Goal: Task Accomplishment & Management: Complete application form

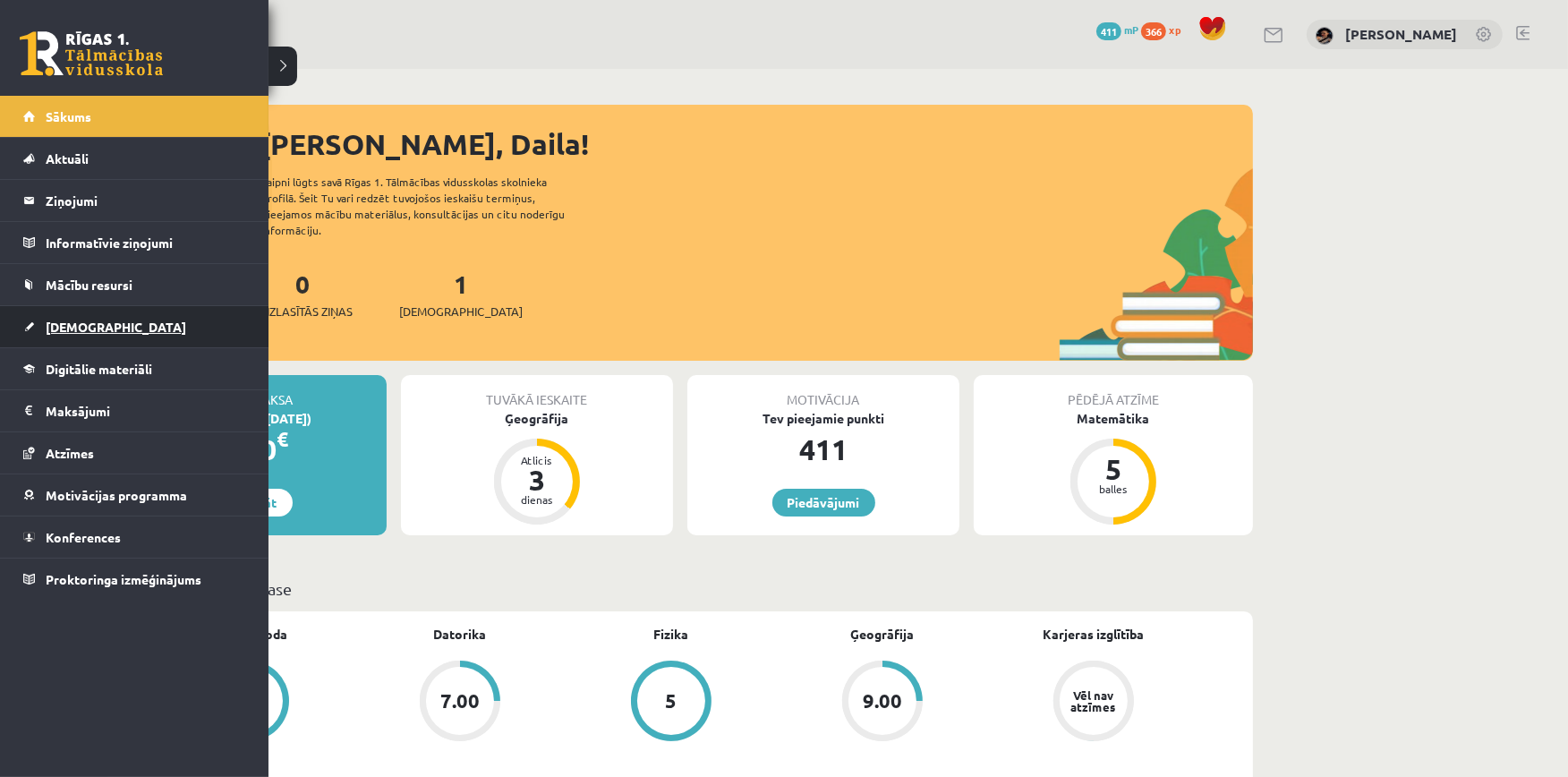
click at [82, 326] on span "[DEMOGRAPHIC_DATA]" at bounding box center [116, 326] width 140 height 16
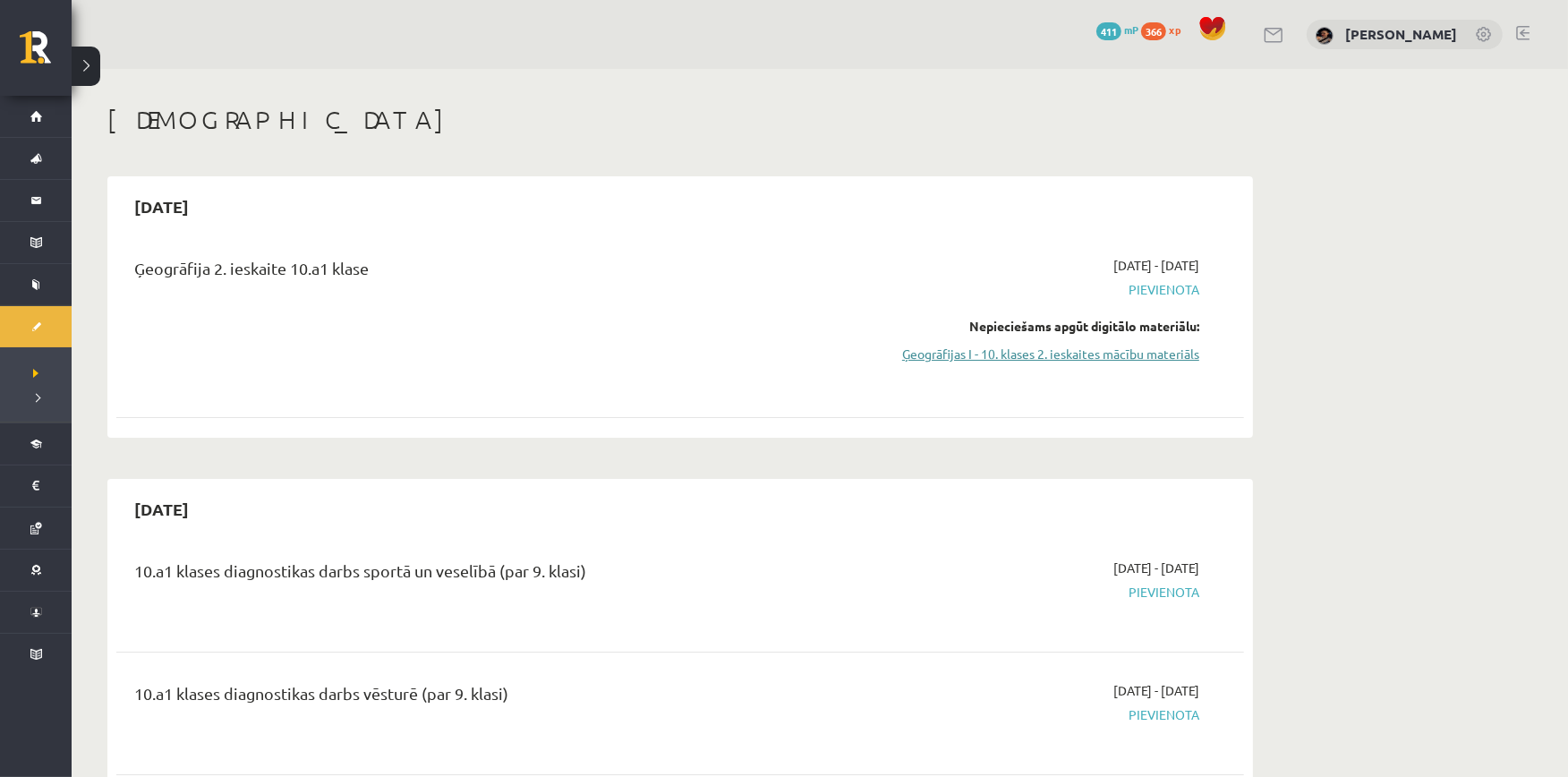
click at [1066, 355] on link "Ģeogrāfijas I - 10. klases 2. ieskaites mācību materiāls" at bounding box center [1030, 353] width 337 height 19
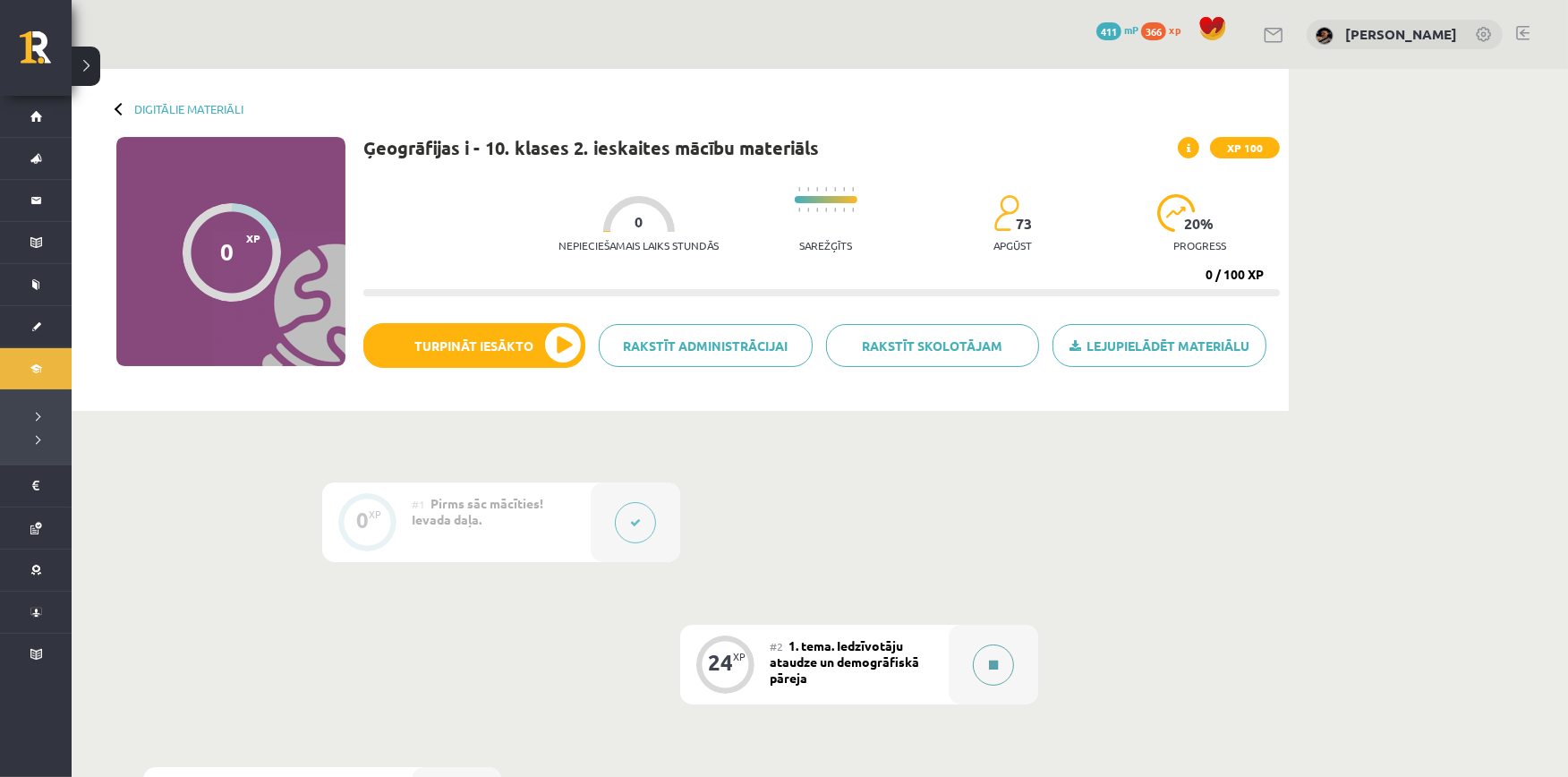
click at [969, 654] on div at bounding box center [993, 664] width 90 height 80
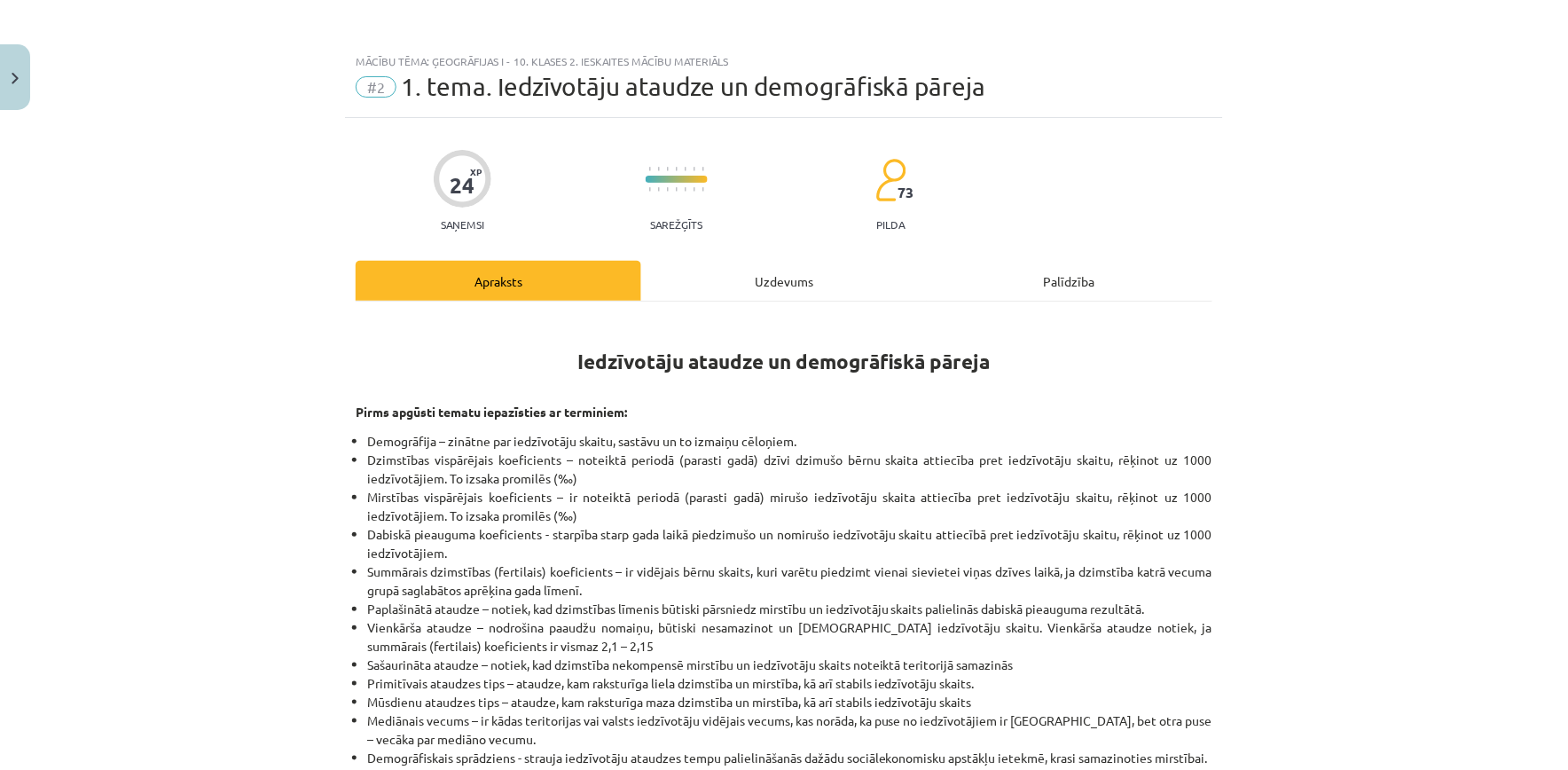
scroll to position [367, 0]
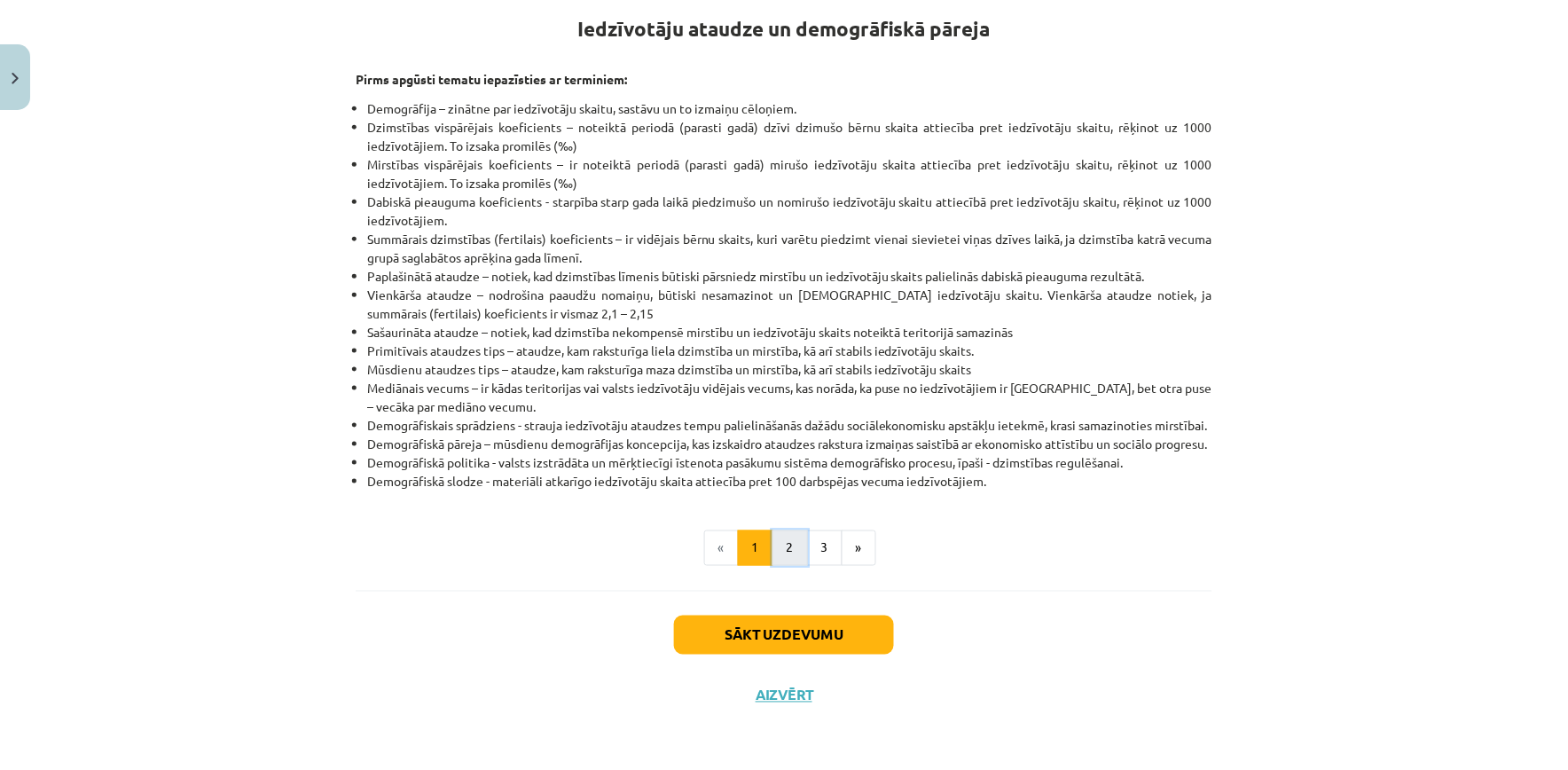
click at [790, 544] on button "2" at bounding box center [790, 548] width 35 height 35
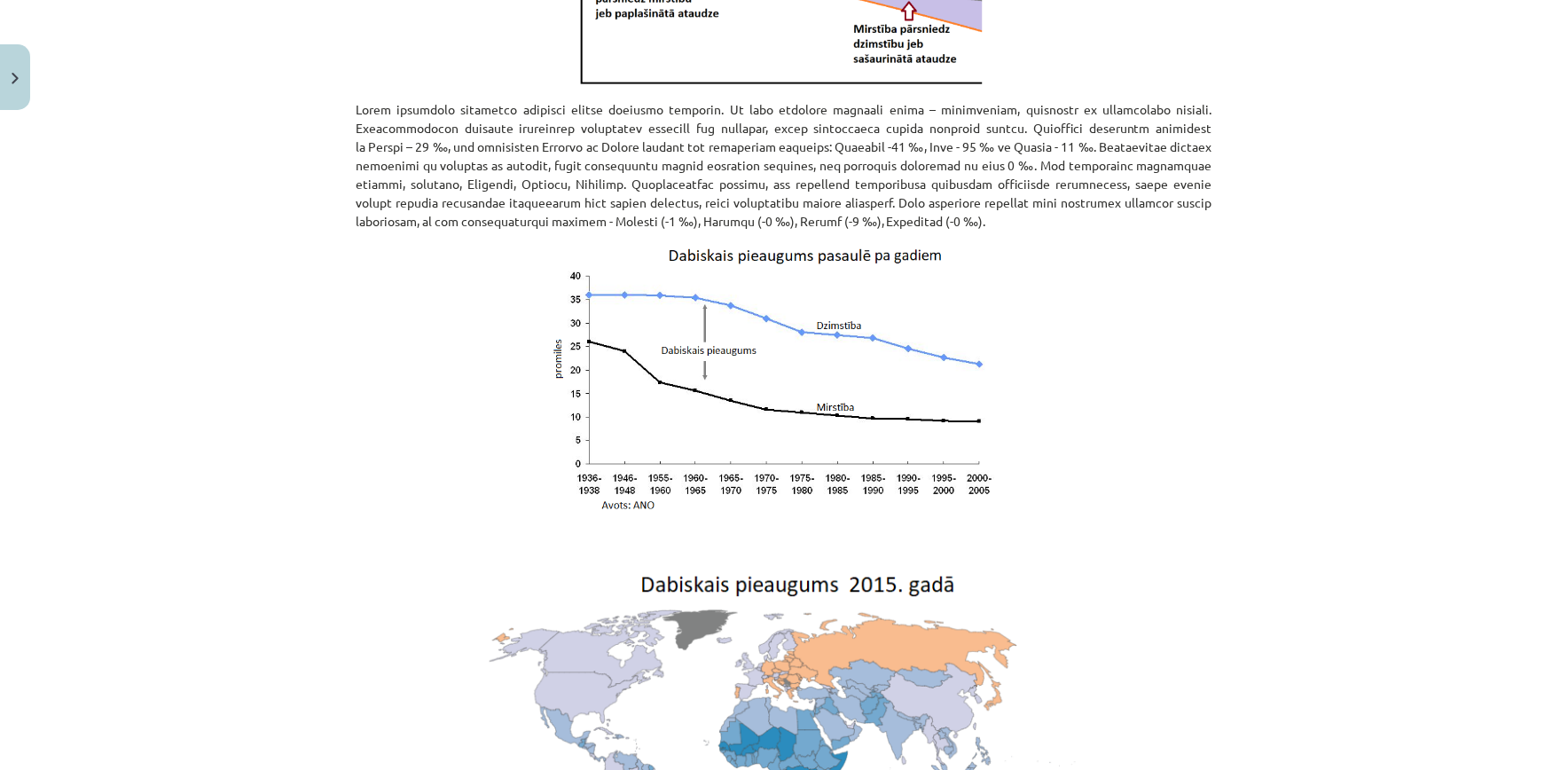
scroll to position [3758, 0]
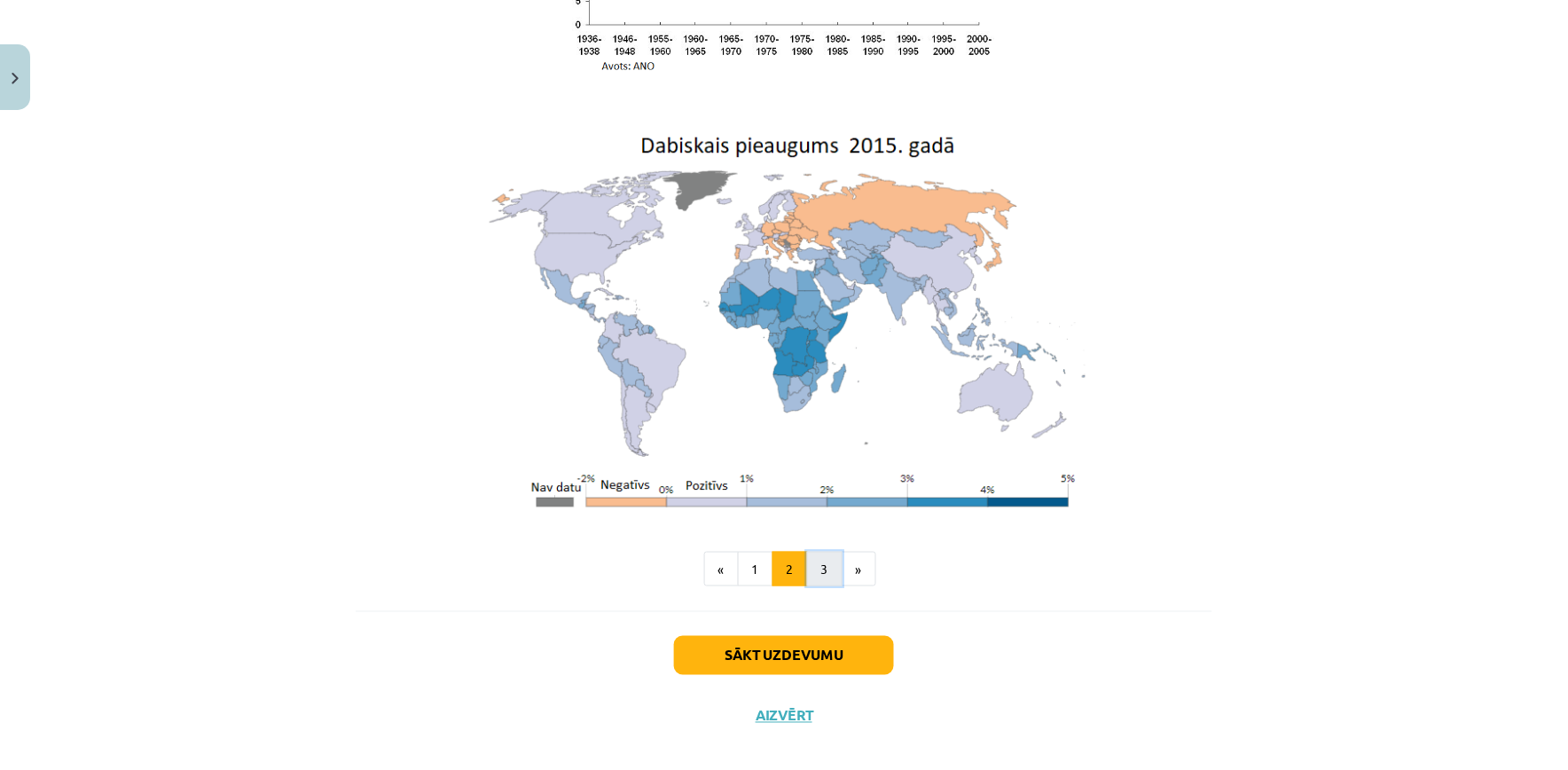
click at [816, 552] on button "3" at bounding box center [825, 569] width 35 height 35
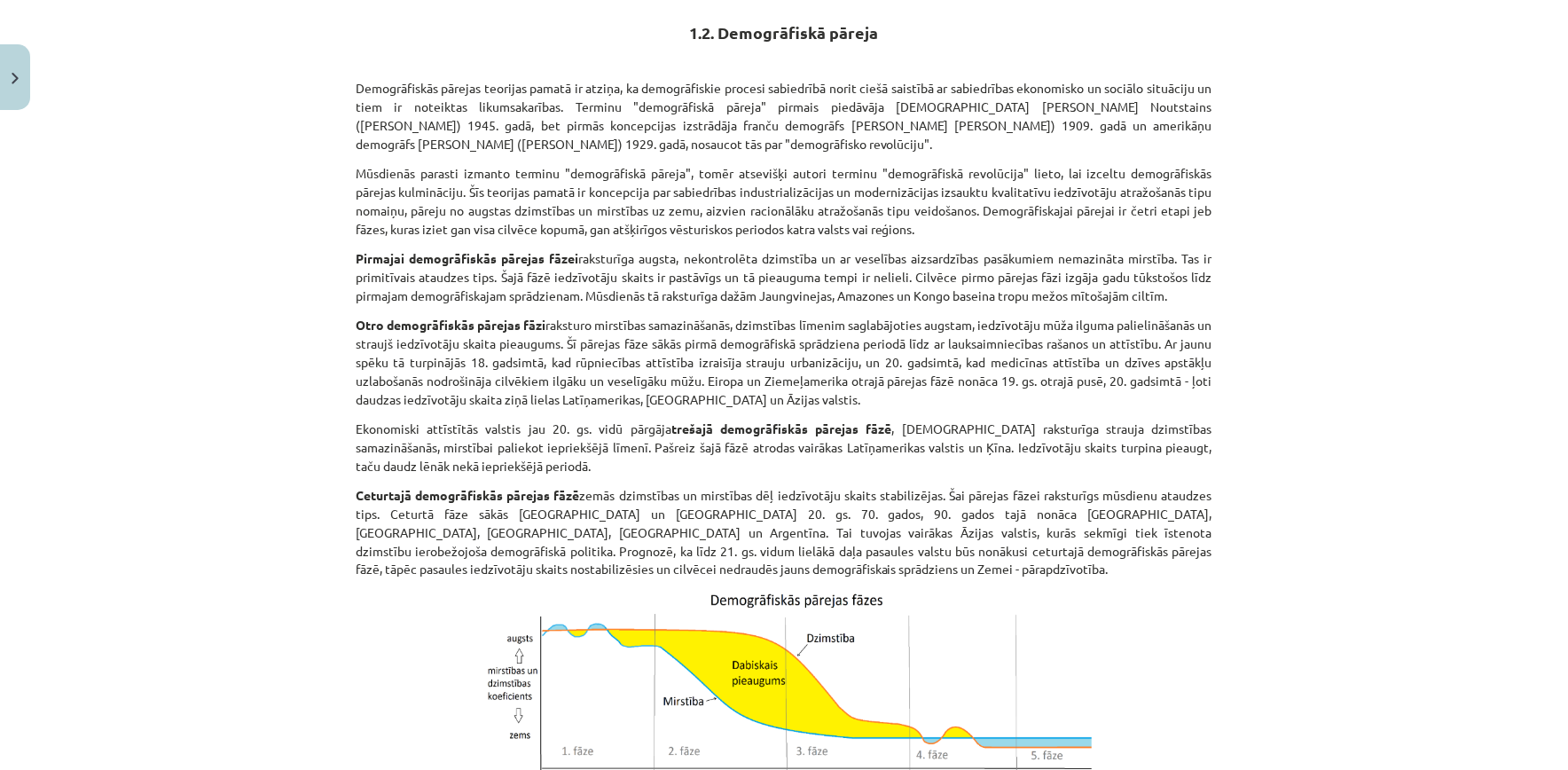
scroll to position [799, 0]
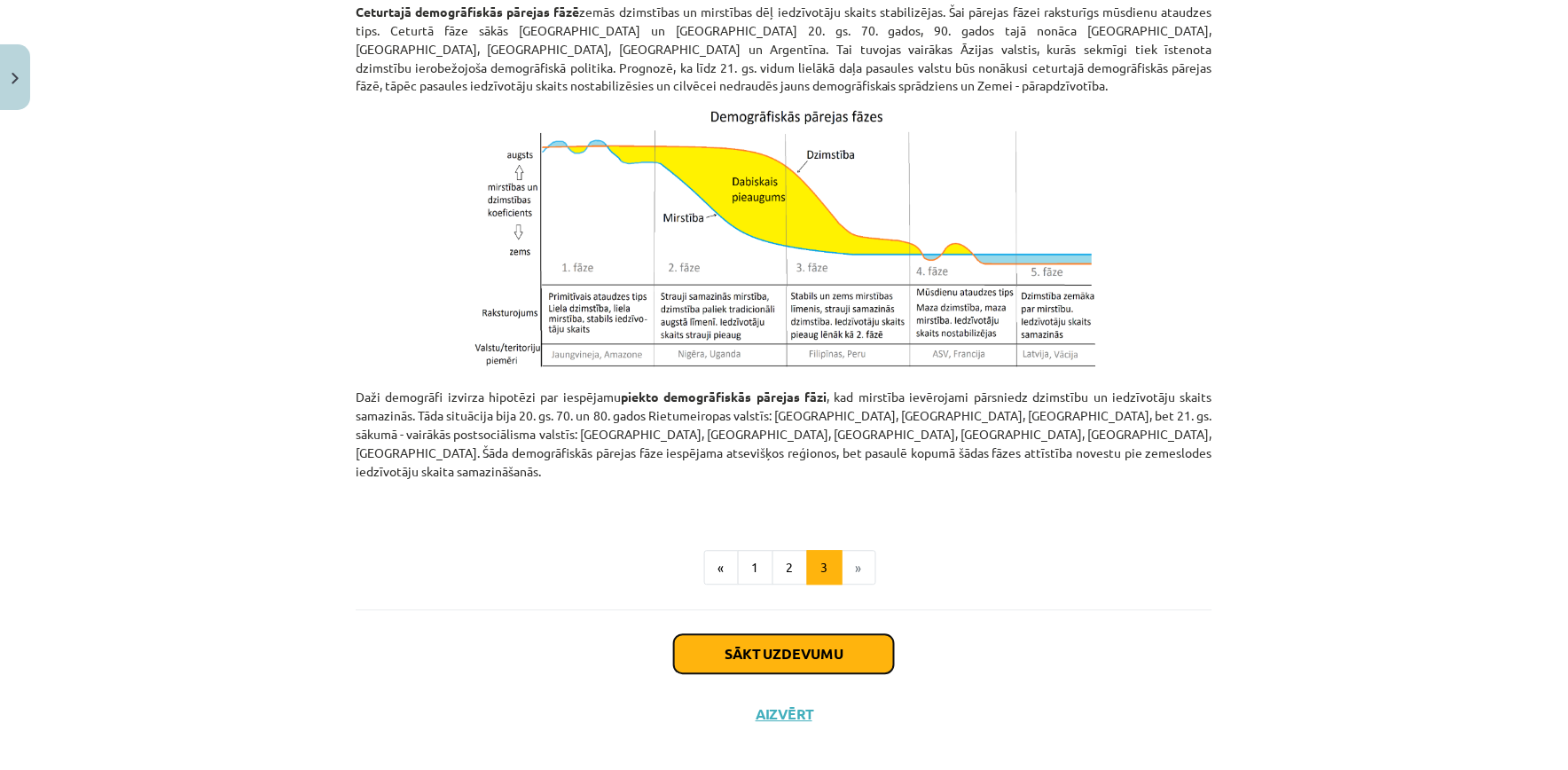
click at [713, 635] on button "Sākt uzdevumu" at bounding box center [784, 654] width 220 height 39
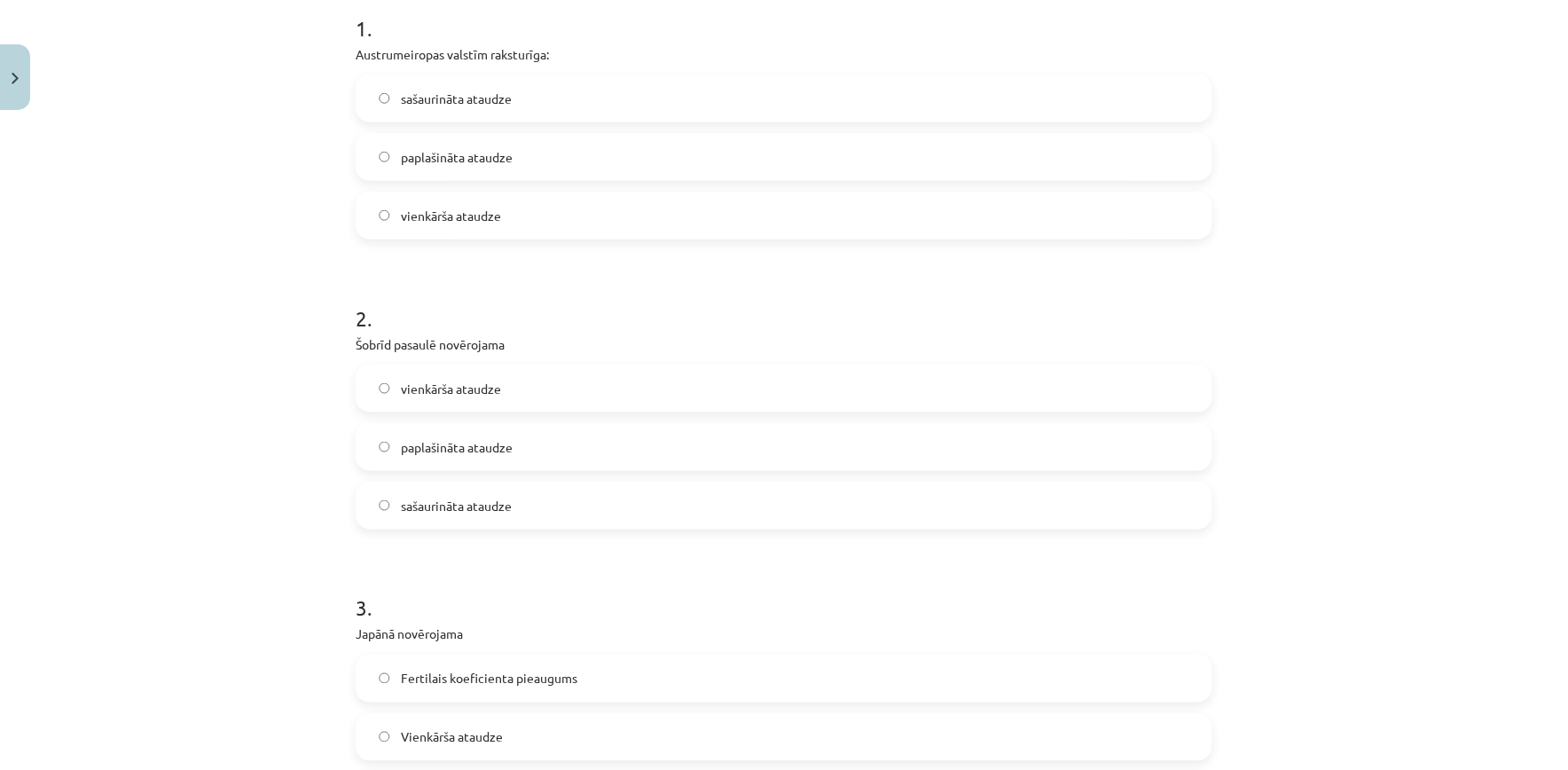
scroll to position [373, 0]
click at [888, 98] on label "sašaurināta ataudze" at bounding box center [784, 92] width 854 height 44
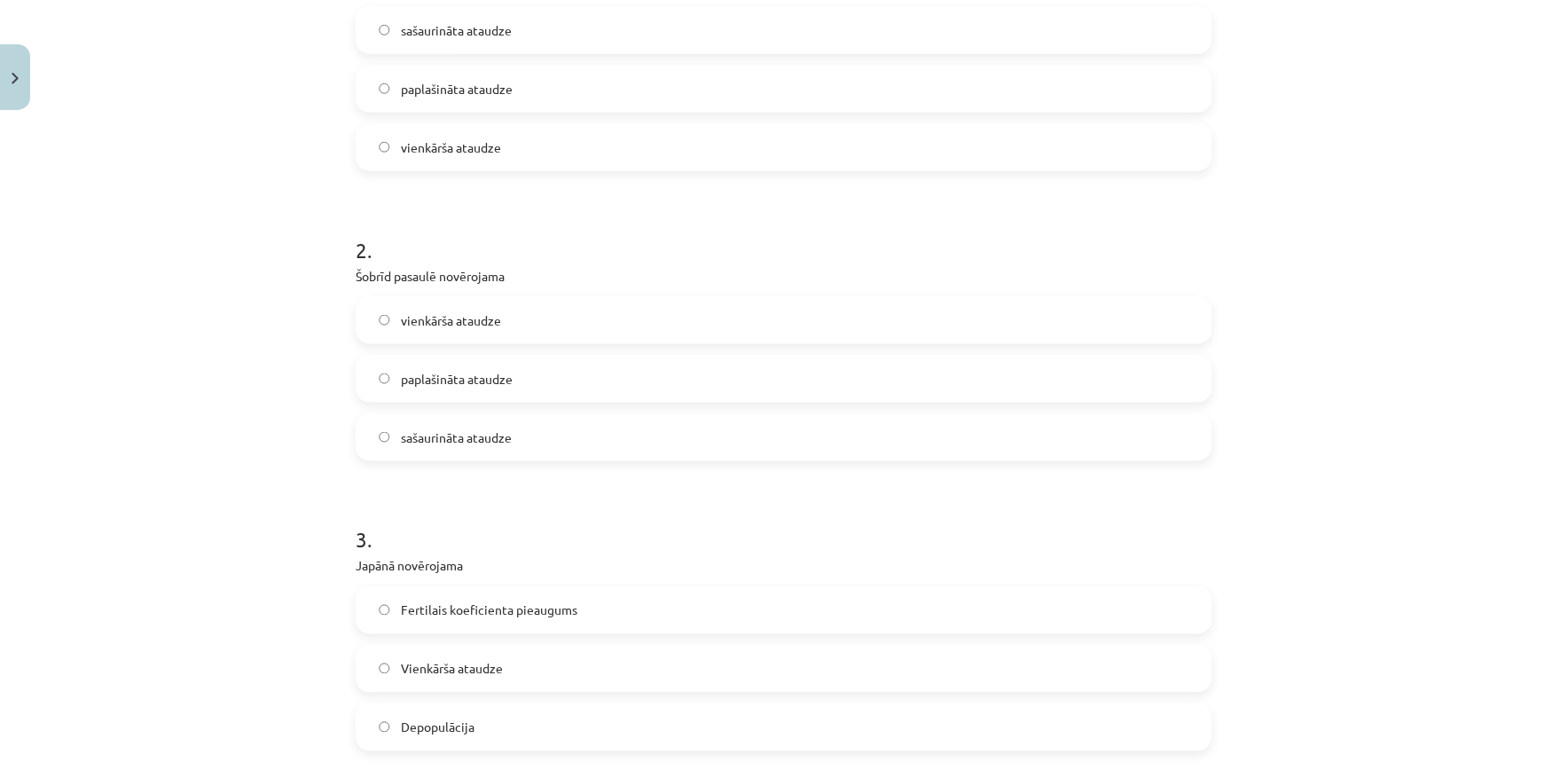
scroll to position [470, 0]
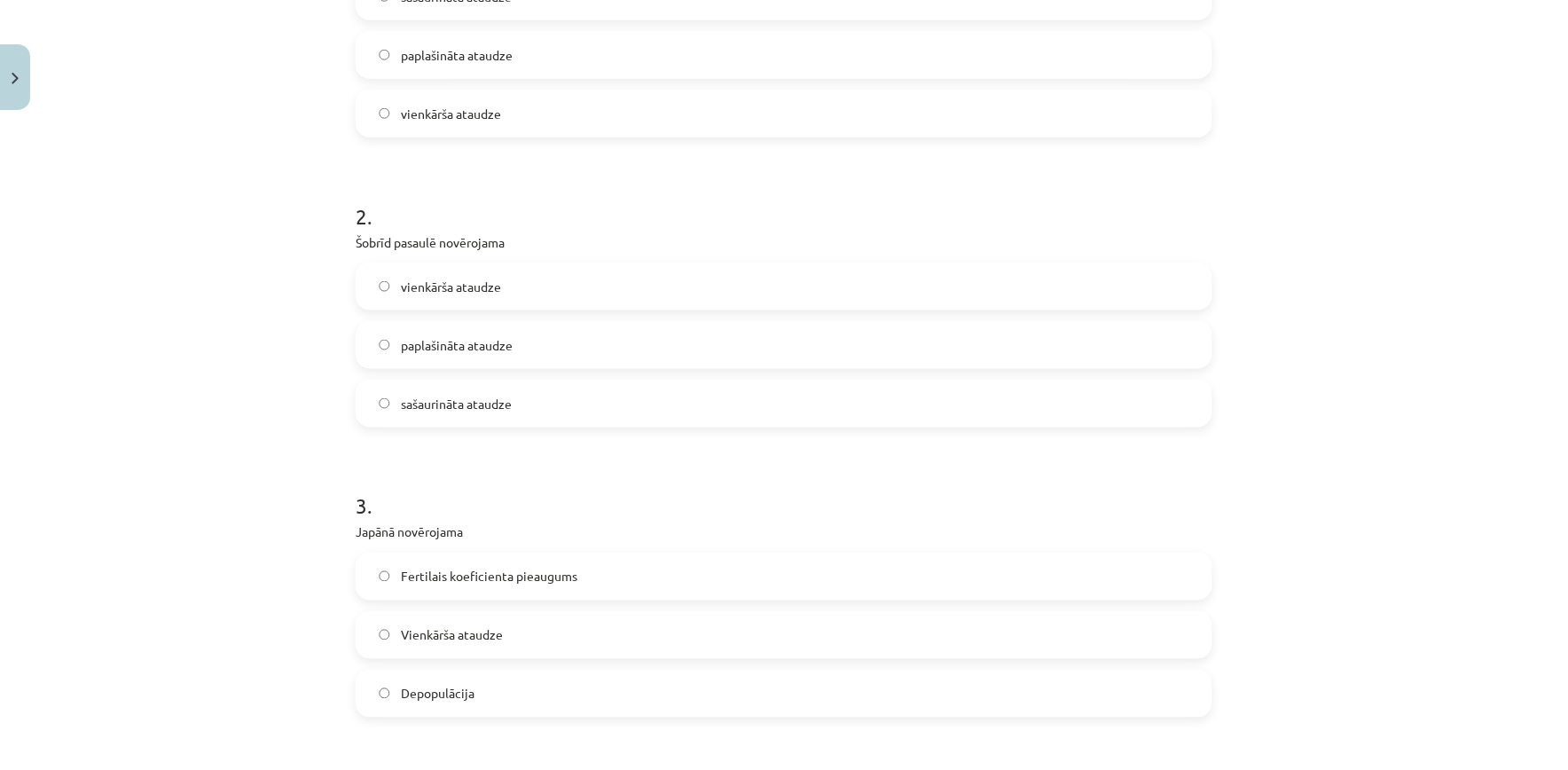
click at [724, 290] on label "vienkārša ataudze" at bounding box center [784, 286] width 854 height 44
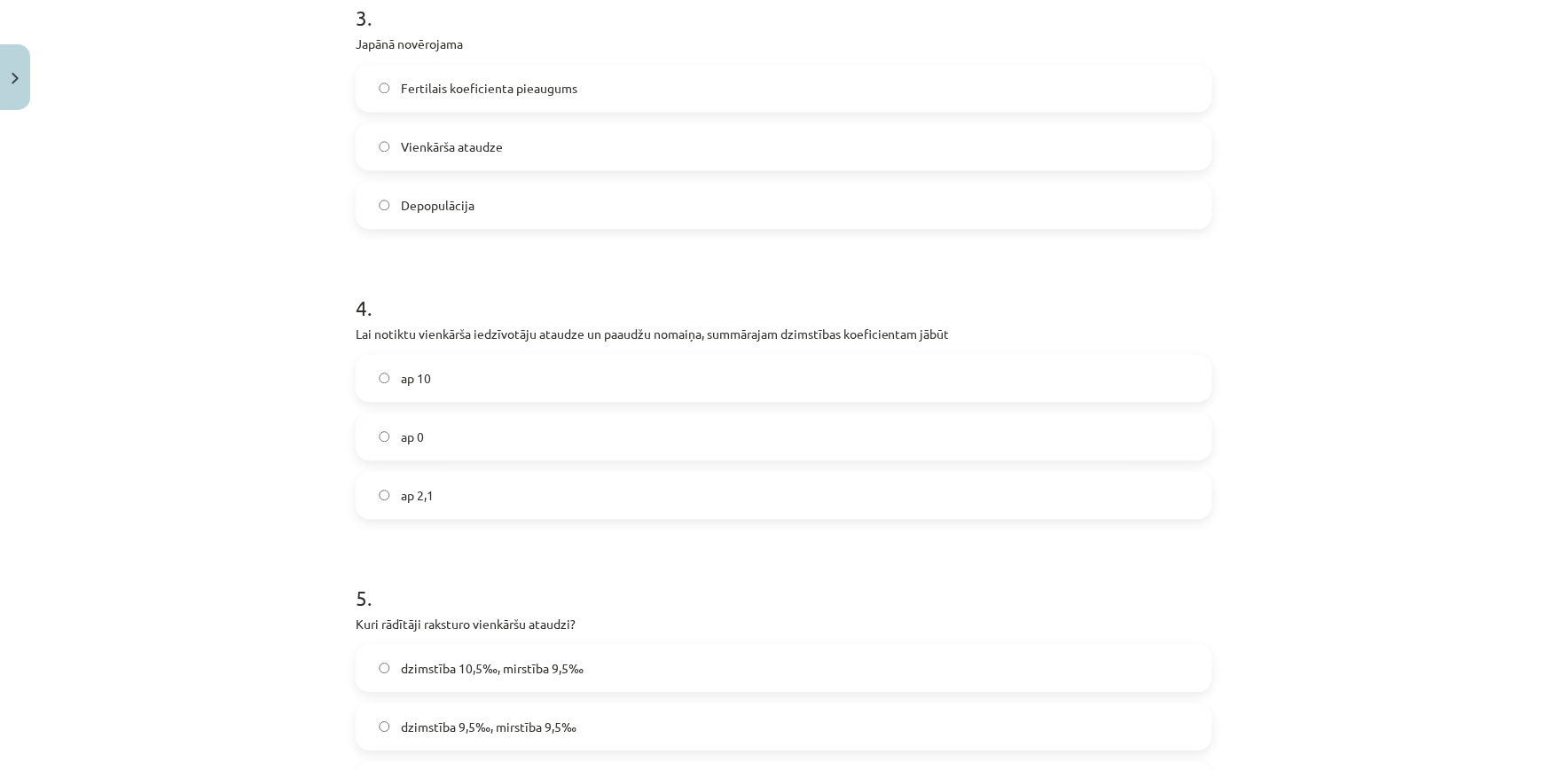
scroll to position [952, 0]
click at [1079, 201] on label "Depopulācija" at bounding box center [784, 211] width 854 height 44
click at [1120, 499] on label "ap 2,1" at bounding box center [784, 501] width 854 height 44
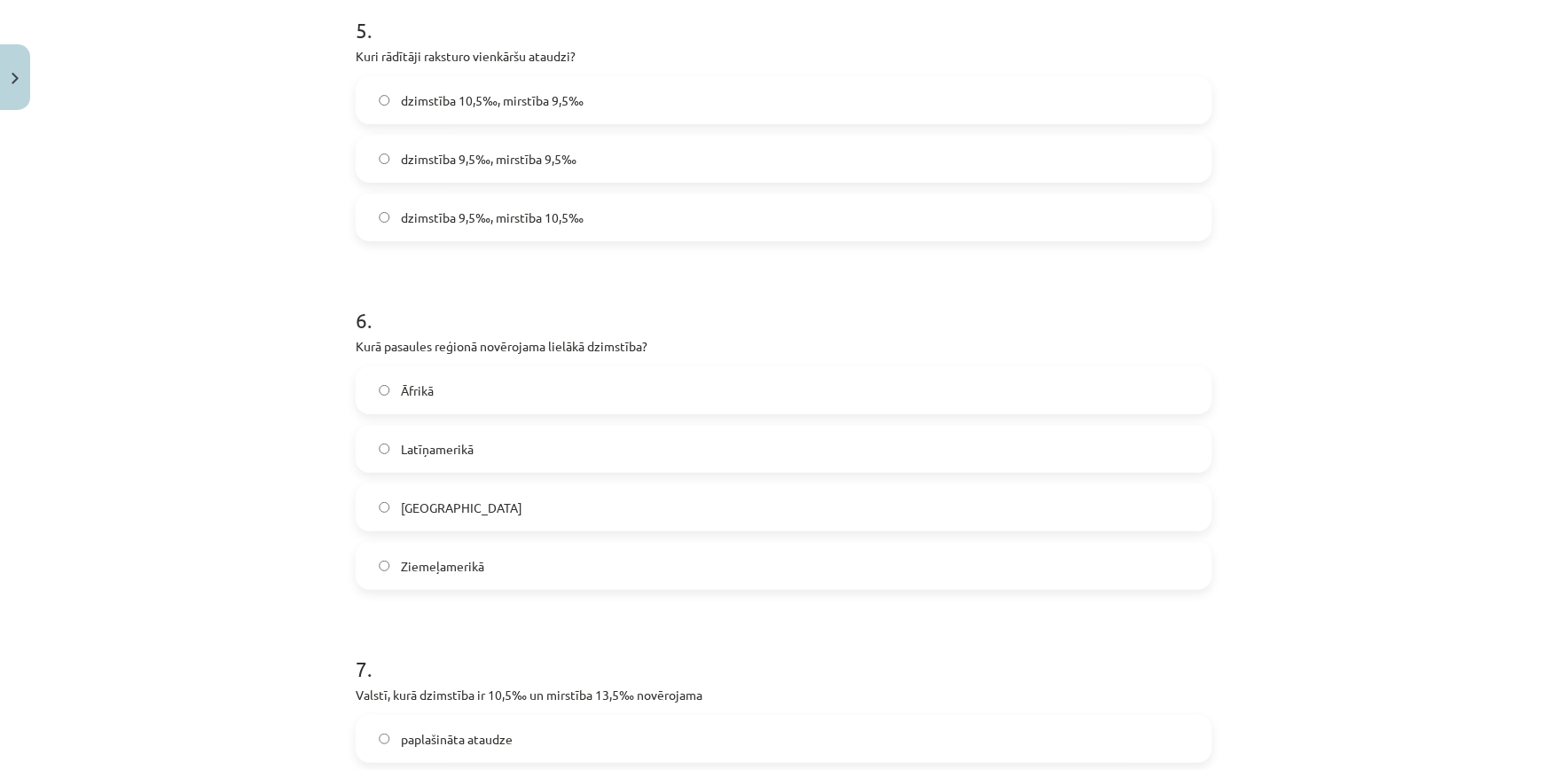
scroll to position [1544, 0]
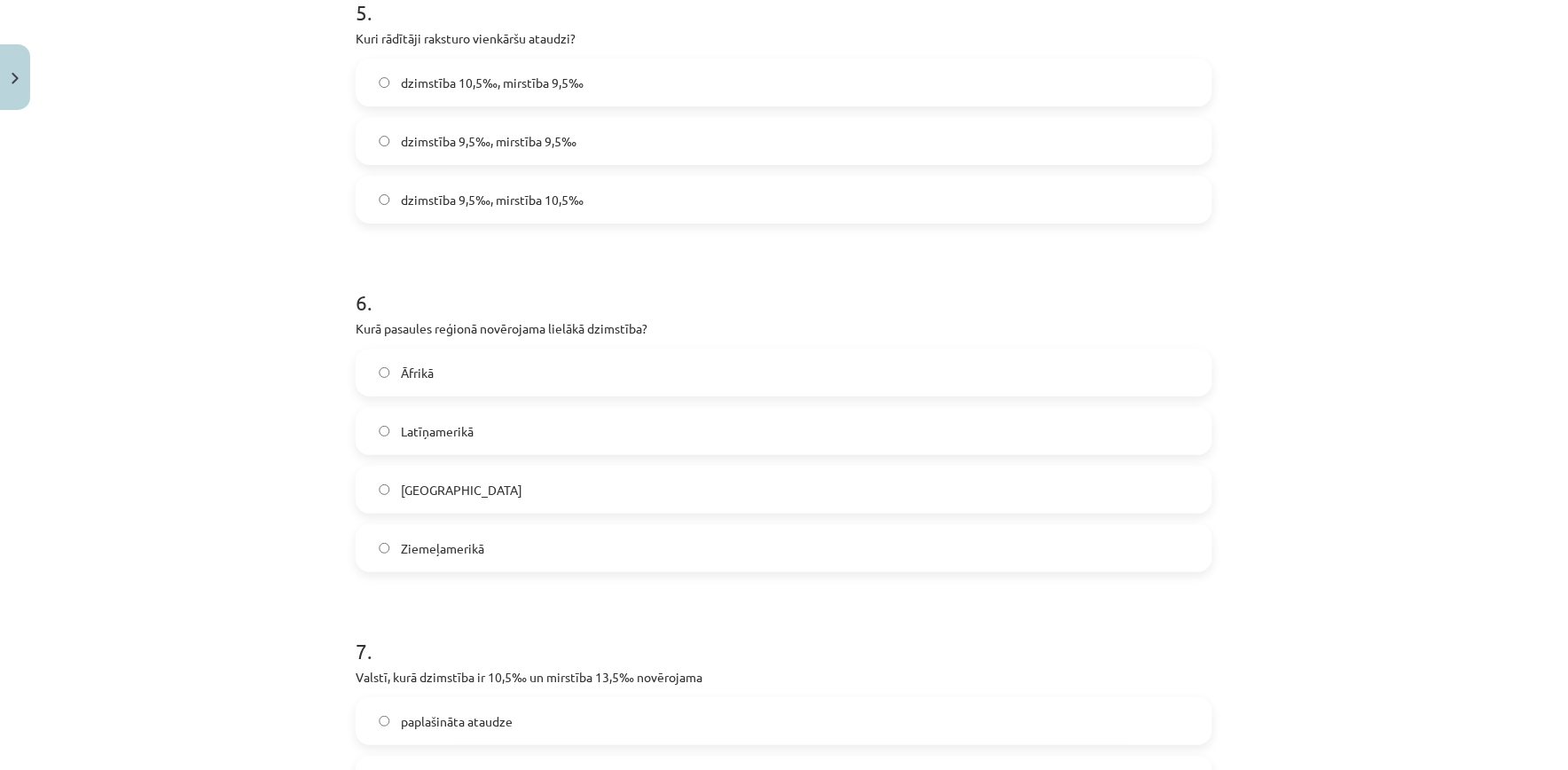
click at [897, 129] on label "dzimstība 9,5‰, mirstība 9,5‰" at bounding box center [784, 140] width 854 height 44
click at [1039, 394] on label "Āfrikā" at bounding box center [784, 371] width 854 height 44
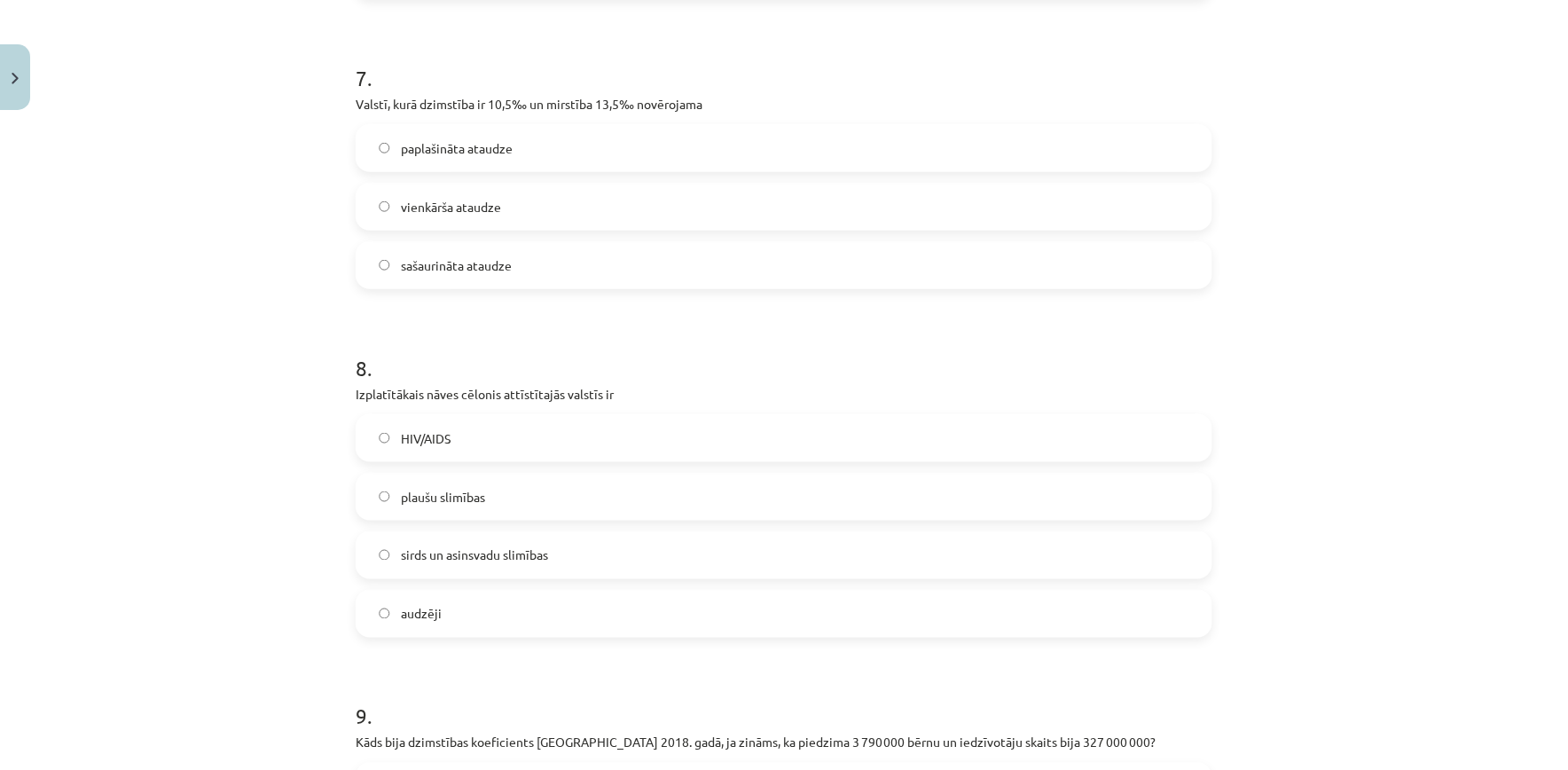
scroll to position [2179, 0]
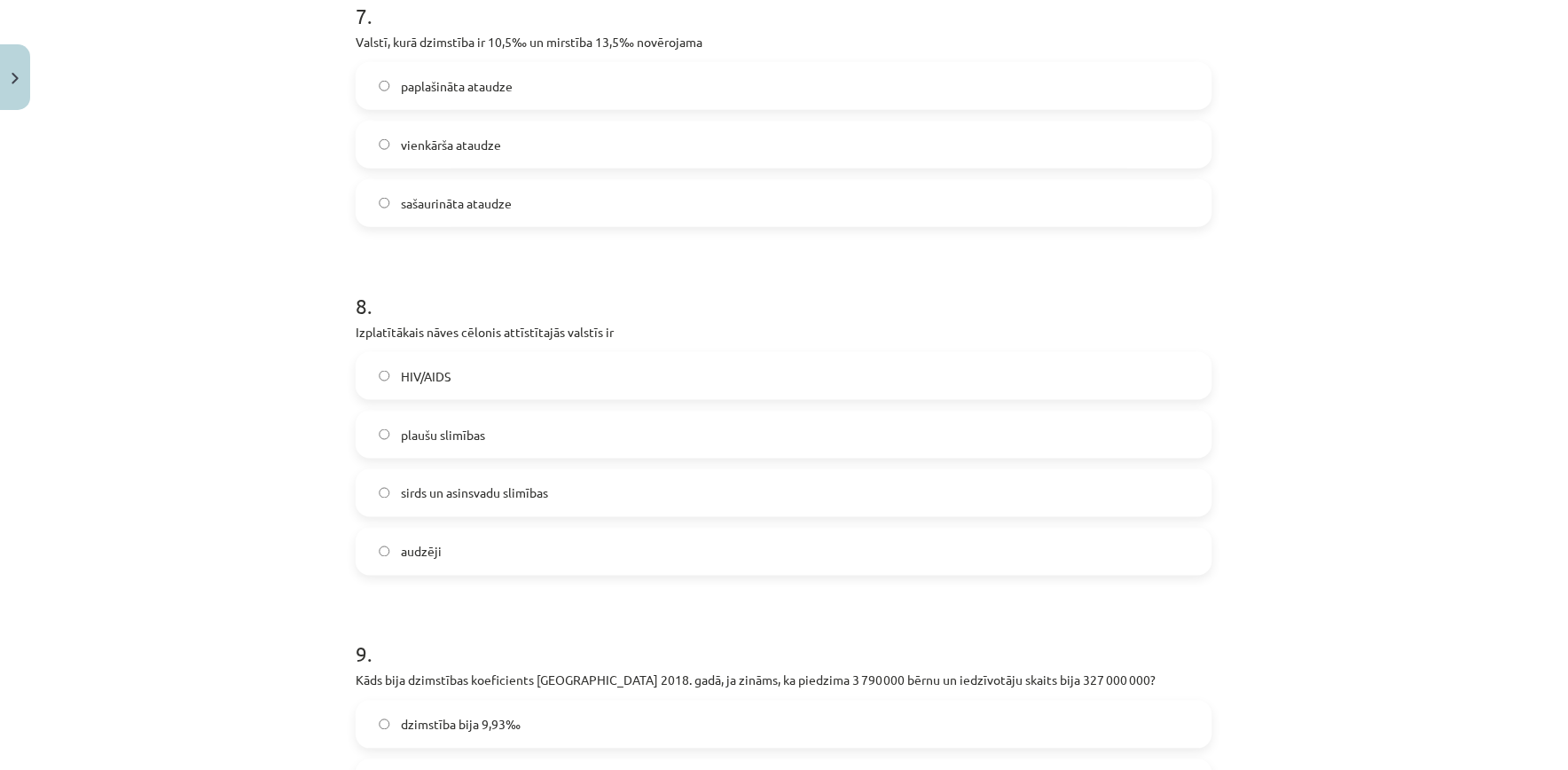
click at [780, 191] on label "sašaurināta ataudze" at bounding box center [784, 203] width 854 height 44
click at [573, 475] on label "sirds un asinsvadu slimības" at bounding box center [784, 493] width 854 height 44
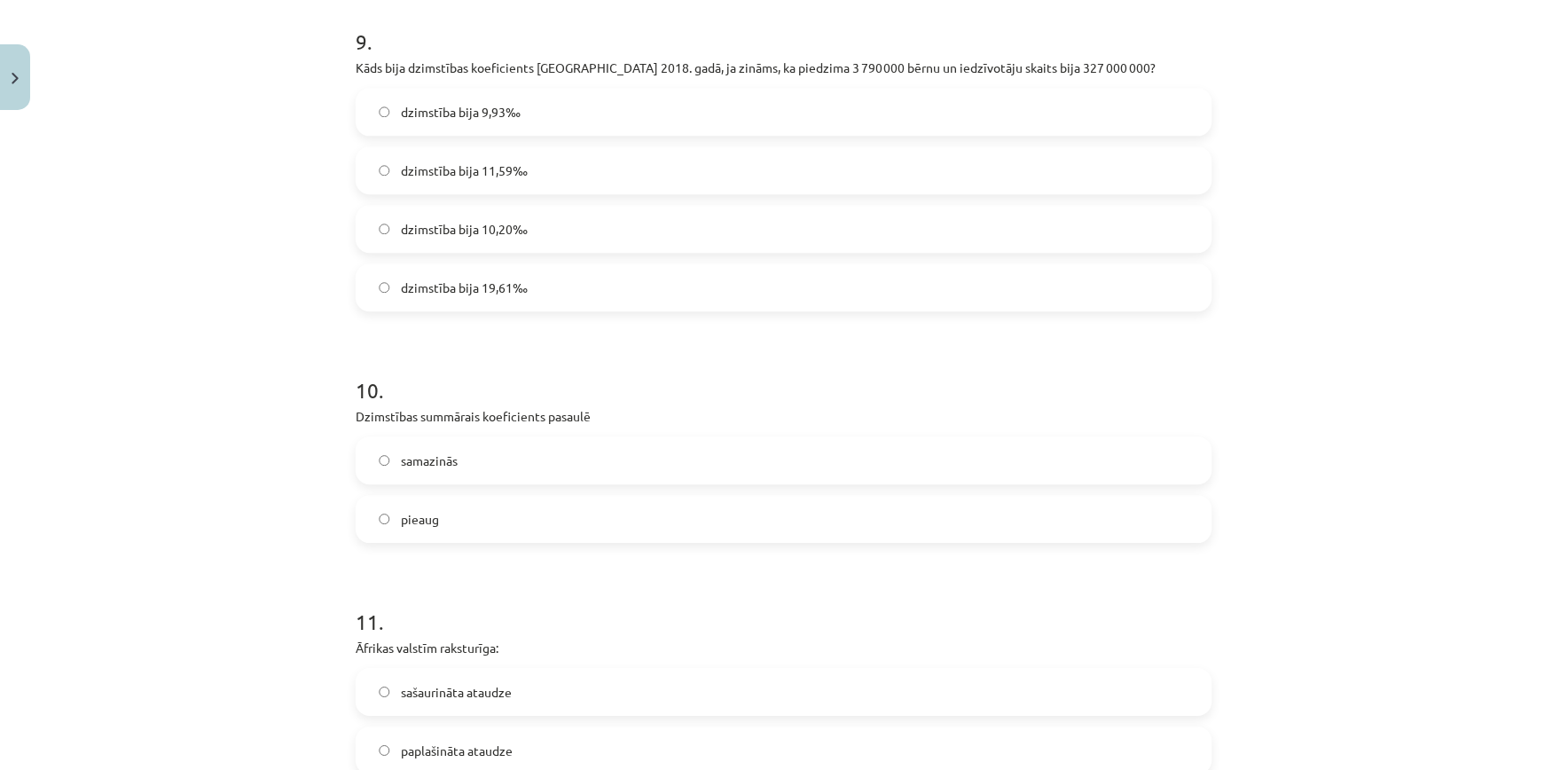
scroll to position [2797, 0]
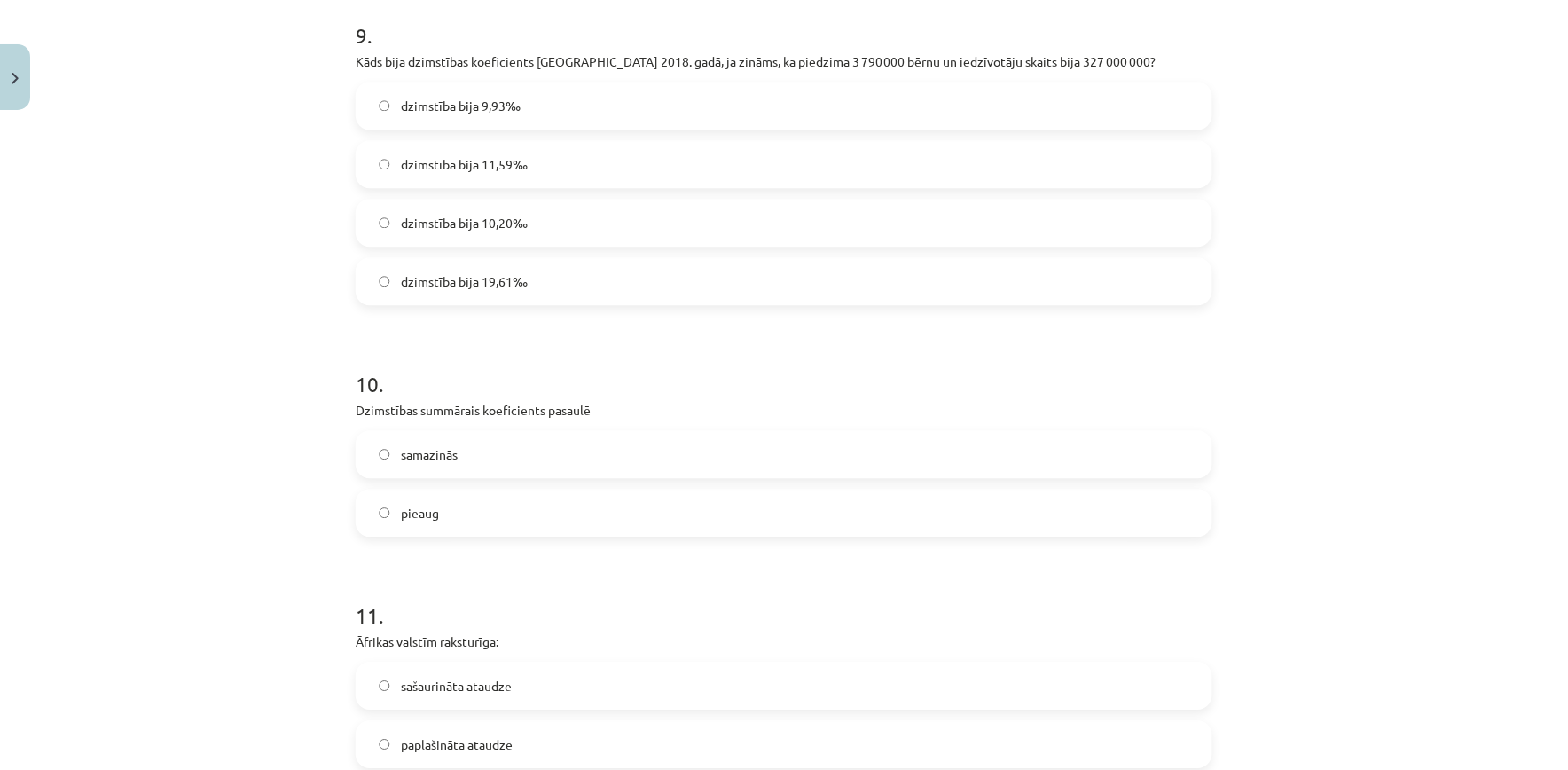
click at [718, 168] on label "dzimstība bija 11,59‰" at bounding box center [784, 164] width 854 height 44
click at [947, 450] on label "samazinās" at bounding box center [784, 454] width 854 height 44
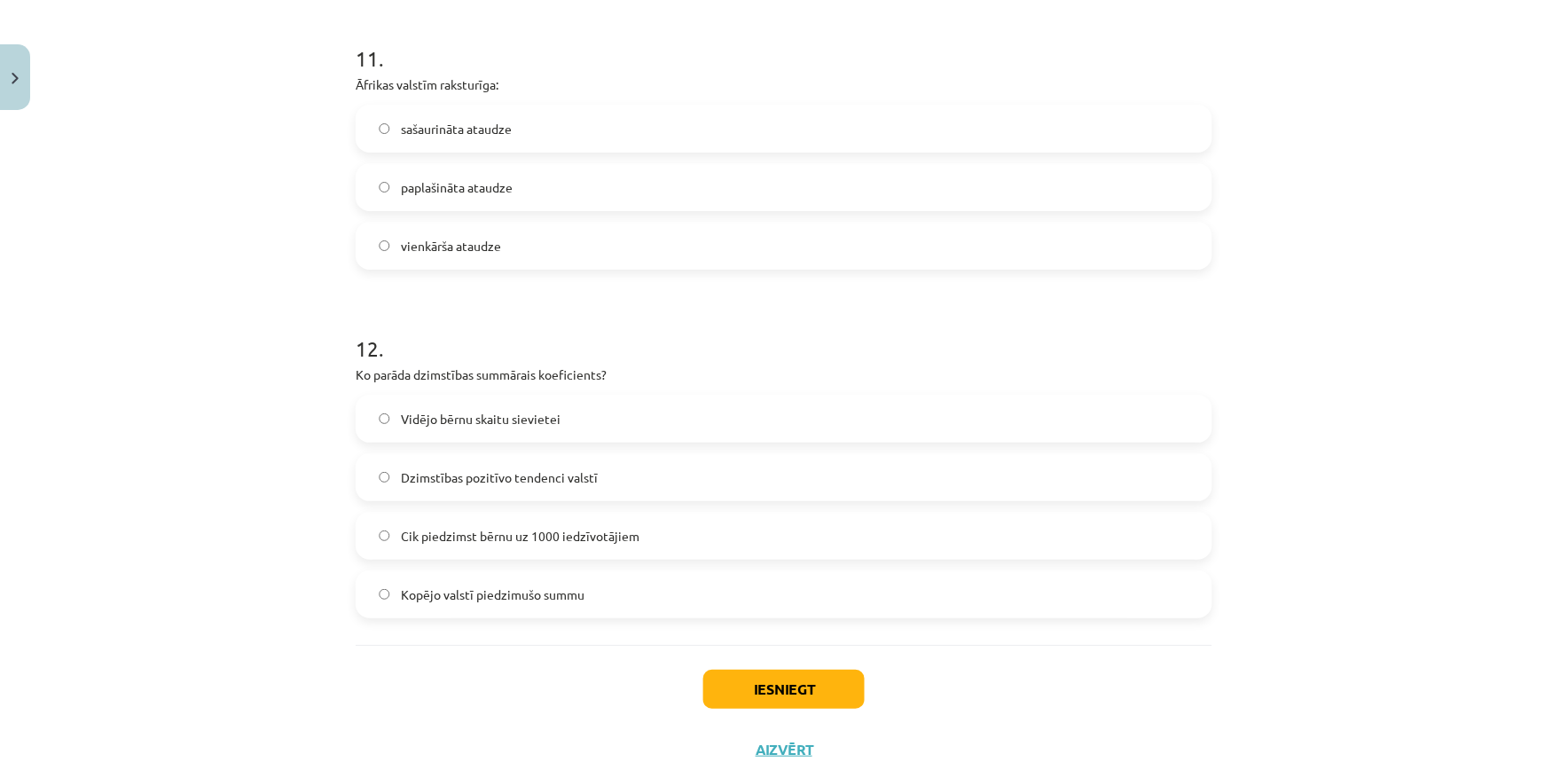
scroll to position [3360, 0]
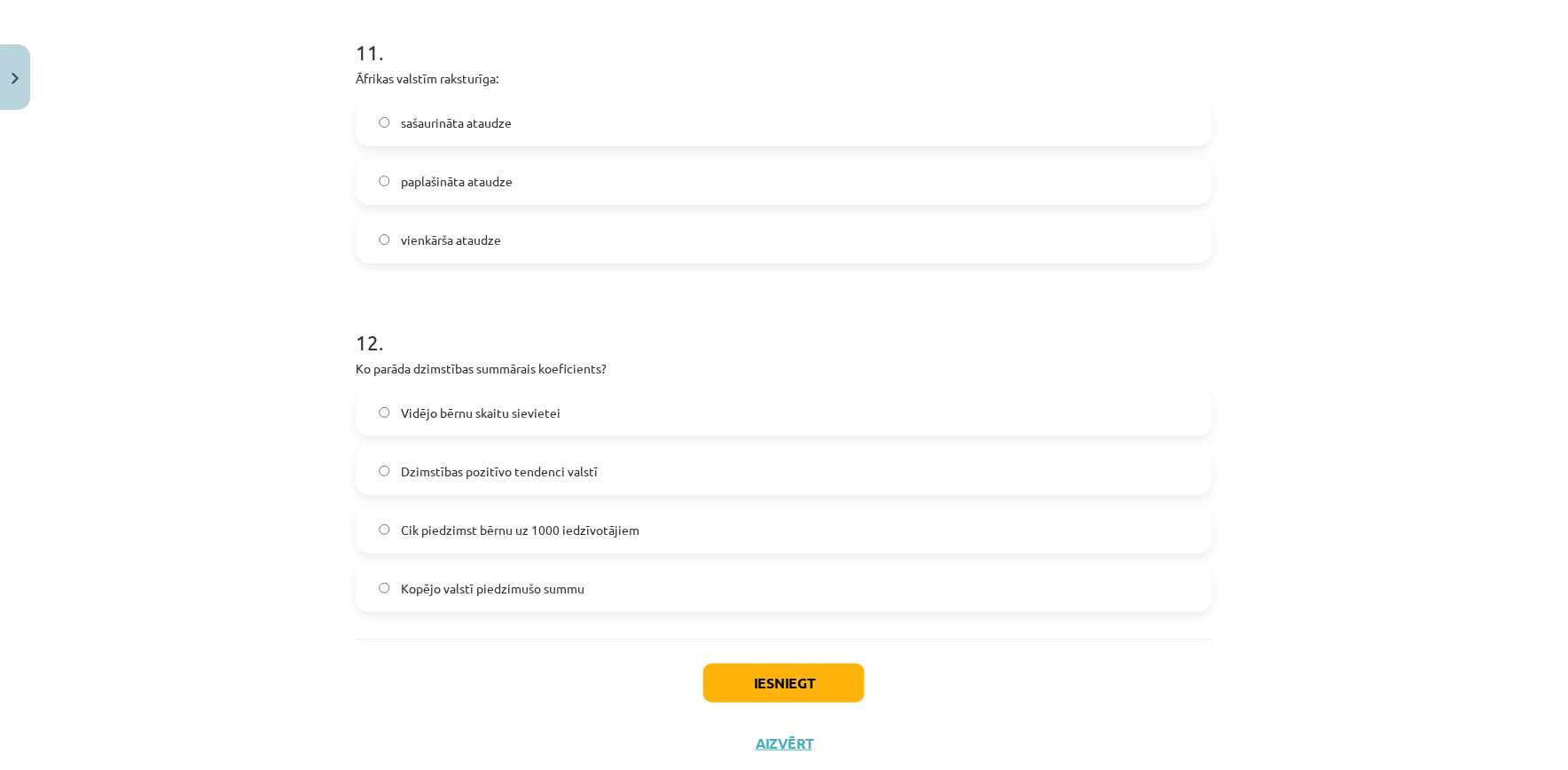
click at [627, 199] on label "paplašināta ataudze" at bounding box center [784, 180] width 854 height 44
click at [734, 395] on label "Vidējo bērnu skaitu sievietei" at bounding box center [784, 411] width 854 height 44
click at [822, 694] on button "Iesniegt" at bounding box center [784, 683] width 162 height 39
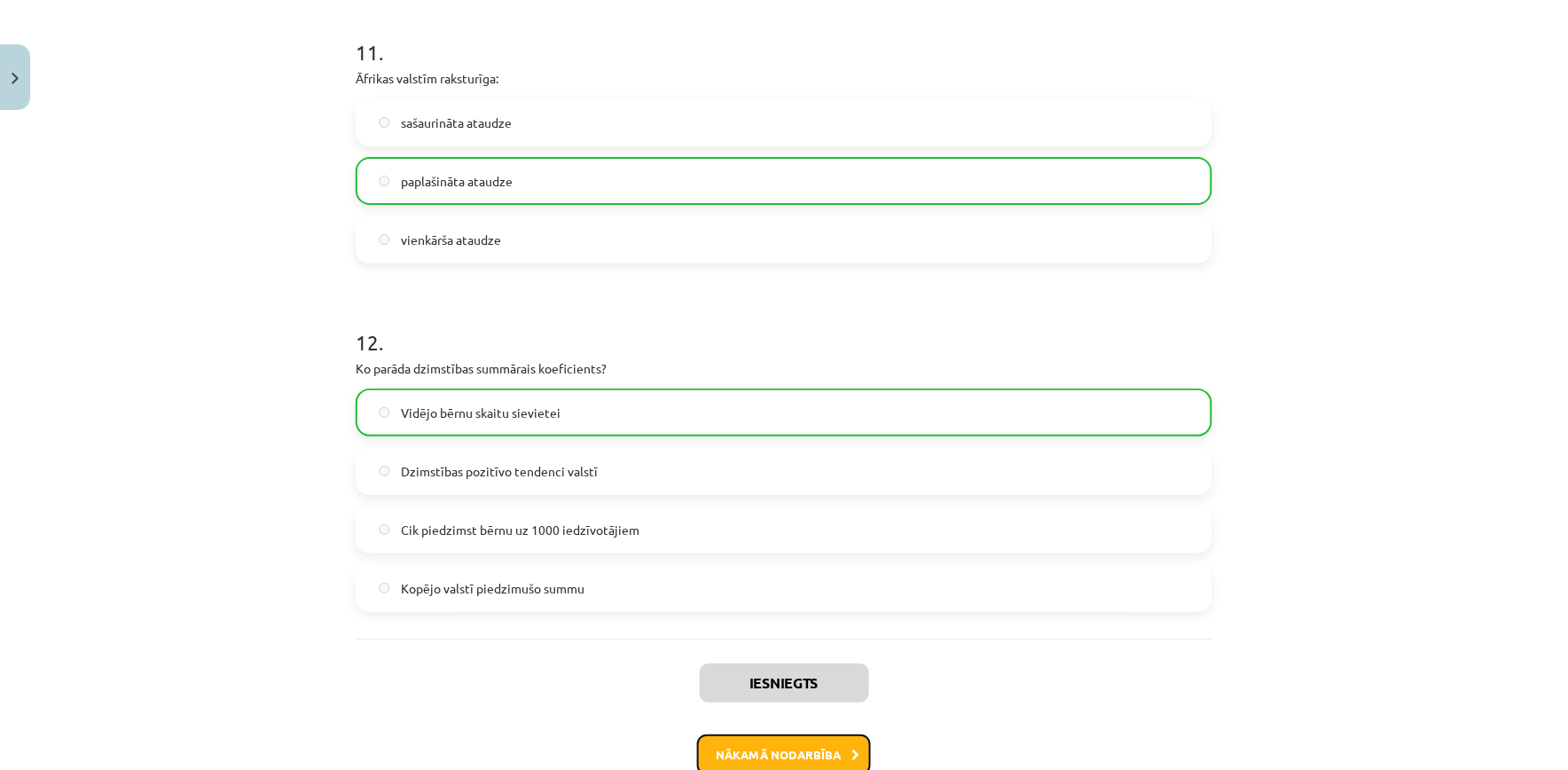
click at [790, 753] on button "Nākamā nodarbība" at bounding box center [783, 754] width 173 height 41
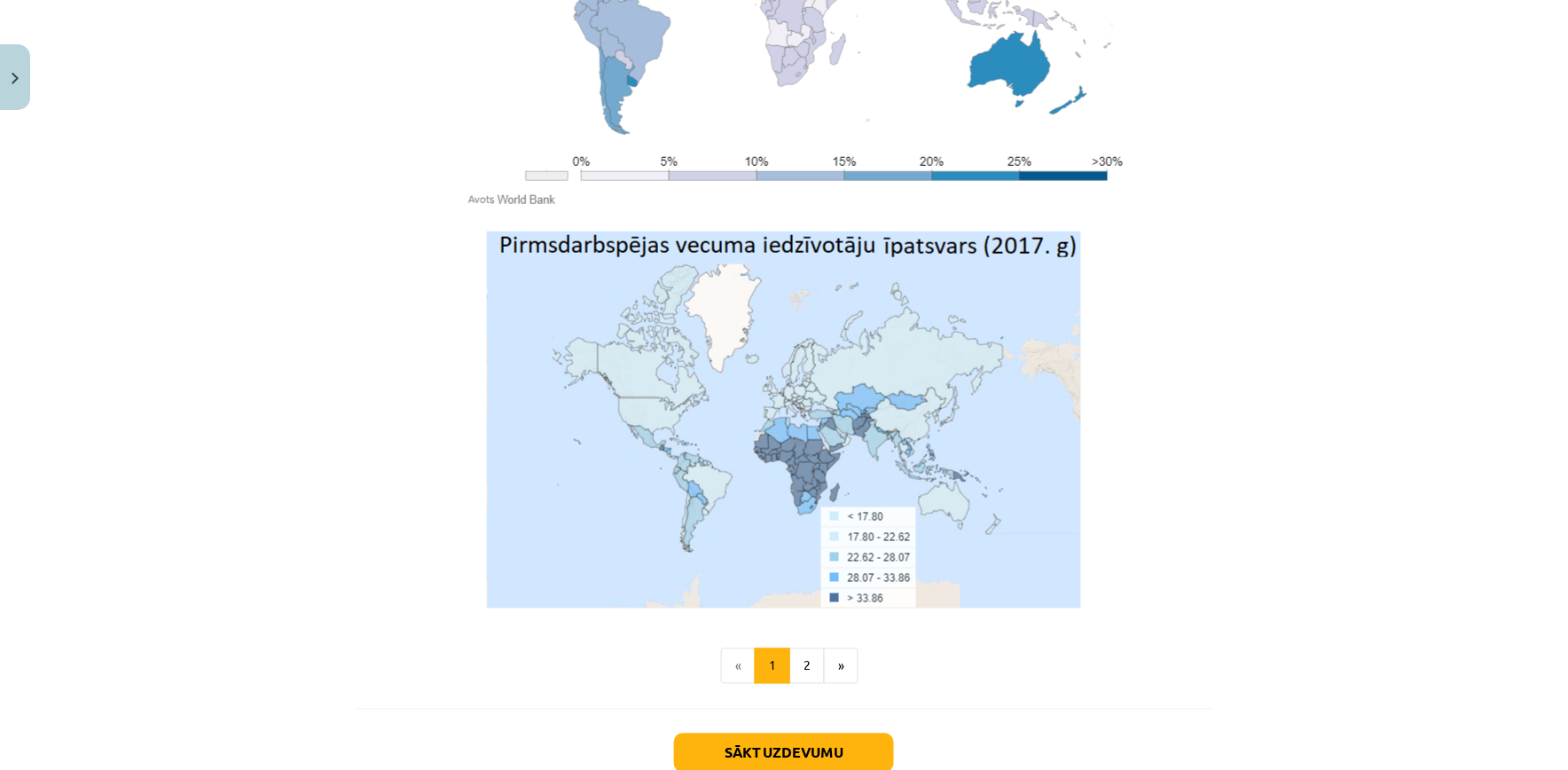
scroll to position [5765, 0]
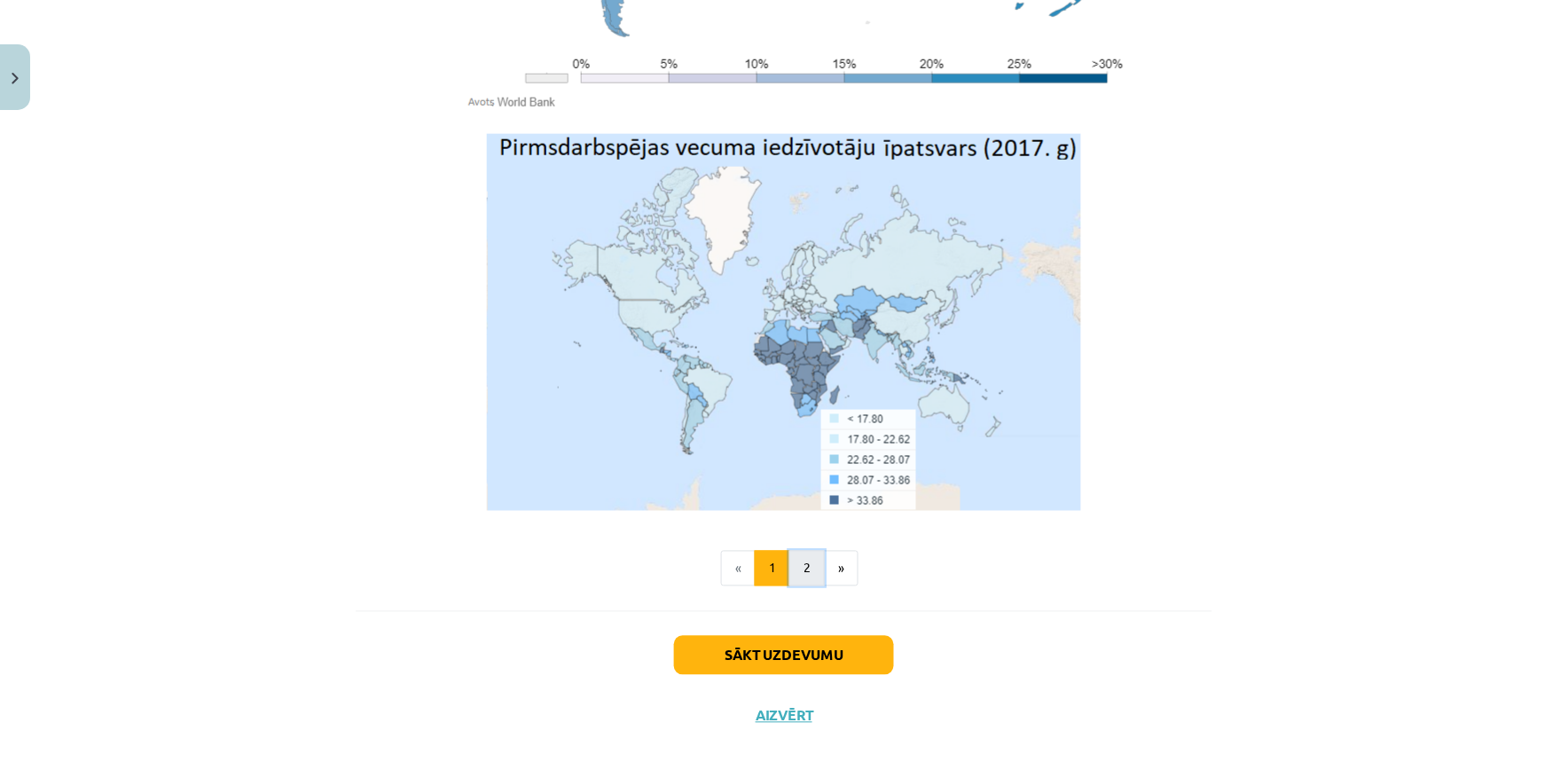
click at [799, 551] on button "2" at bounding box center [807, 568] width 35 height 35
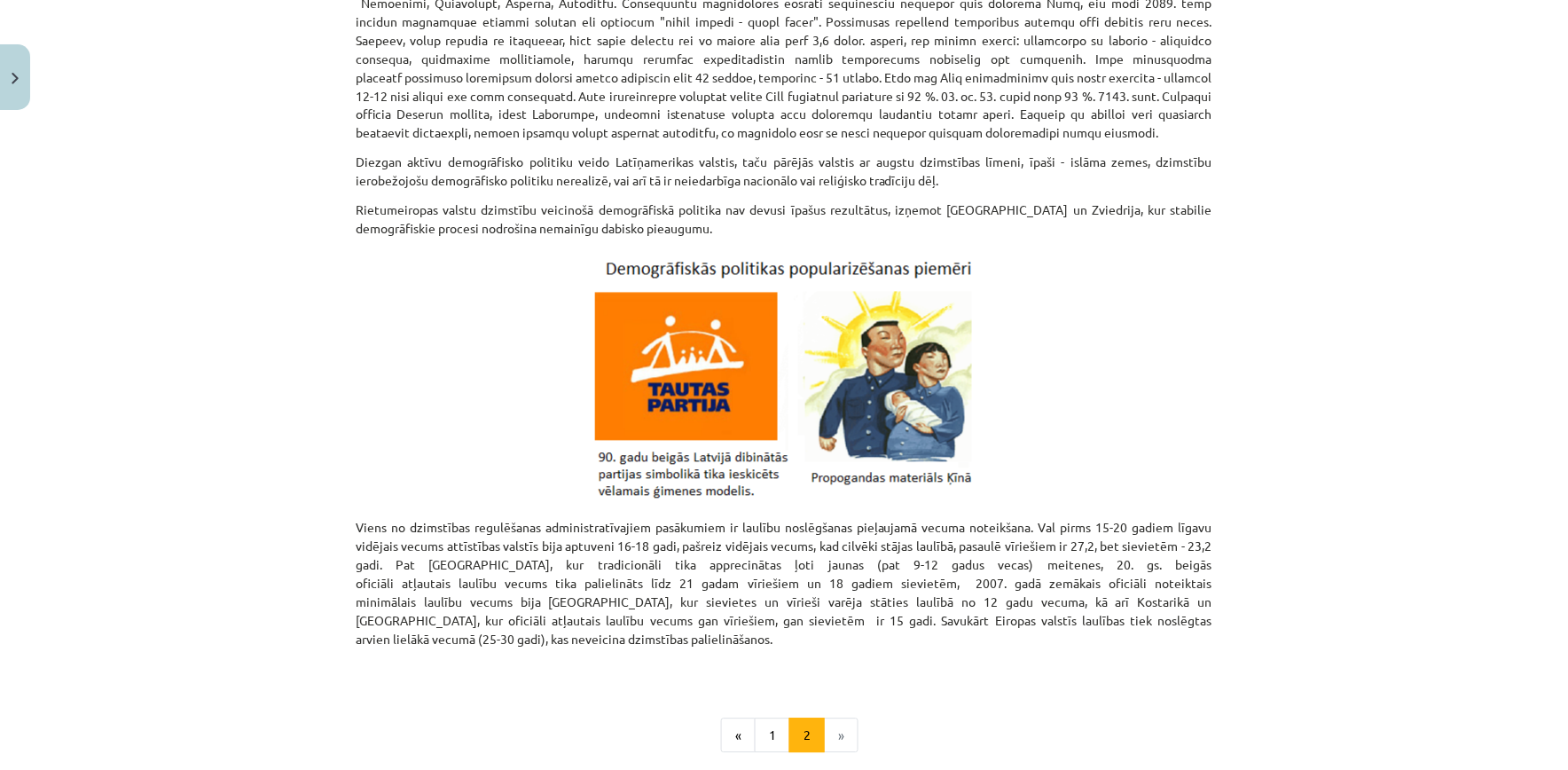
scroll to position [771, 0]
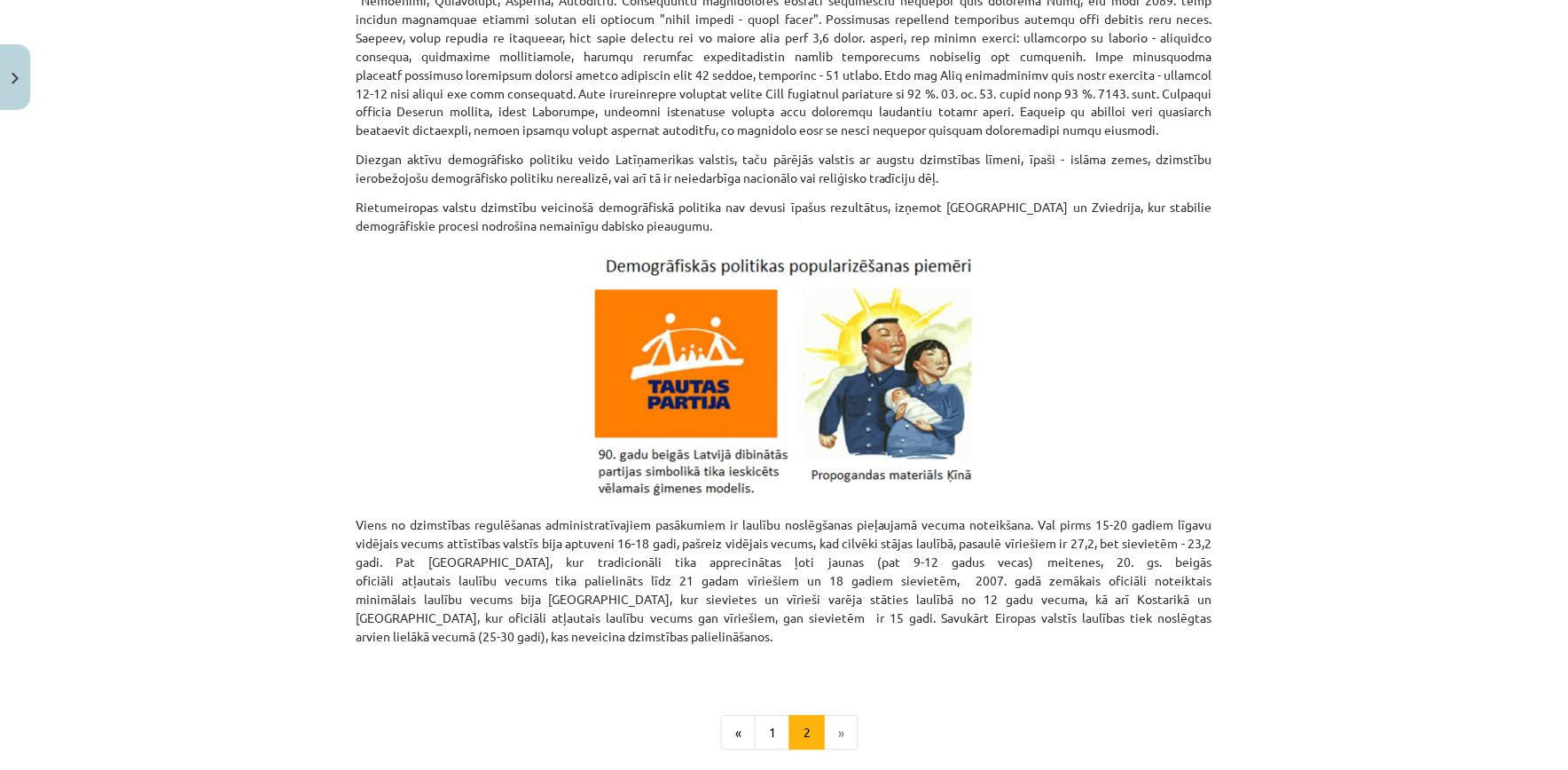
drag, startPoint x: 1541, startPoint y: 406, endPoint x: 1537, endPoint y: 433, distance: 27.3
click at [1537, 433] on div "Mācību tēma: Ģeogrāfijas i - 10. klases 2. ieskaites mācību materiāls #3 2. tem…" at bounding box center [784, 385] width 1568 height 770
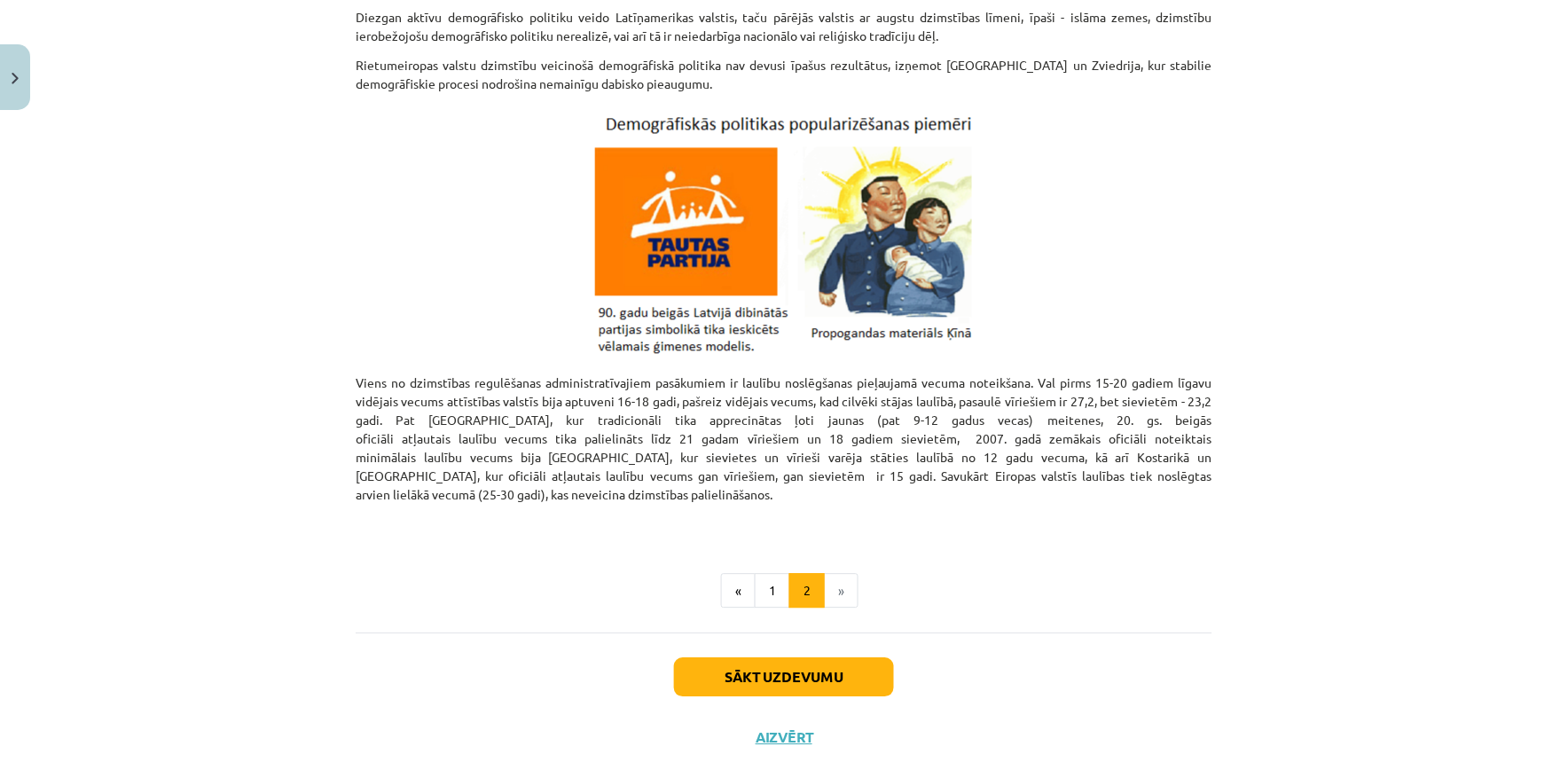
scroll to position [918, 0]
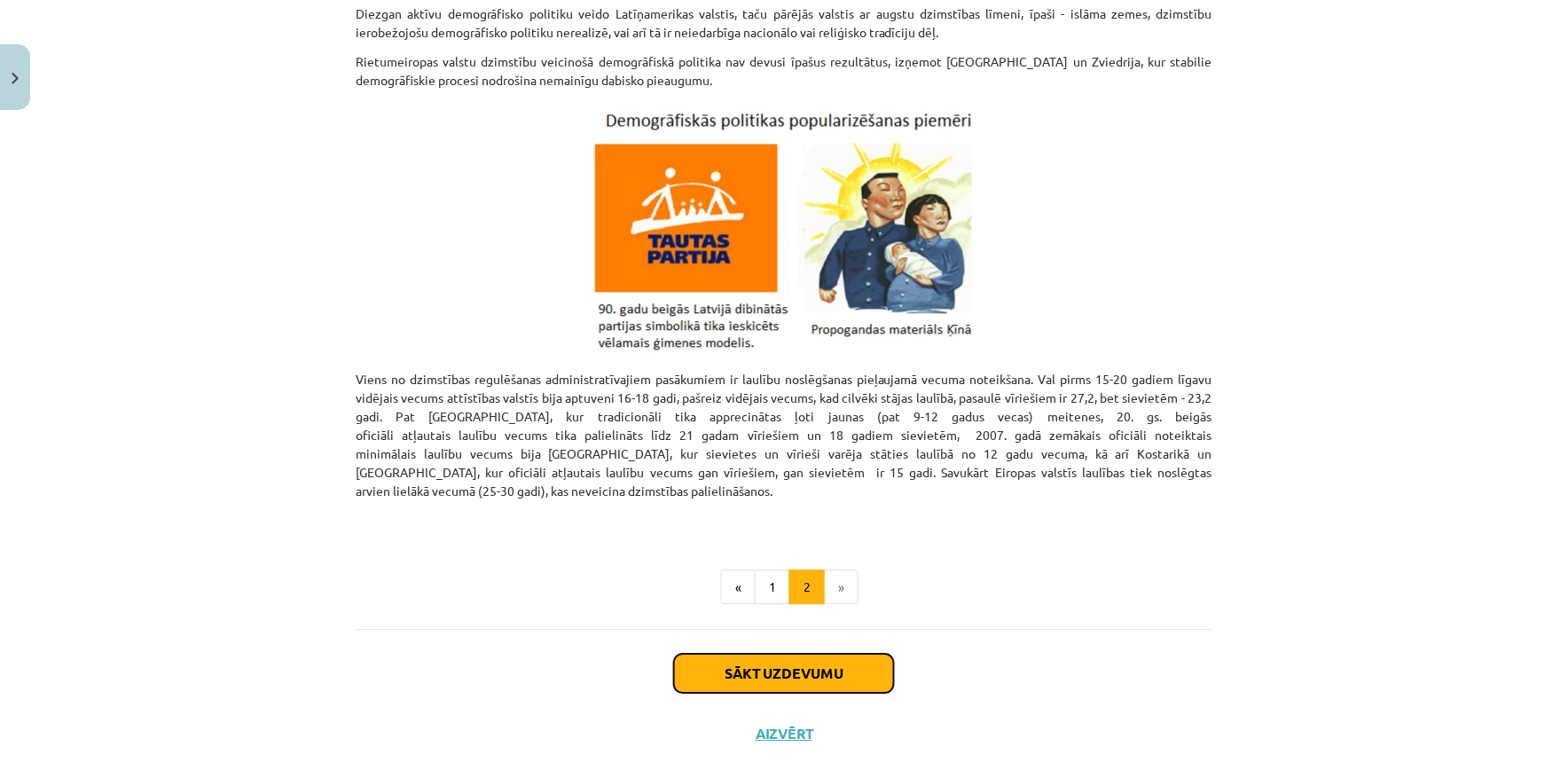
click at [838, 653] on button "Sākt uzdevumu" at bounding box center [784, 673] width 220 height 39
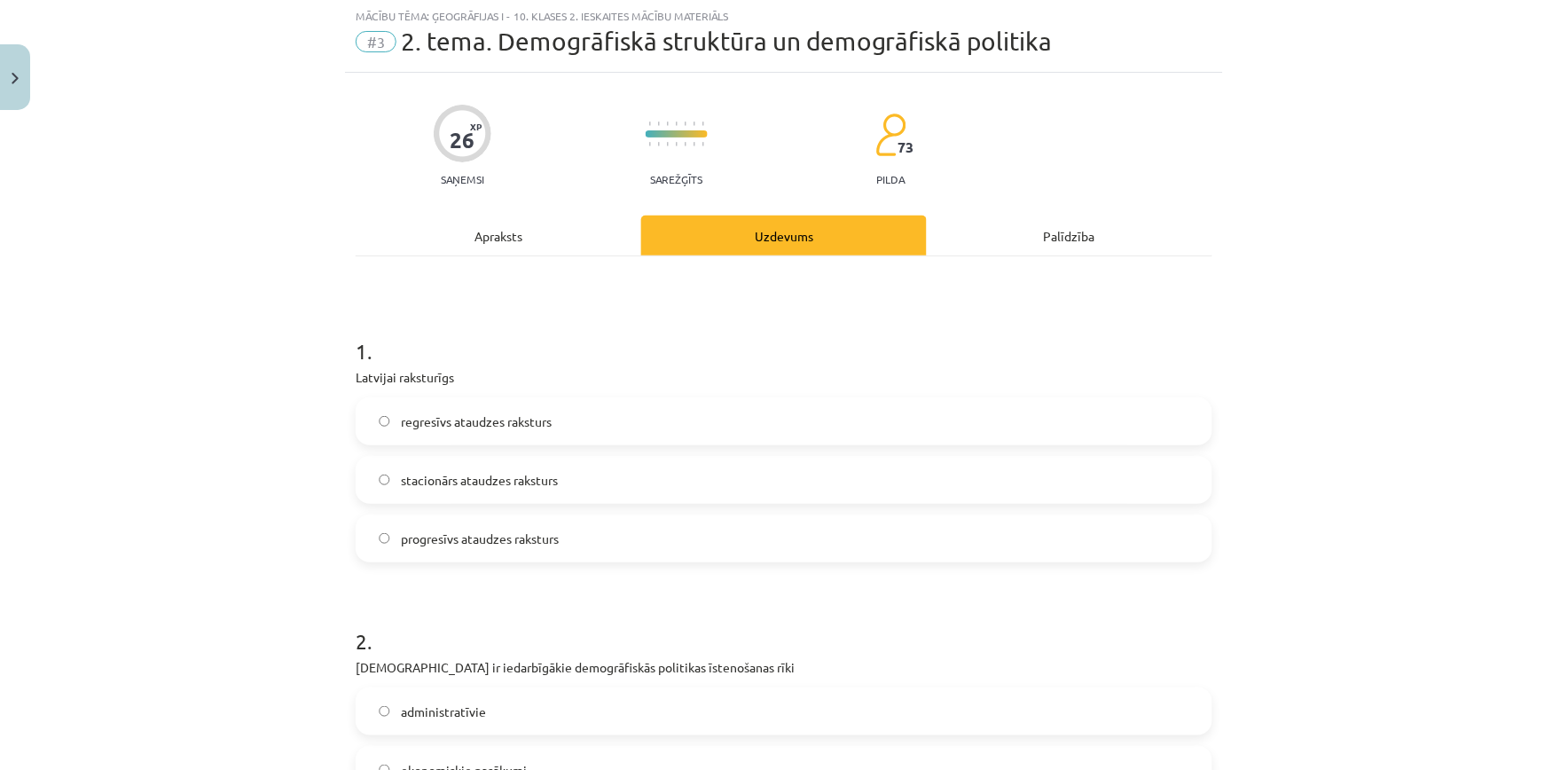
scroll to position [44, 0]
click at [557, 418] on label "regresīvs ataudzes raksturs" at bounding box center [784, 421] width 854 height 44
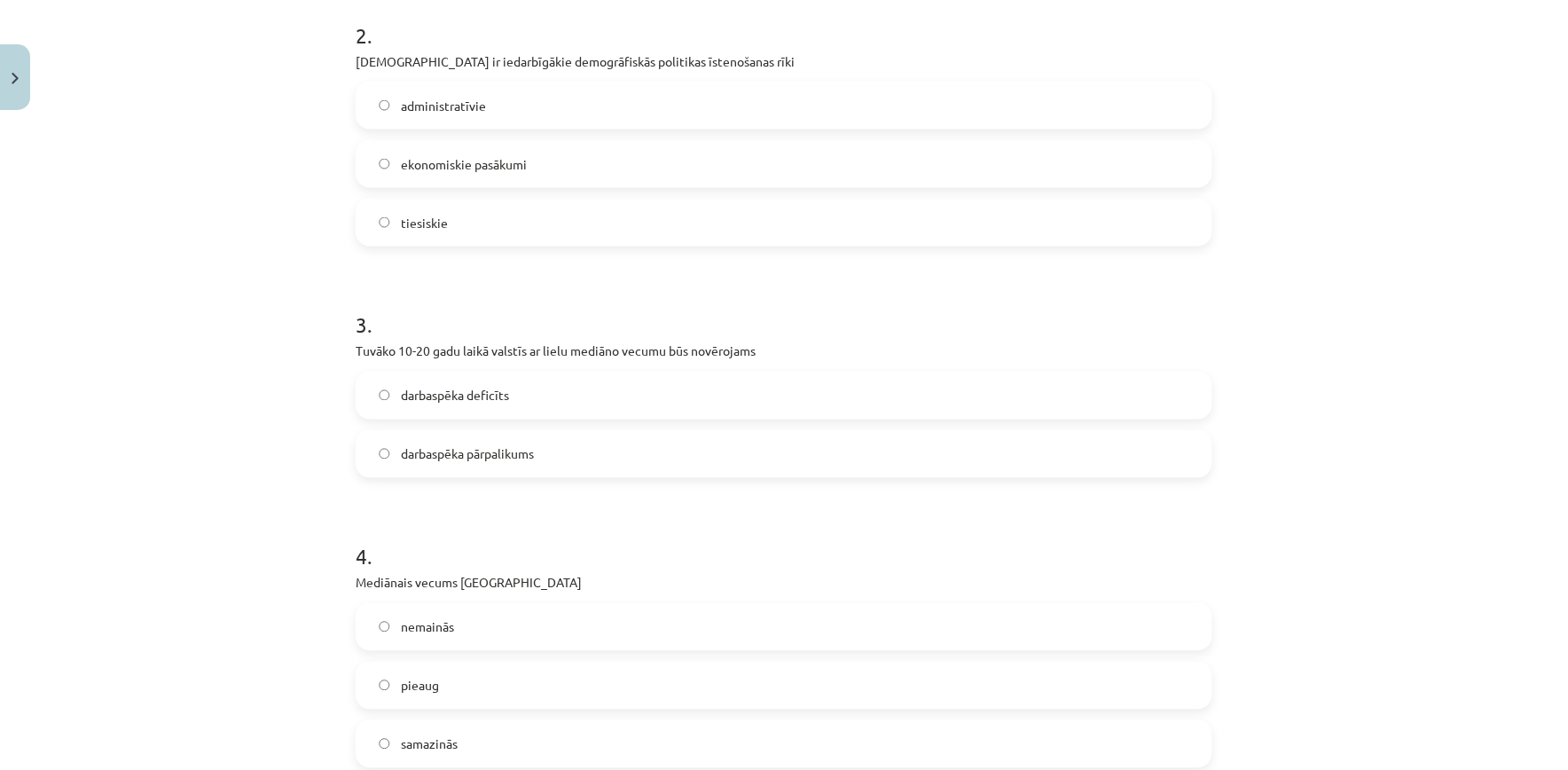
scroll to position [669, 0]
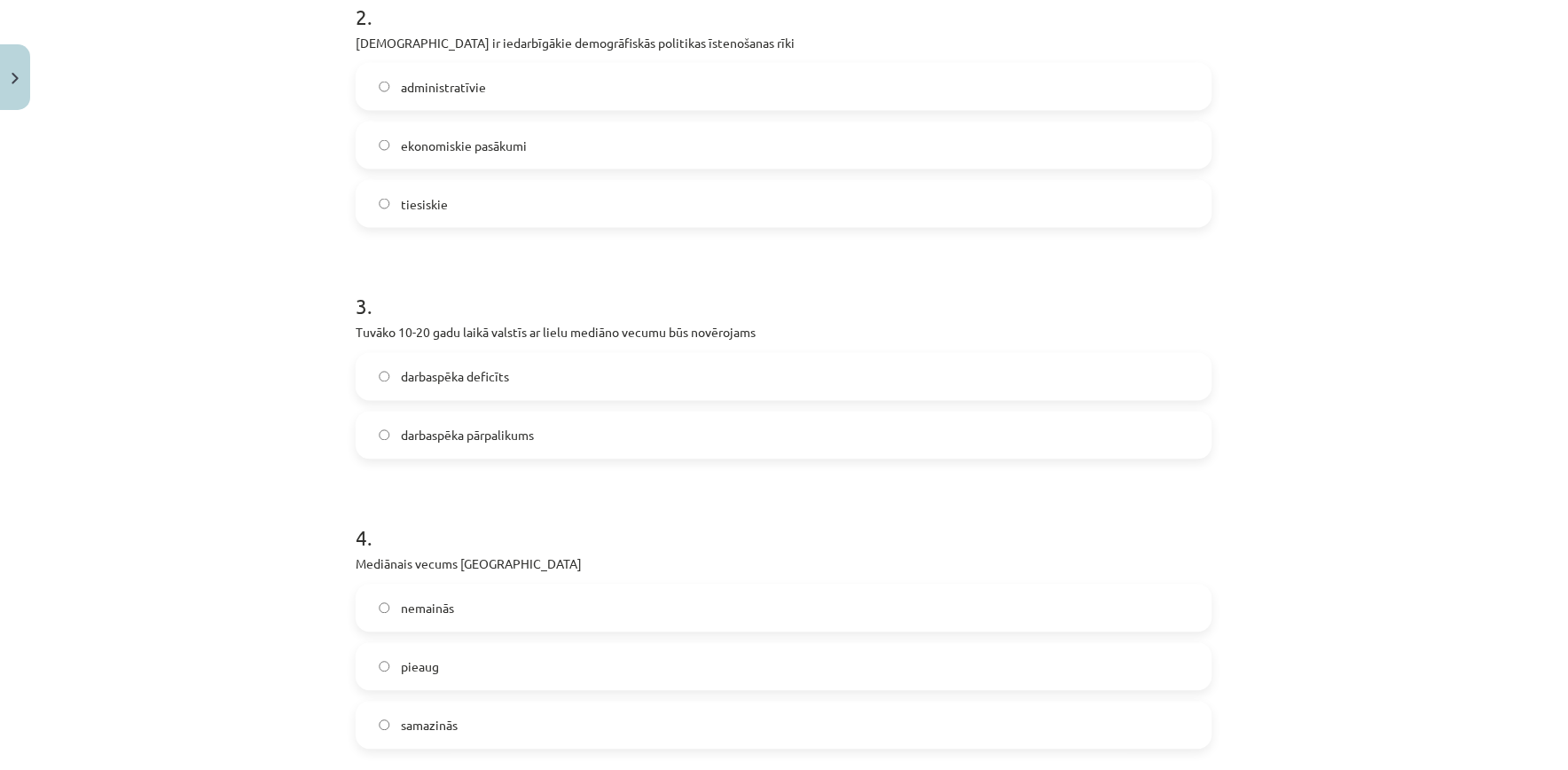
click at [610, 151] on label "ekonomiskie pasākumi" at bounding box center [784, 145] width 854 height 44
click at [621, 356] on label "darbaspēka deficīts" at bounding box center [784, 376] width 854 height 44
click at [568, 674] on label "pieaug" at bounding box center [784, 666] width 854 height 44
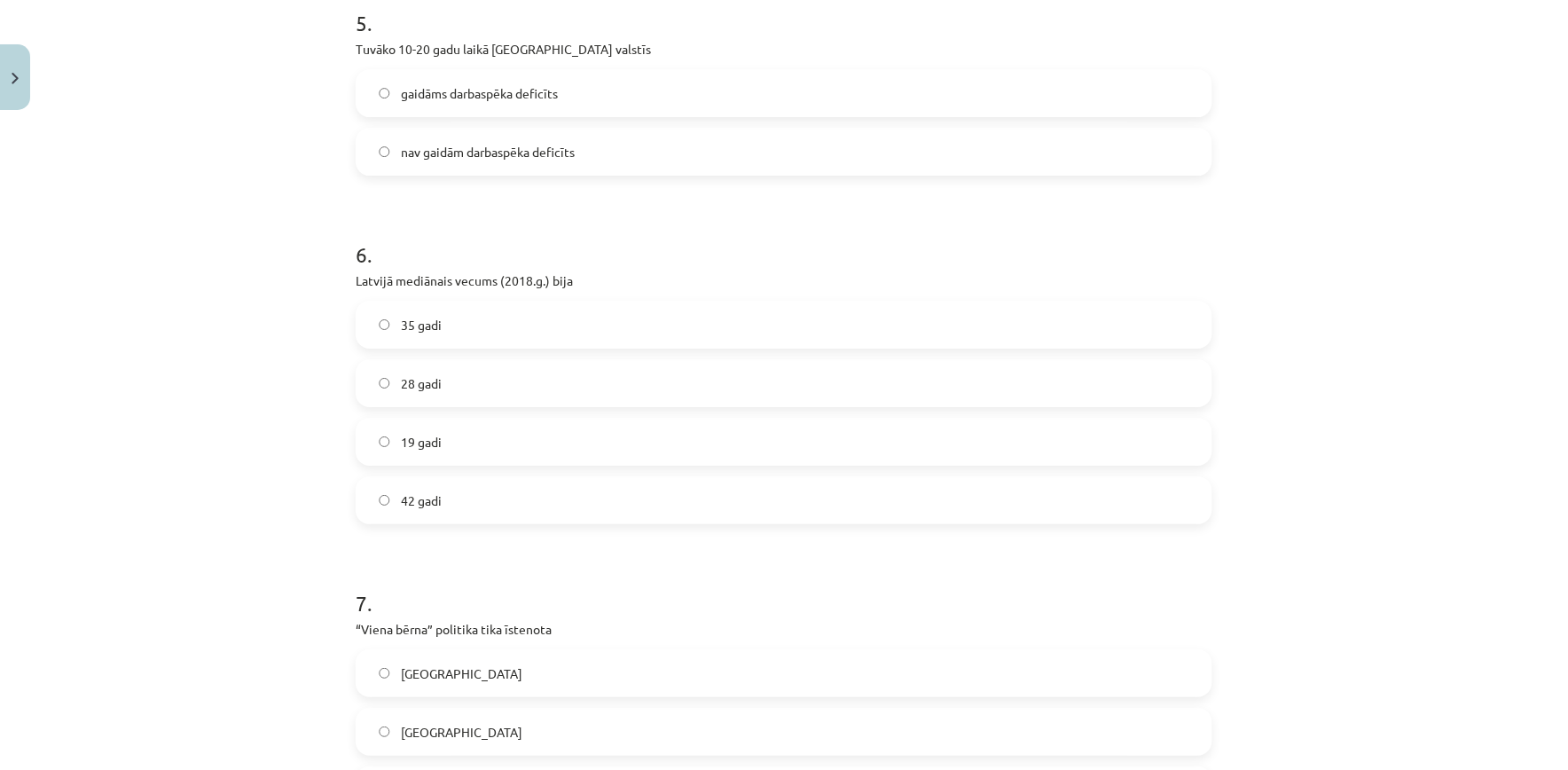
scroll to position [1480, 0]
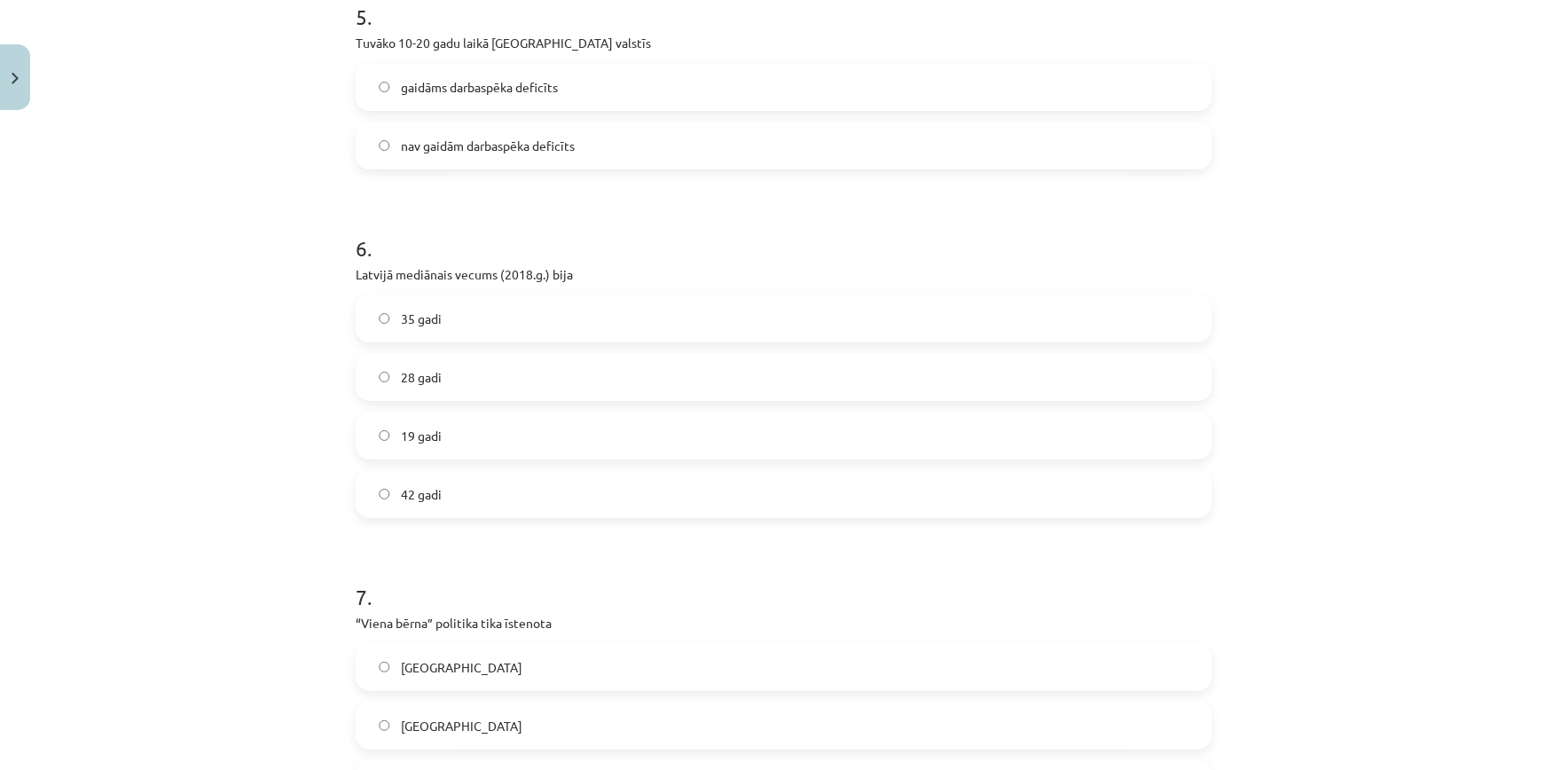
click at [812, 136] on label "nav gaidām darbaspēka deficīts" at bounding box center [784, 145] width 854 height 44
click at [564, 517] on div "42 gadi" at bounding box center [784, 494] width 857 height 48
click at [574, 491] on label "42 gadi" at bounding box center [784, 493] width 854 height 44
click at [762, 727] on label "Ķīnā" at bounding box center [784, 725] width 854 height 44
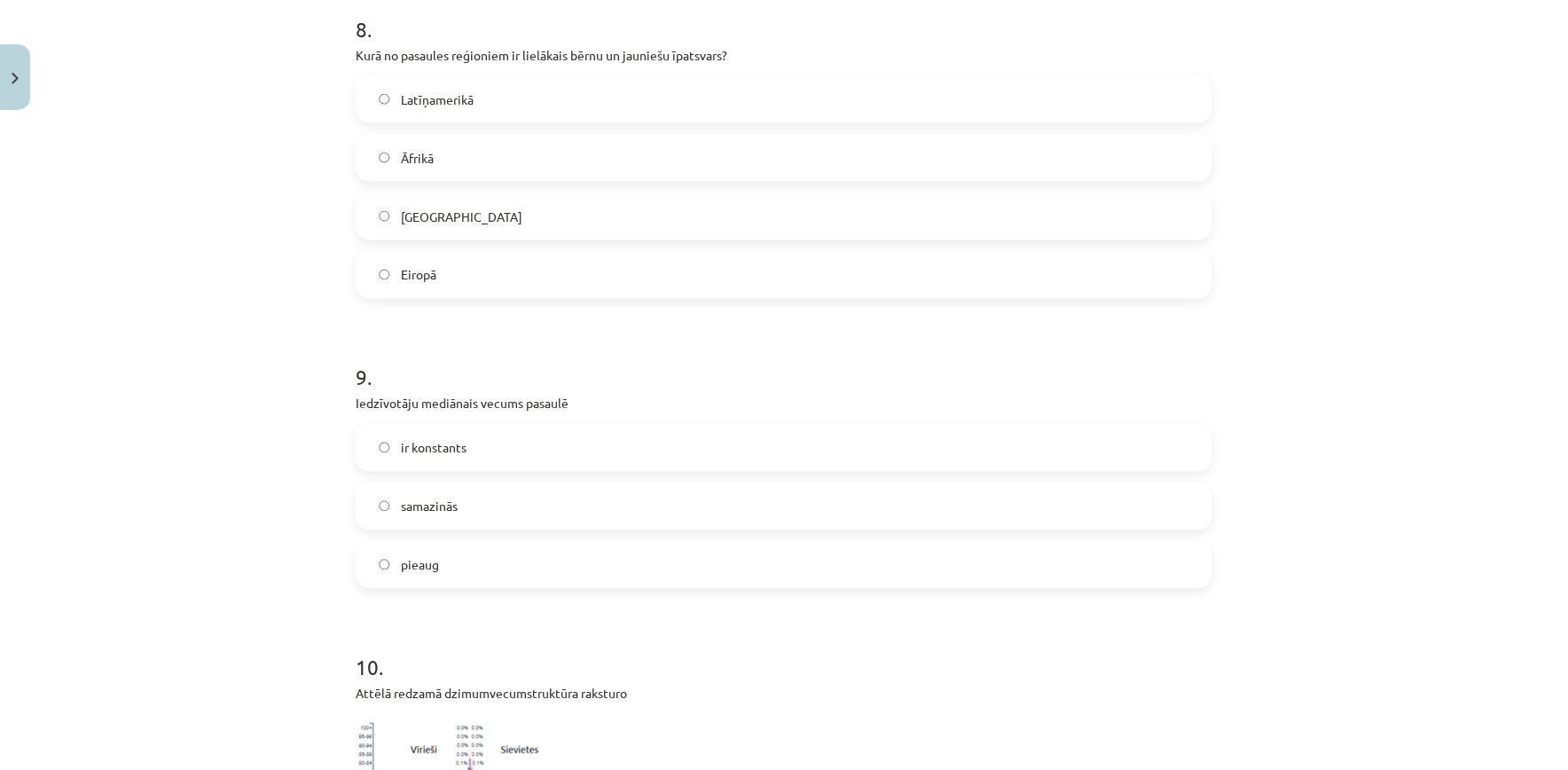
scroll to position [2404, 0]
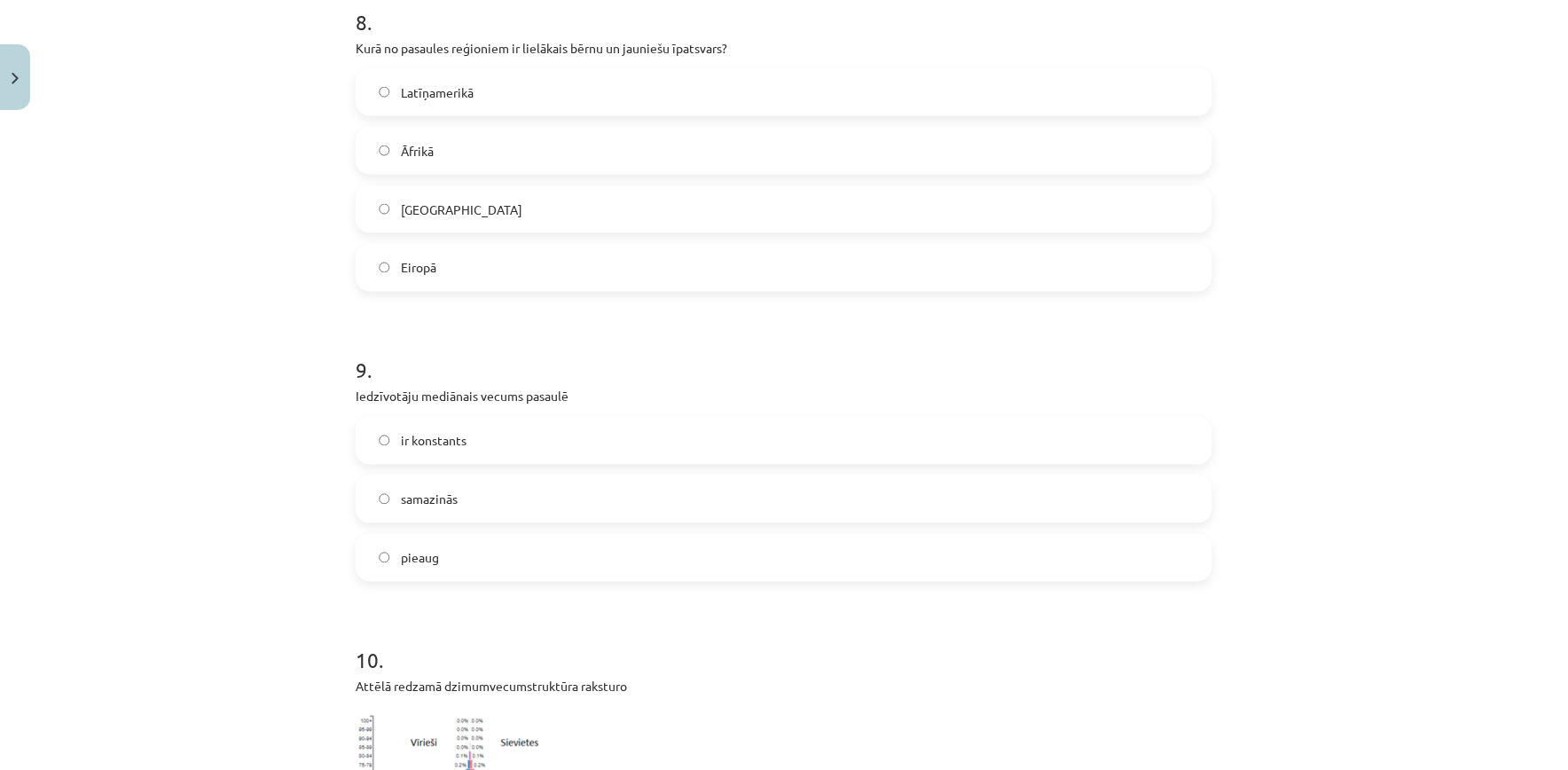
click at [1103, 158] on label "Āfrikā" at bounding box center [784, 150] width 854 height 44
click at [811, 536] on label "pieaug" at bounding box center [784, 557] width 854 height 44
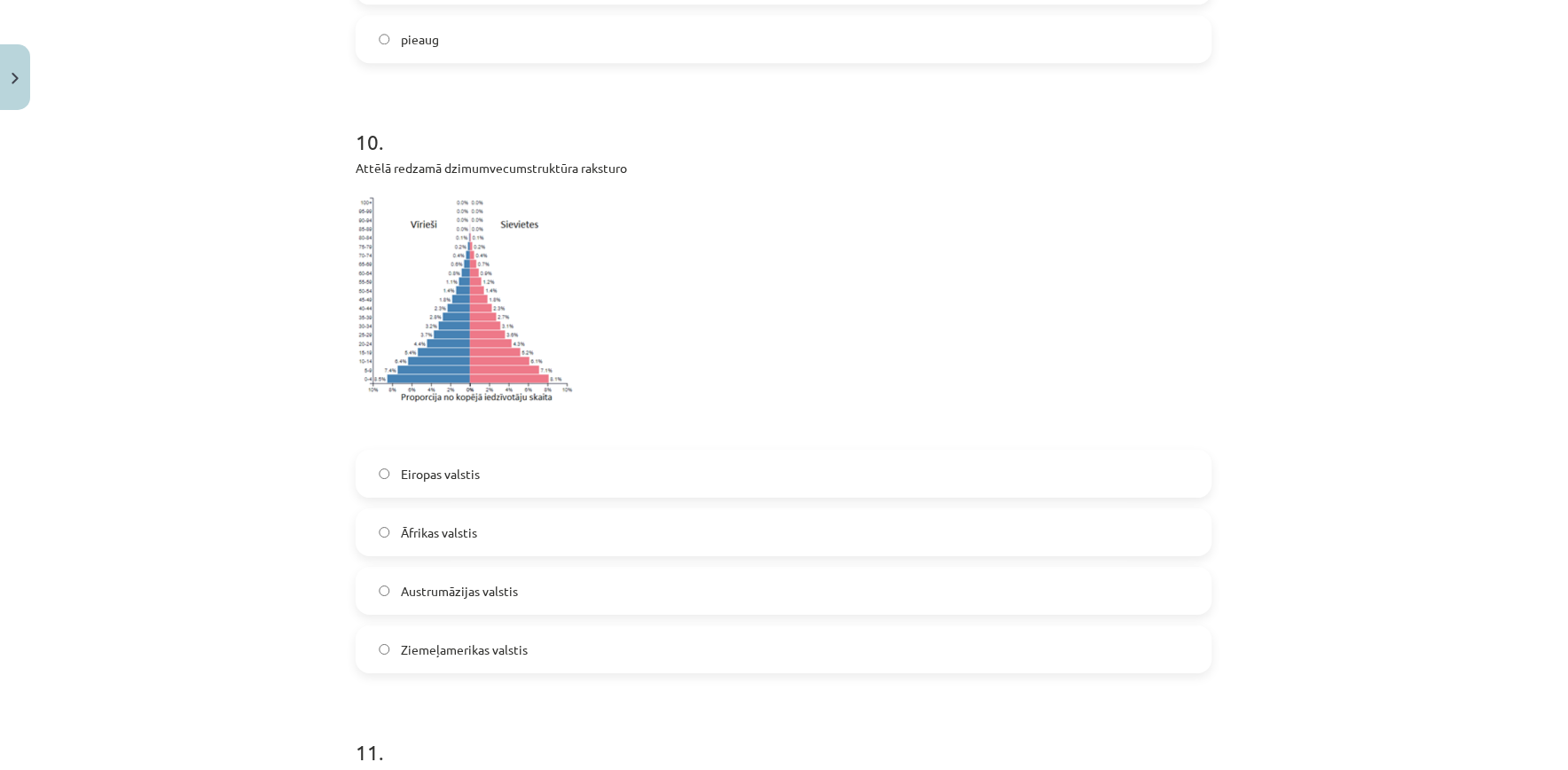
scroll to position [2960, 0]
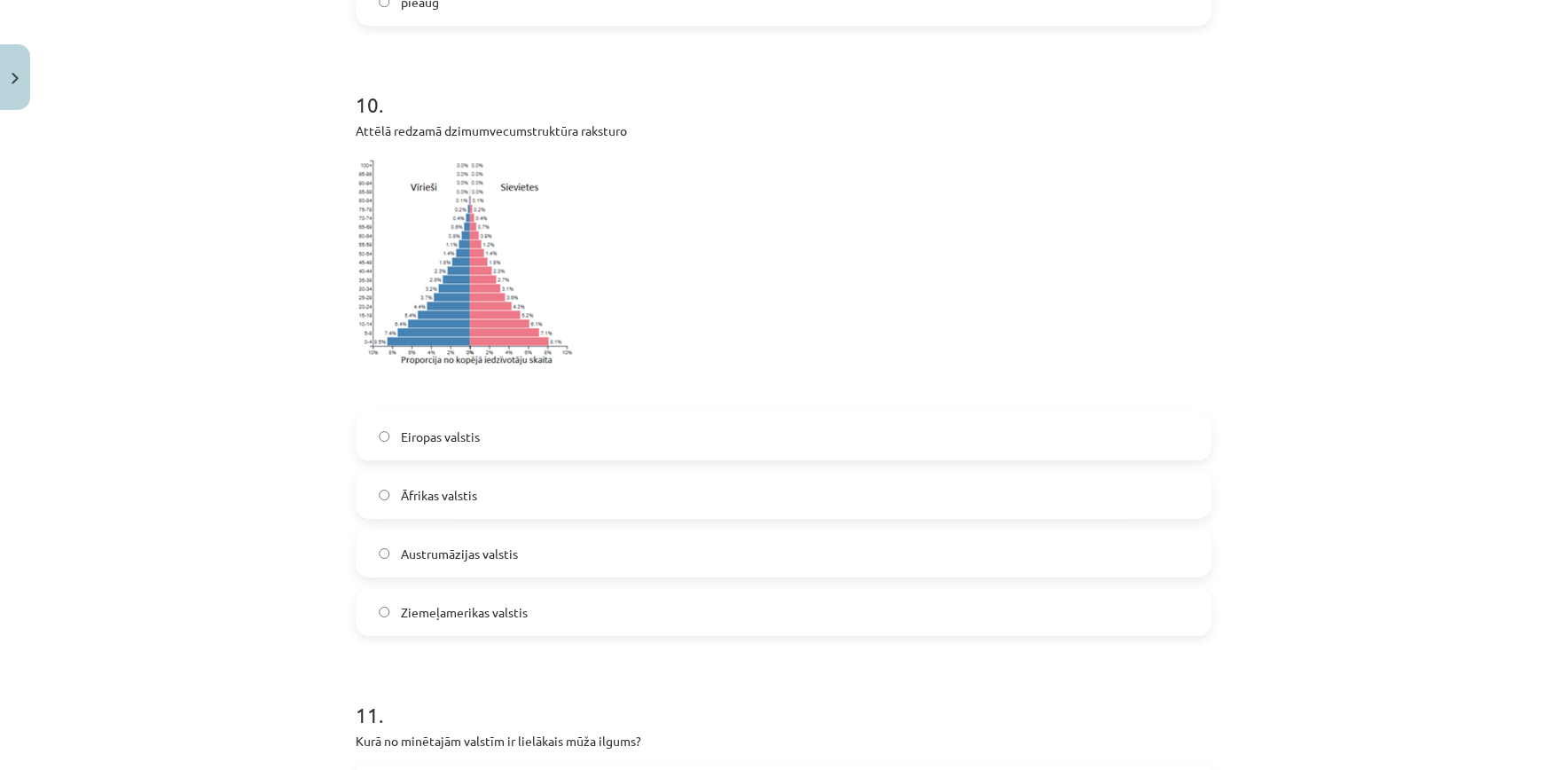
click at [913, 494] on label "Āfrikas valstis" at bounding box center [784, 494] width 854 height 44
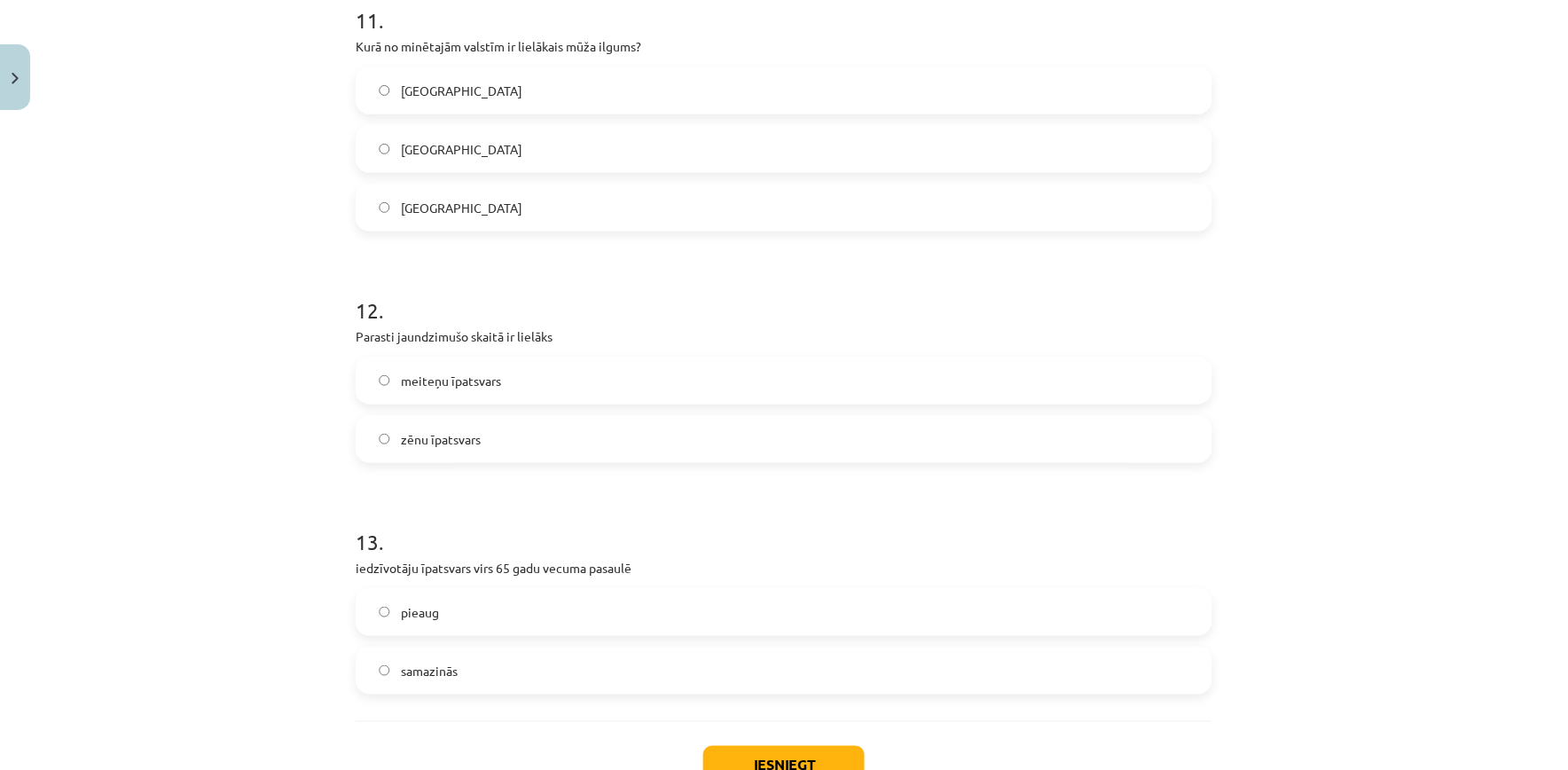
scroll to position [3640, 0]
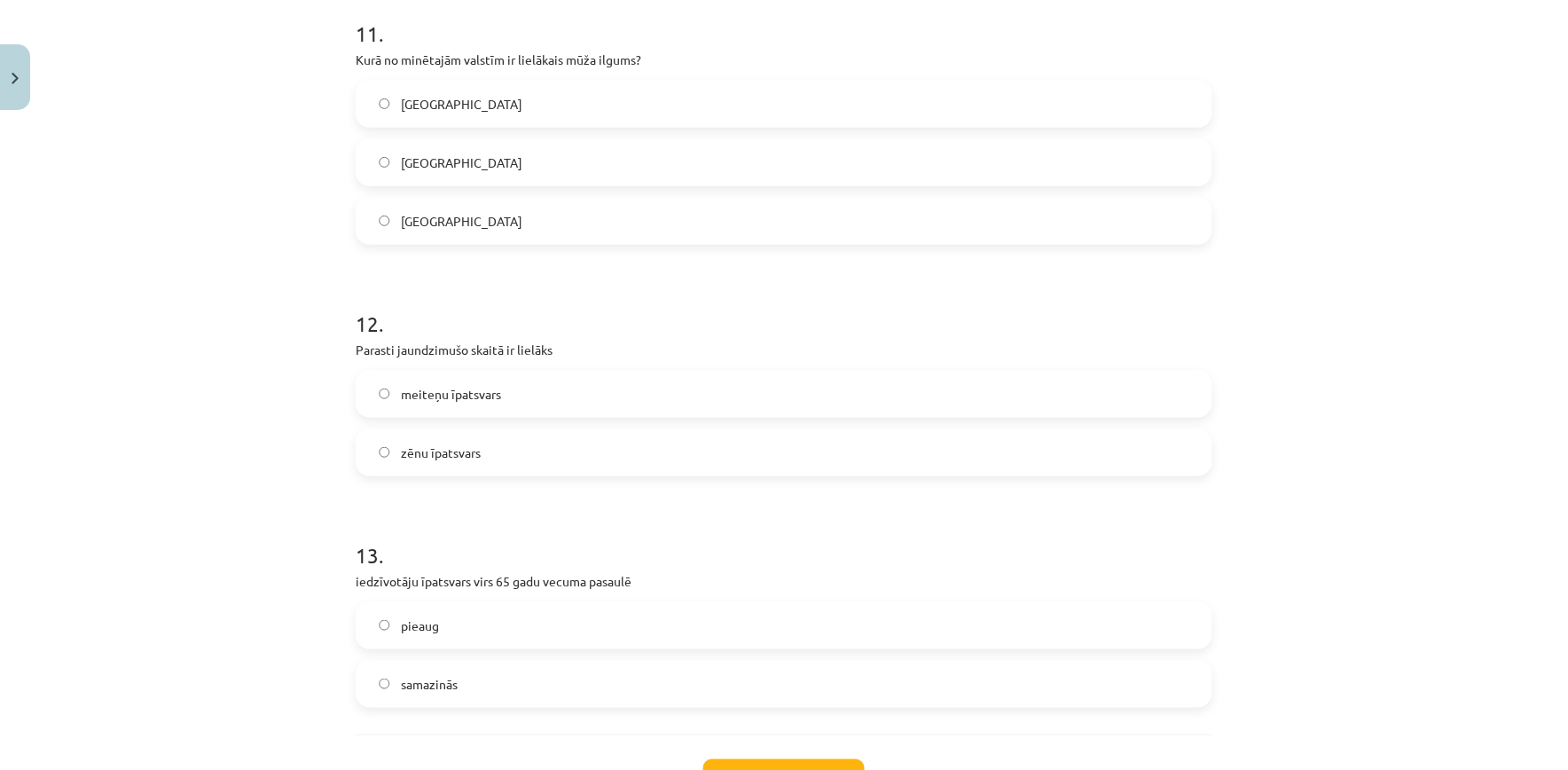
click at [896, 91] on label "Japānā" at bounding box center [784, 103] width 854 height 44
click at [778, 439] on label "zēnu īpatsvars" at bounding box center [784, 452] width 854 height 44
click at [668, 611] on label "pieaug" at bounding box center [784, 624] width 854 height 44
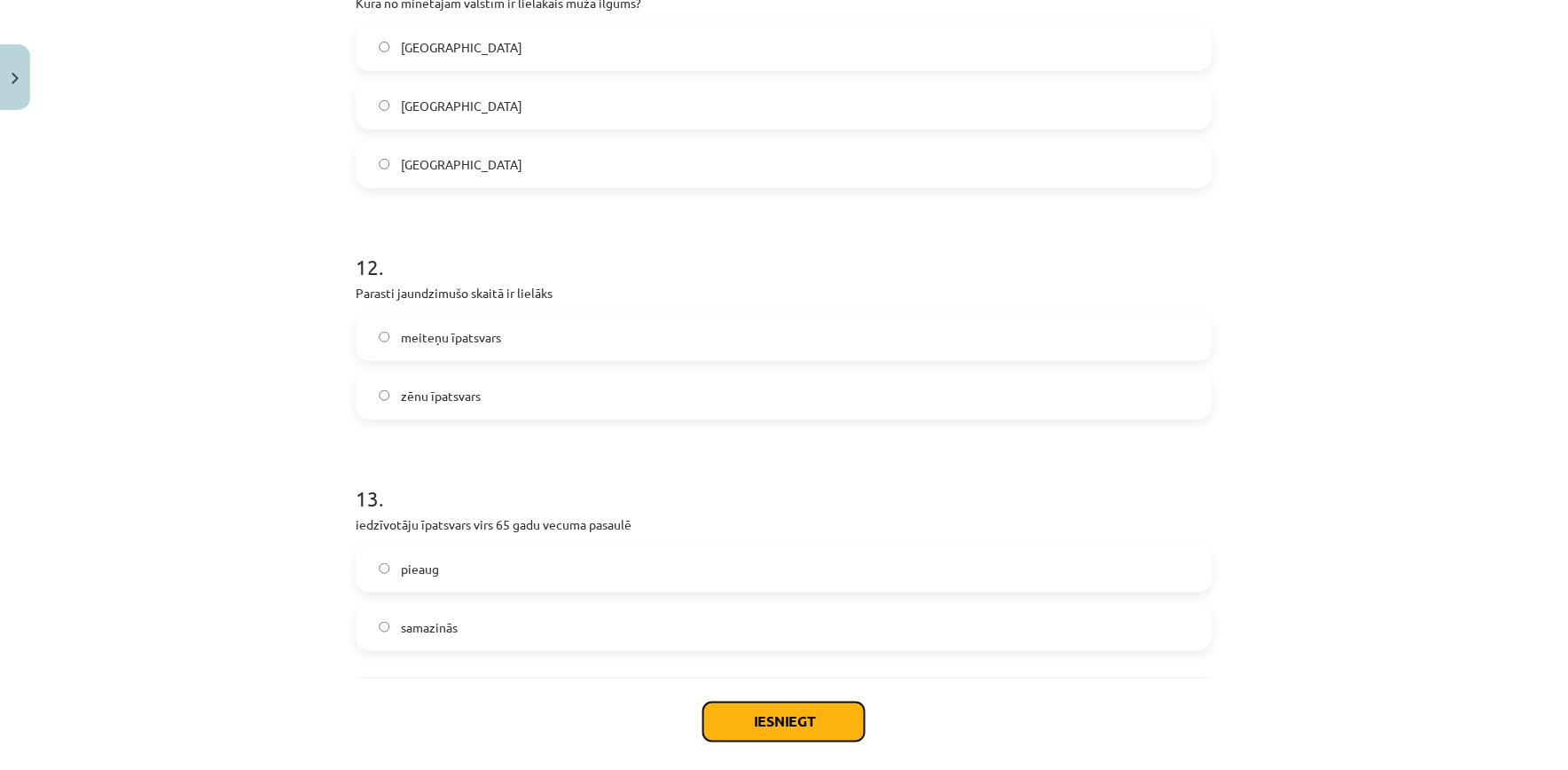
click at [814, 712] on button "Iesniegt" at bounding box center [784, 722] width 162 height 39
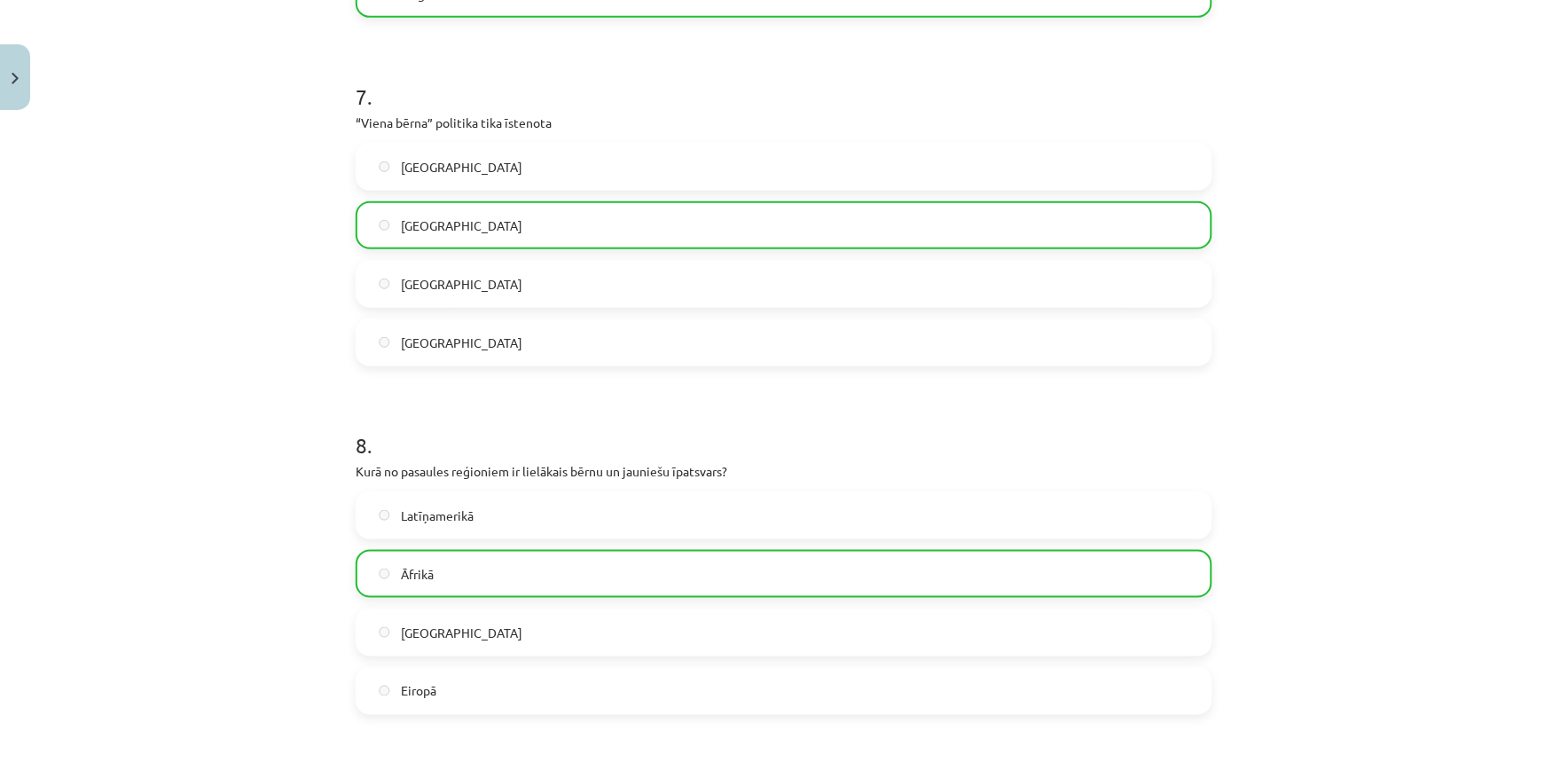
scroll to position [3839, 0]
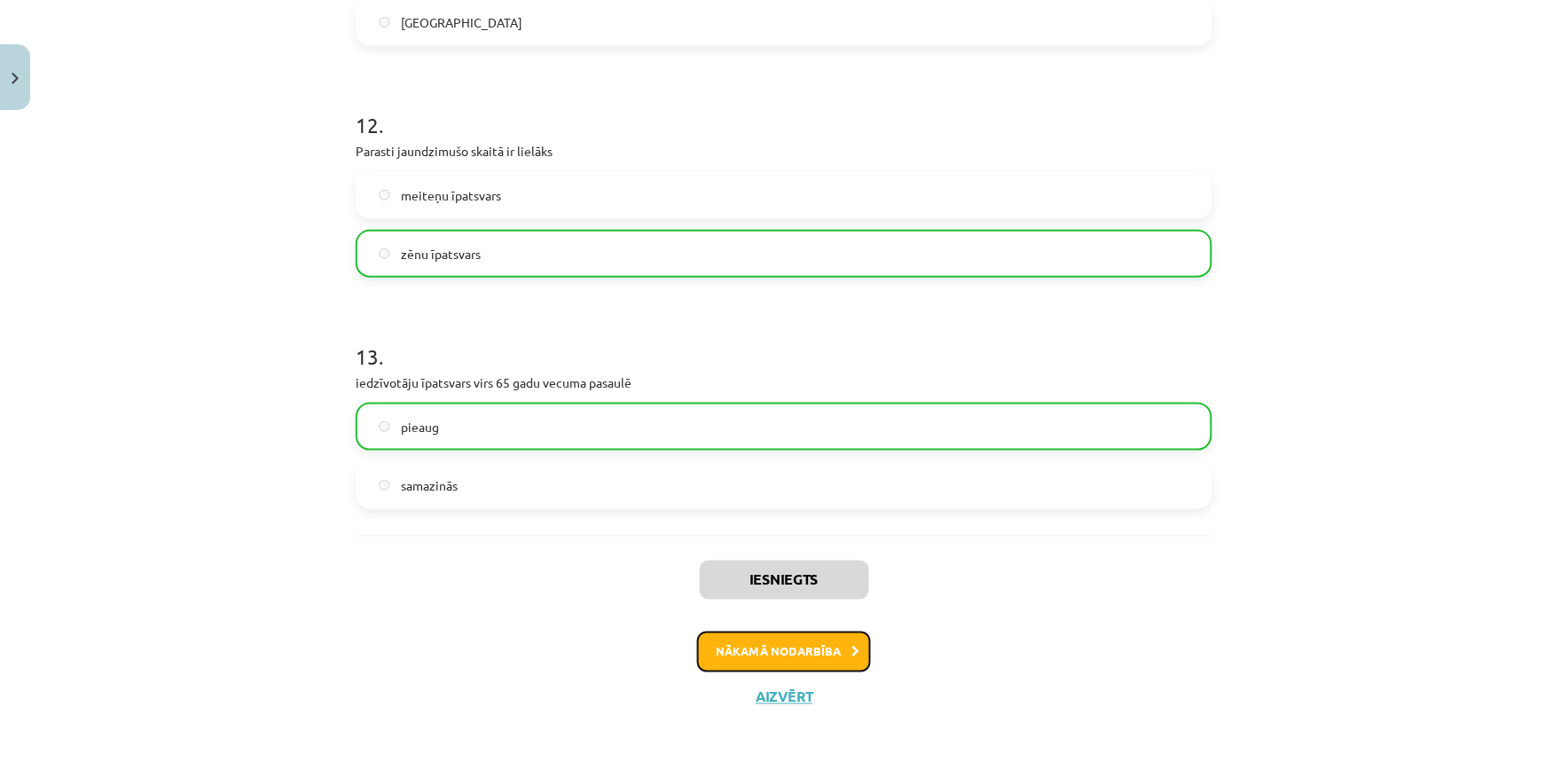
click at [834, 635] on button "Nākamā nodarbība" at bounding box center [783, 651] width 173 height 41
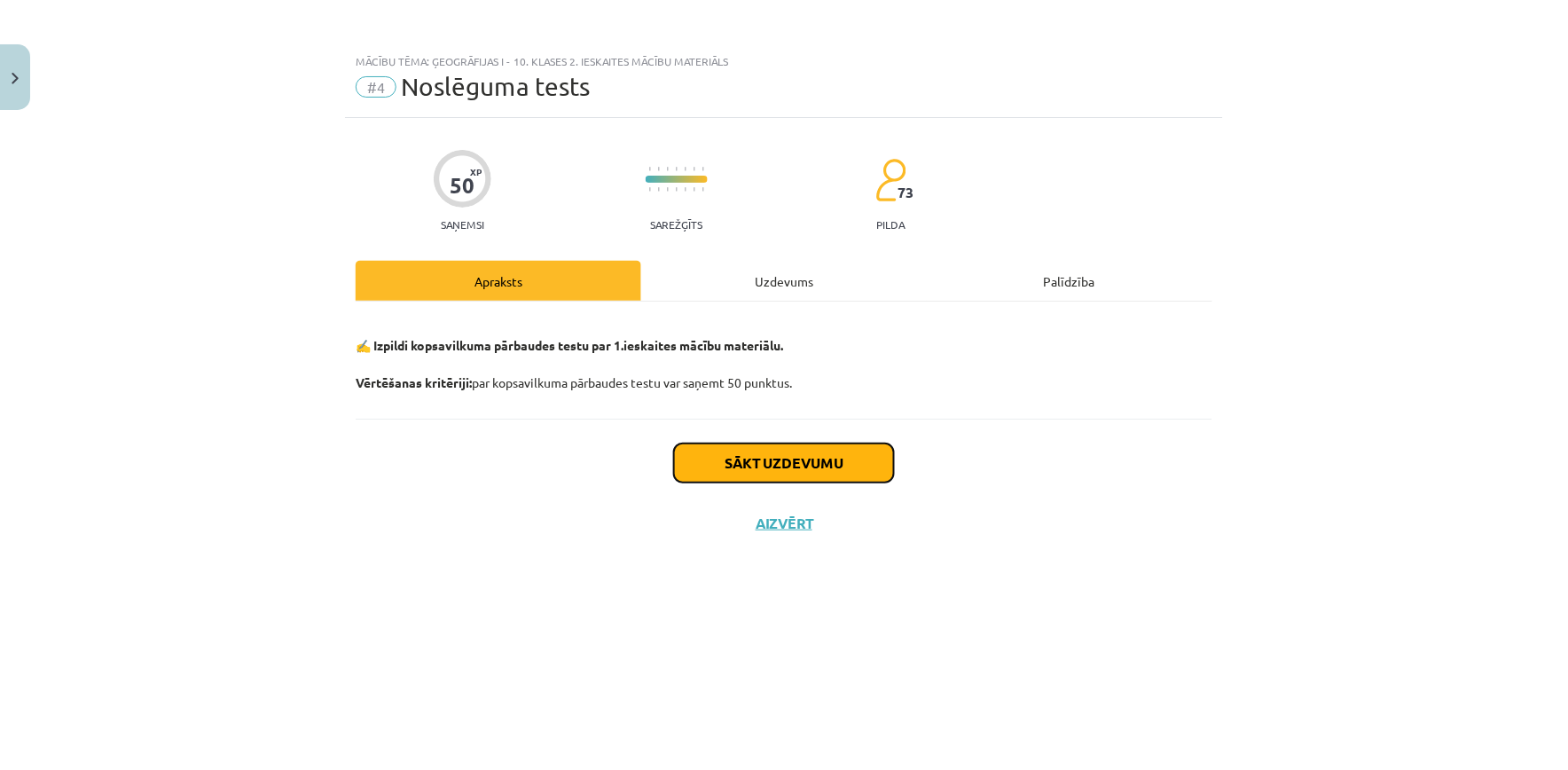
click at [828, 454] on button "Sākt uzdevumu" at bounding box center [784, 463] width 220 height 39
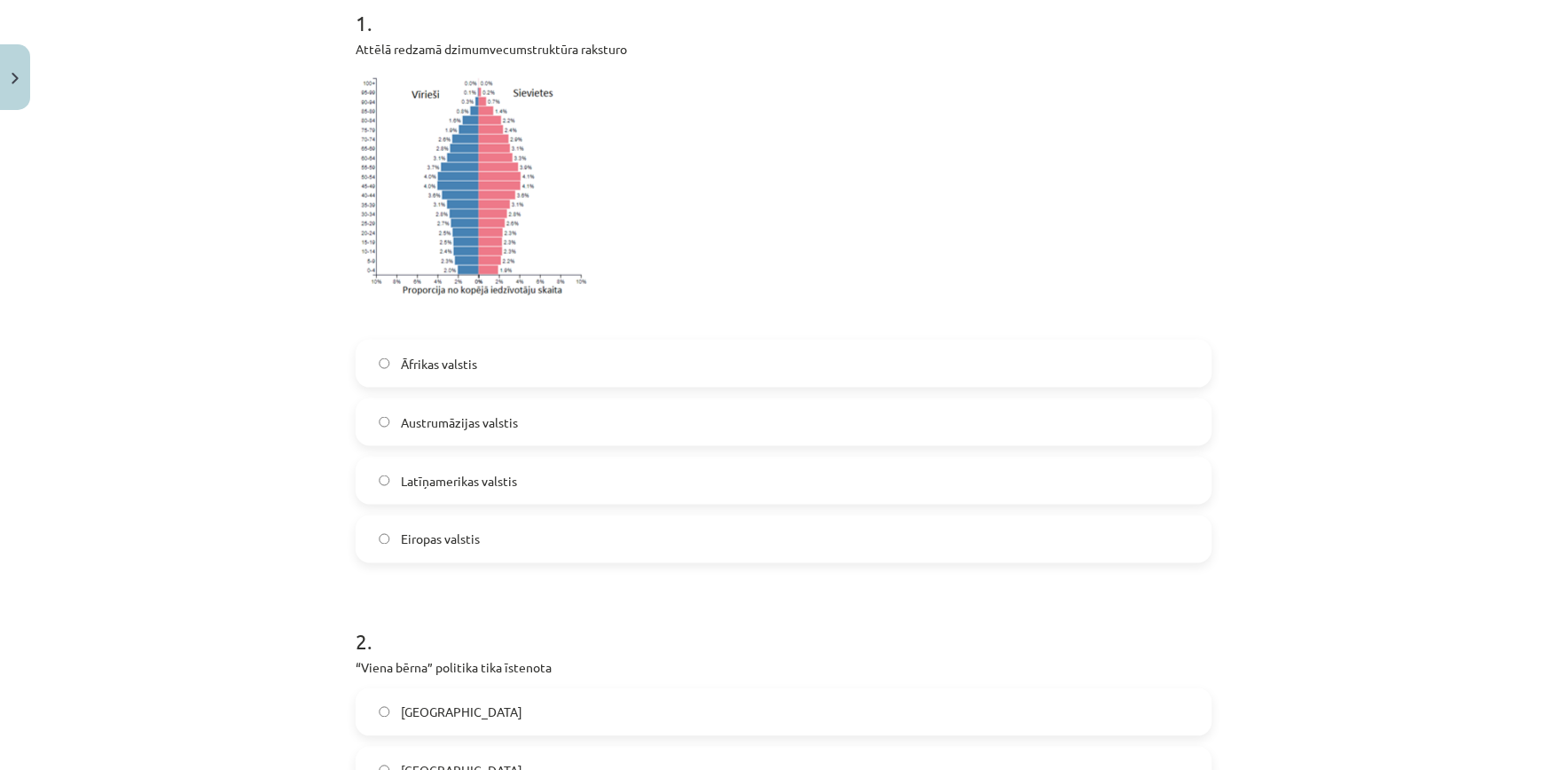
scroll to position [361, 0]
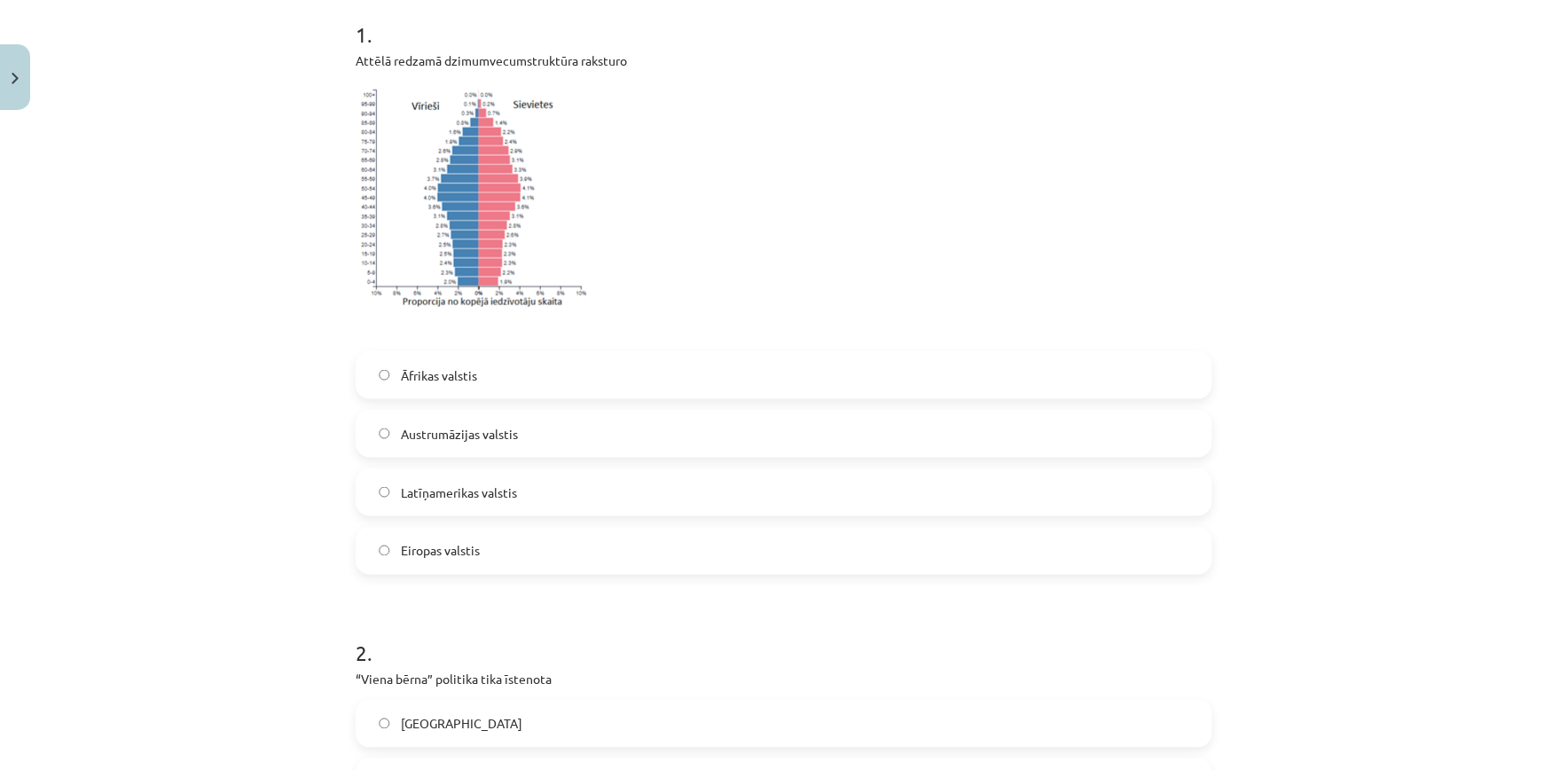
click at [1041, 552] on label "Eiropas valstis" at bounding box center [784, 550] width 854 height 44
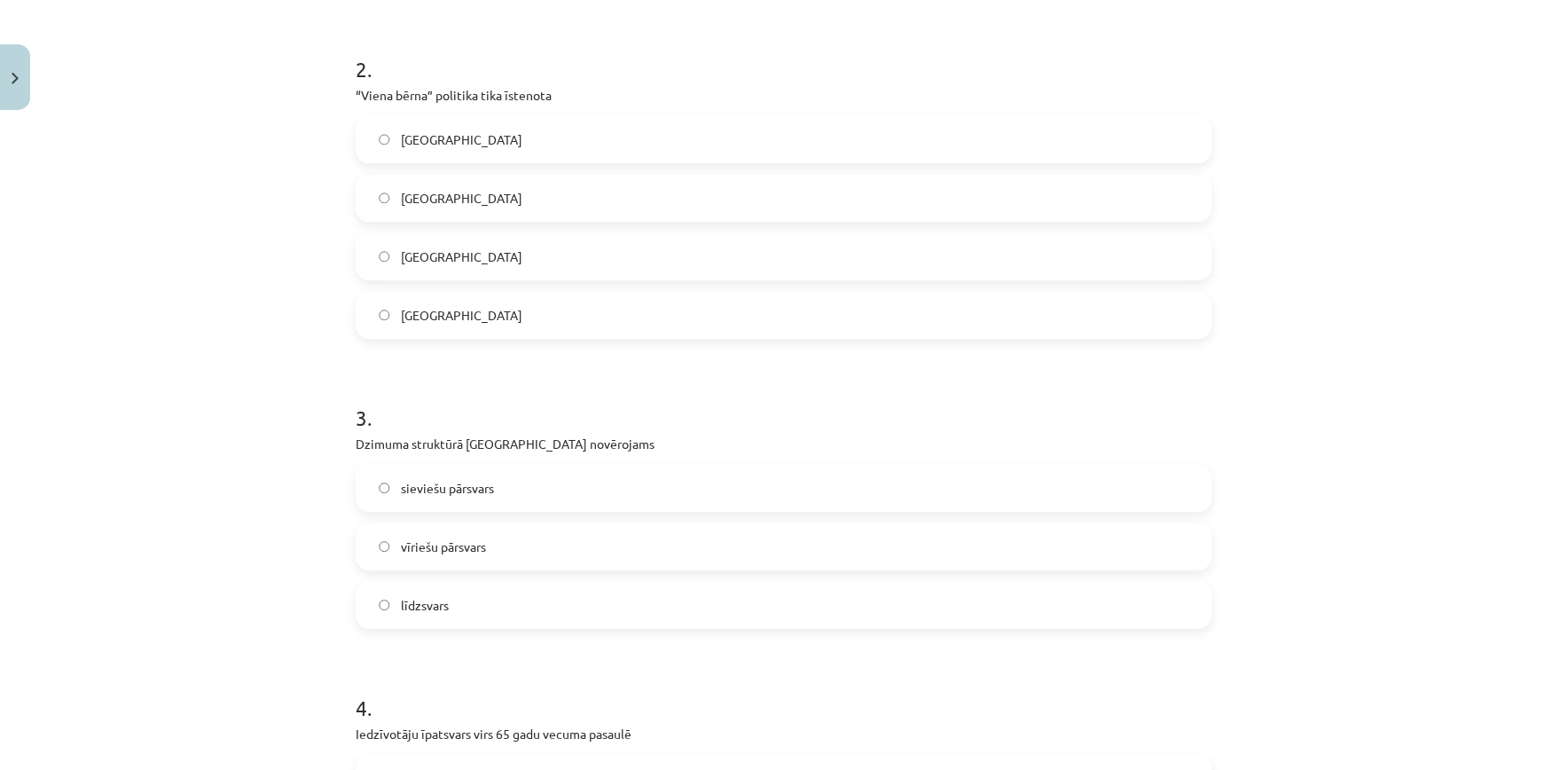
scroll to position [963, 0]
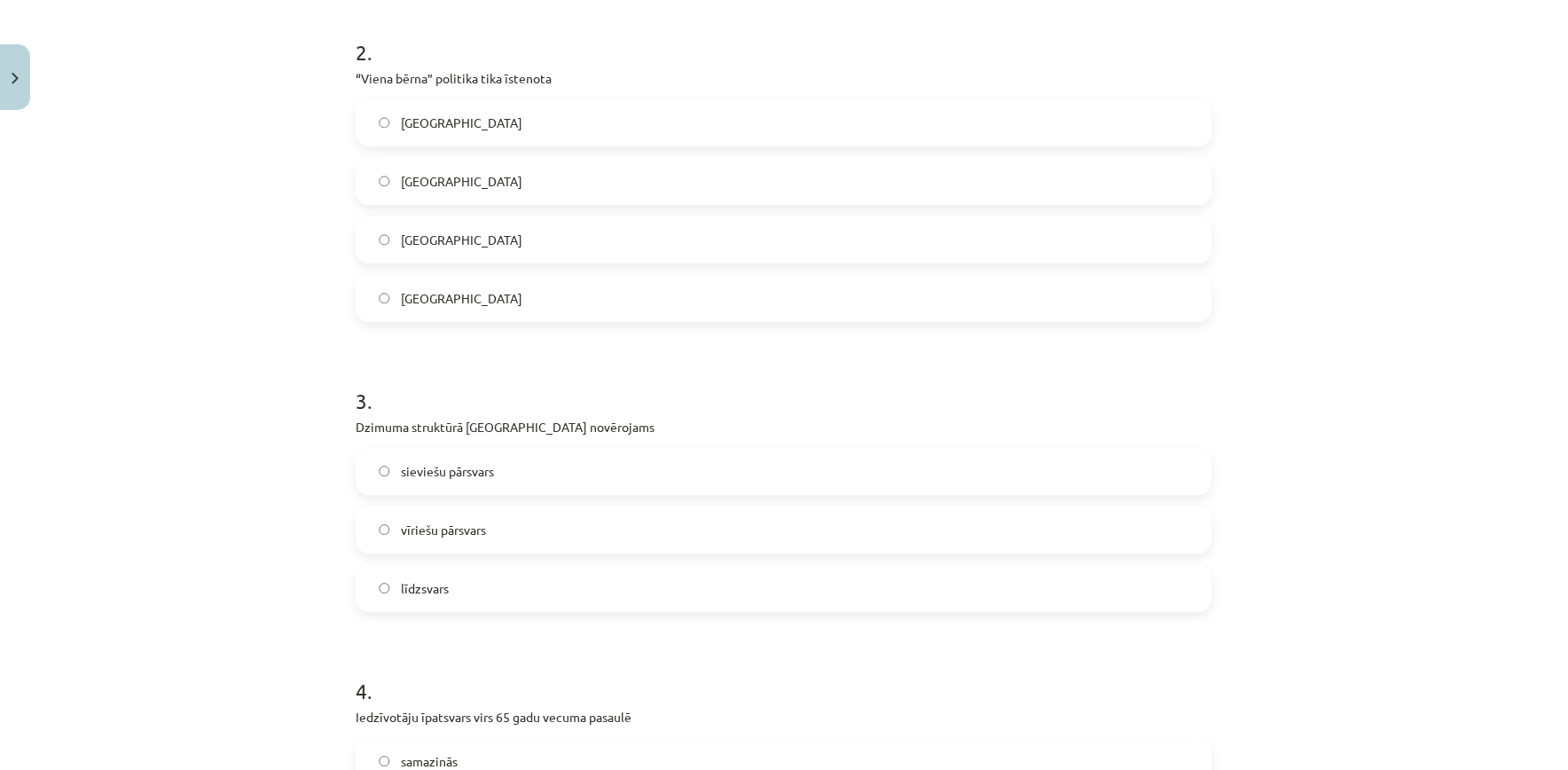
click at [931, 175] on label "Ķīnā" at bounding box center [784, 180] width 854 height 44
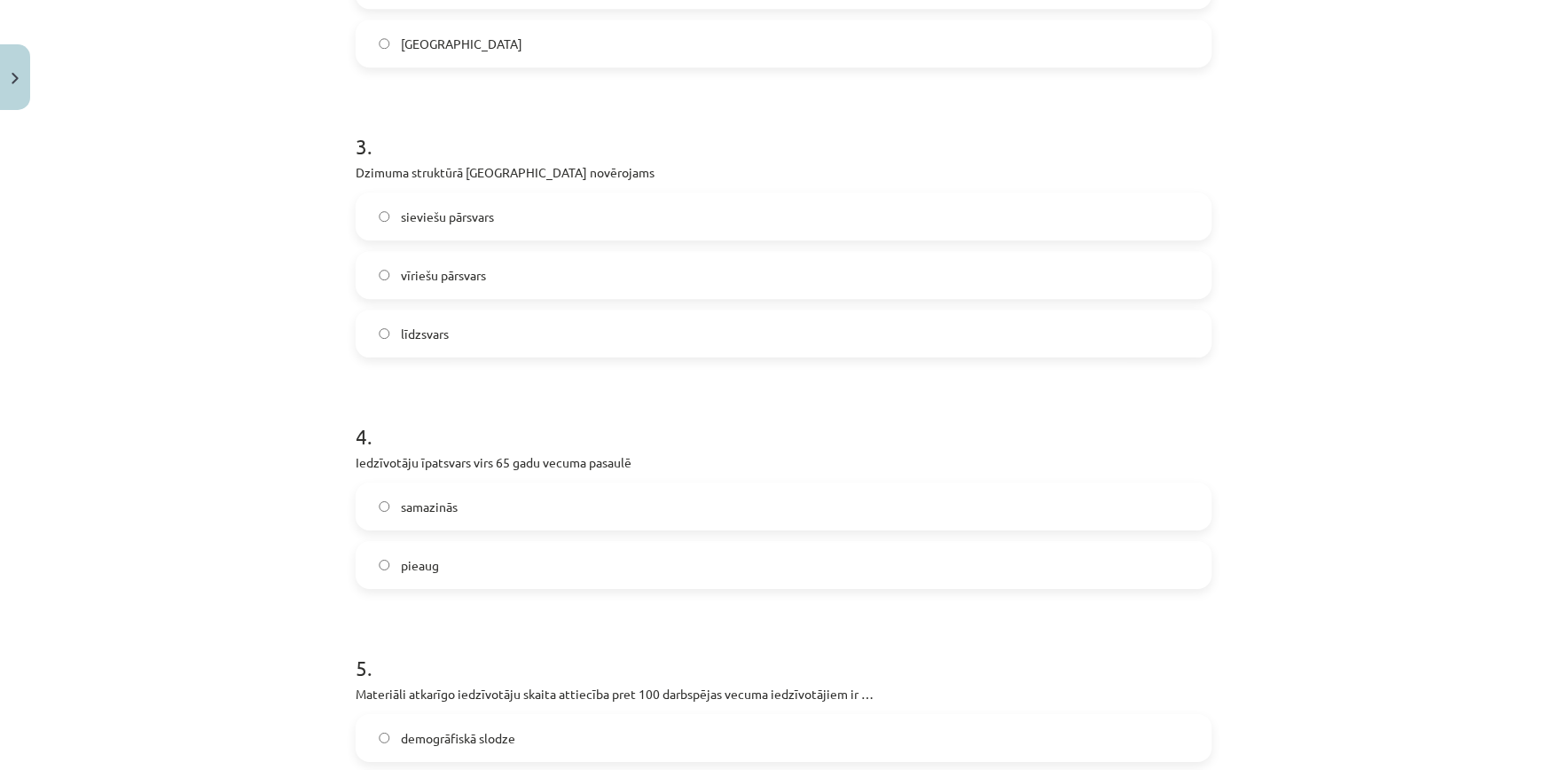
scroll to position [1250, 0]
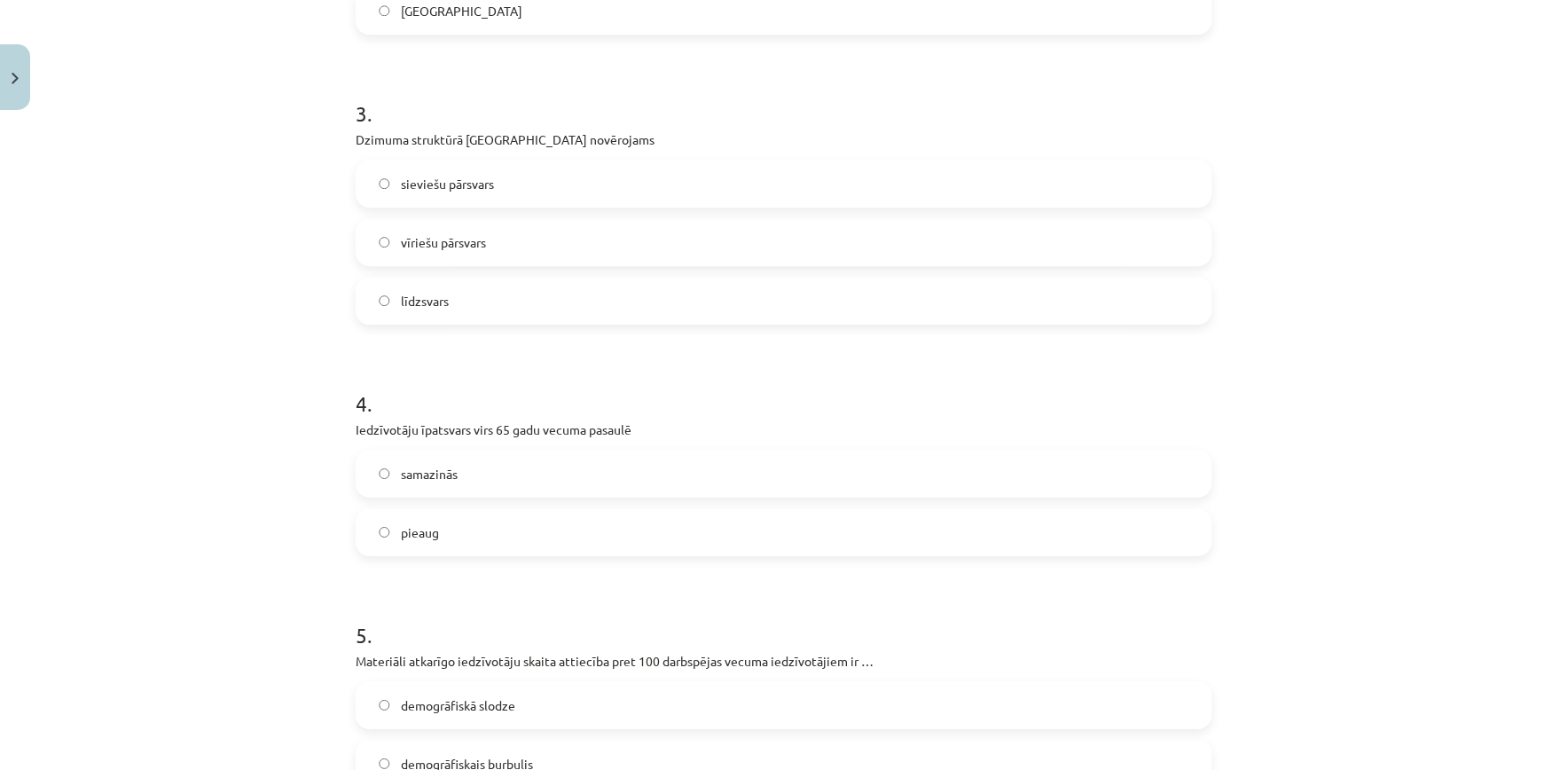
click at [1159, 238] on label "vīriešu pārsvars" at bounding box center [784, 241] width 854 height 44
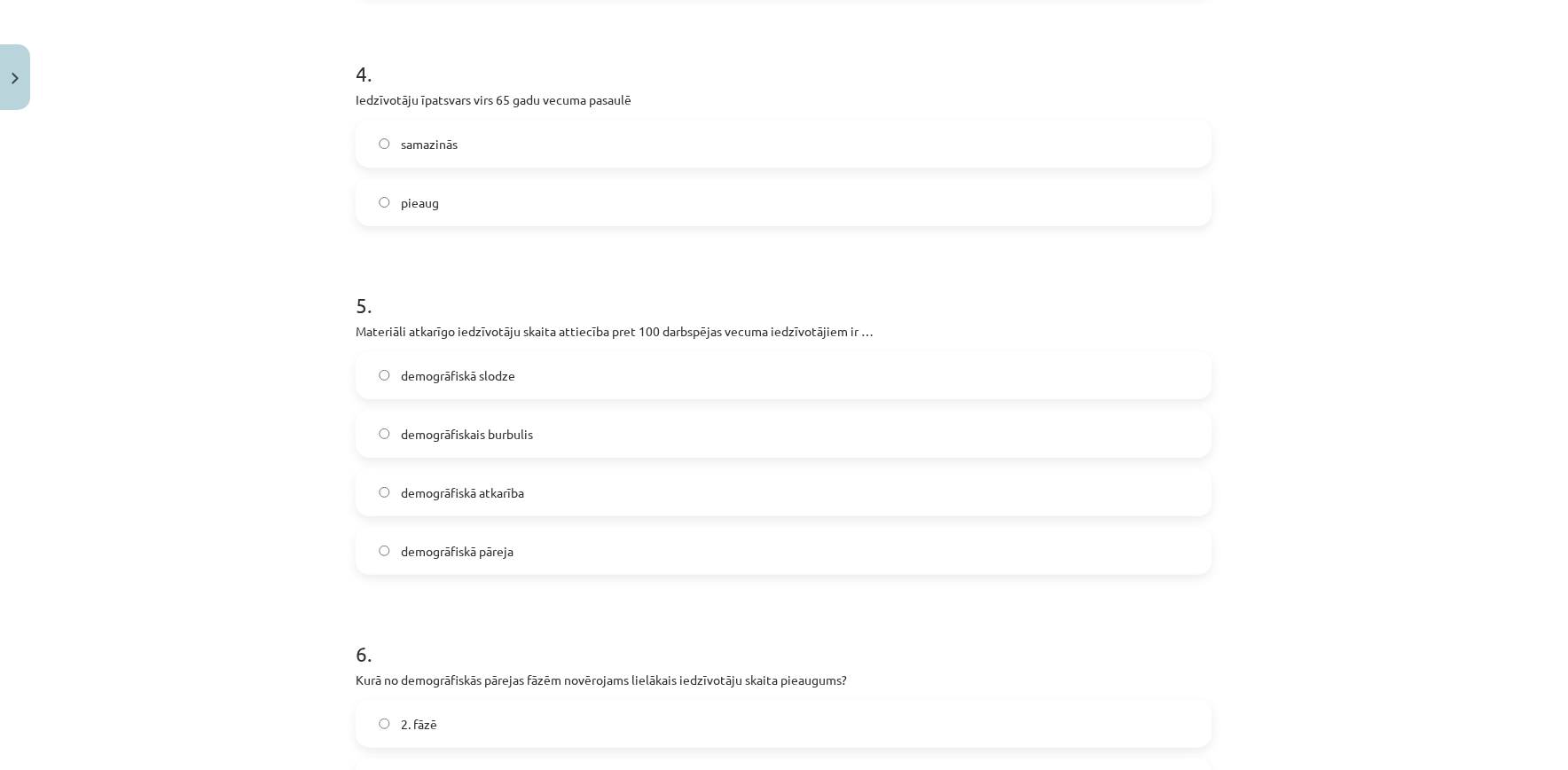
scroll to position [1591, 0]
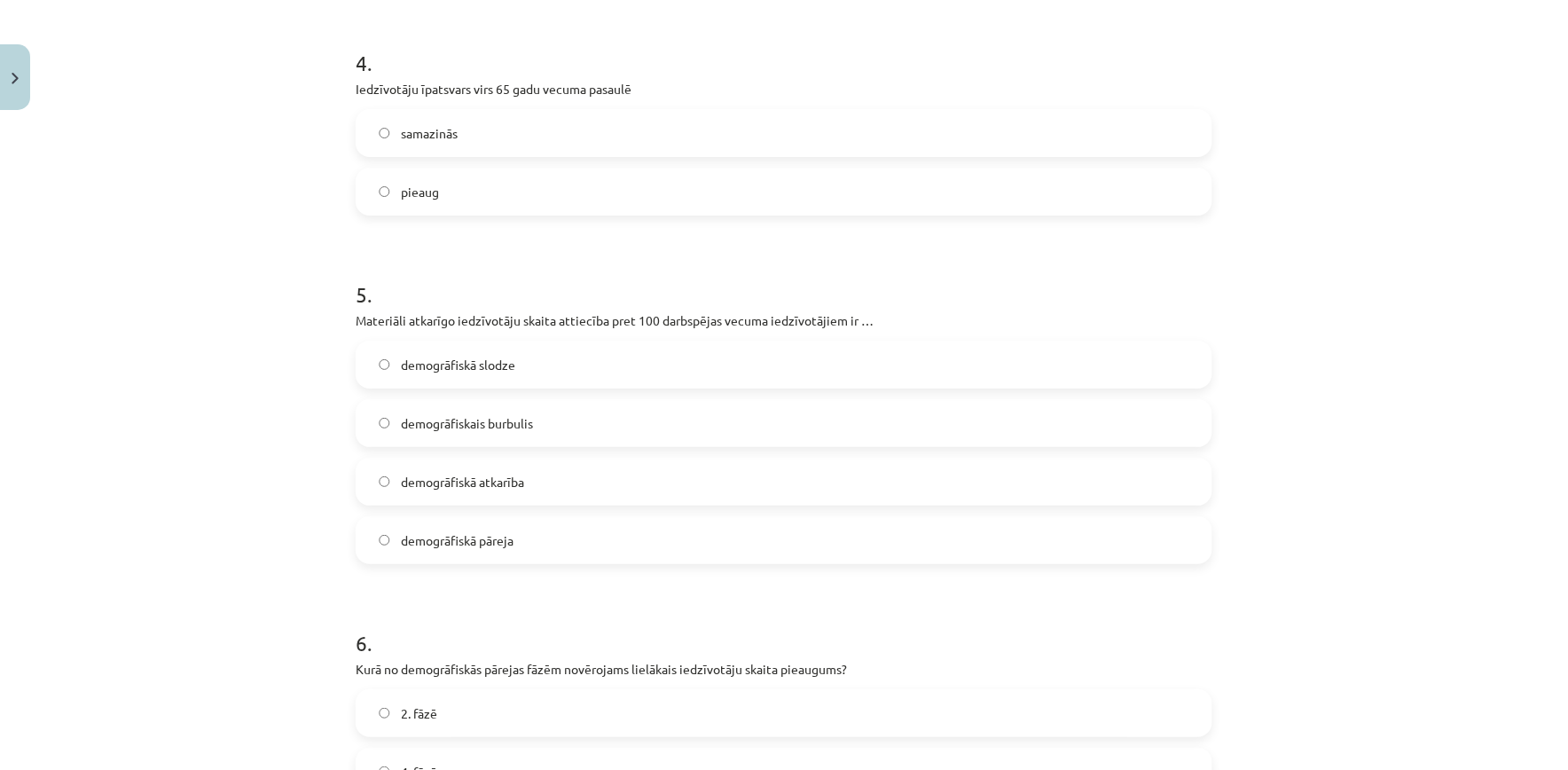
click at [961, 182] on label "pieaug" at bounding box center [784, 191] width 854 height 44
click at [651, 477] on label "demogrāfiskā atkarība" at bounding box center [784, 481] width 854 height 44
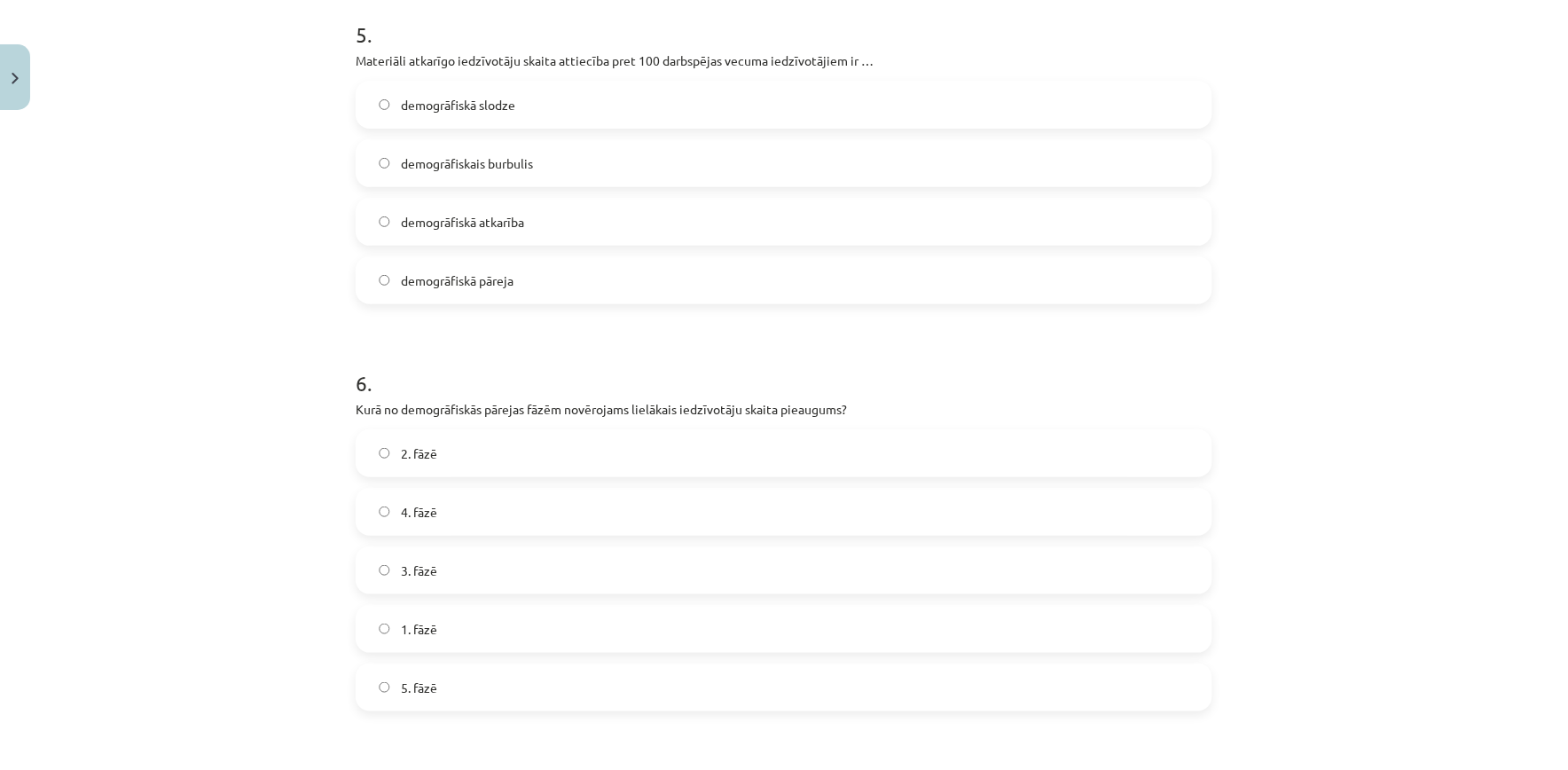
scroll to position [1866, 0]
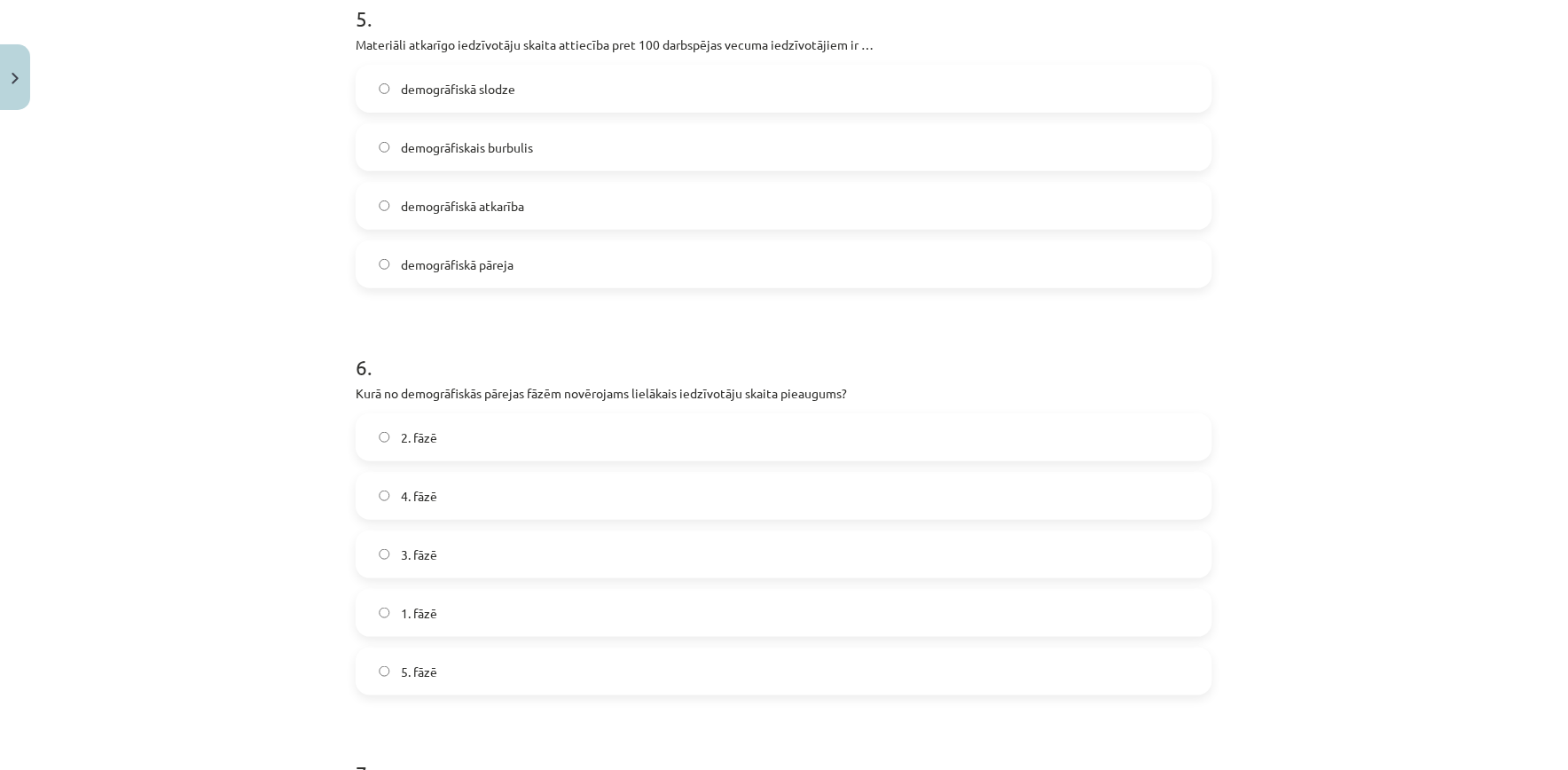
click at [702, 81] on label "demogrāfiskā slodze" at bounding box center [784, 88] width 854 height 44
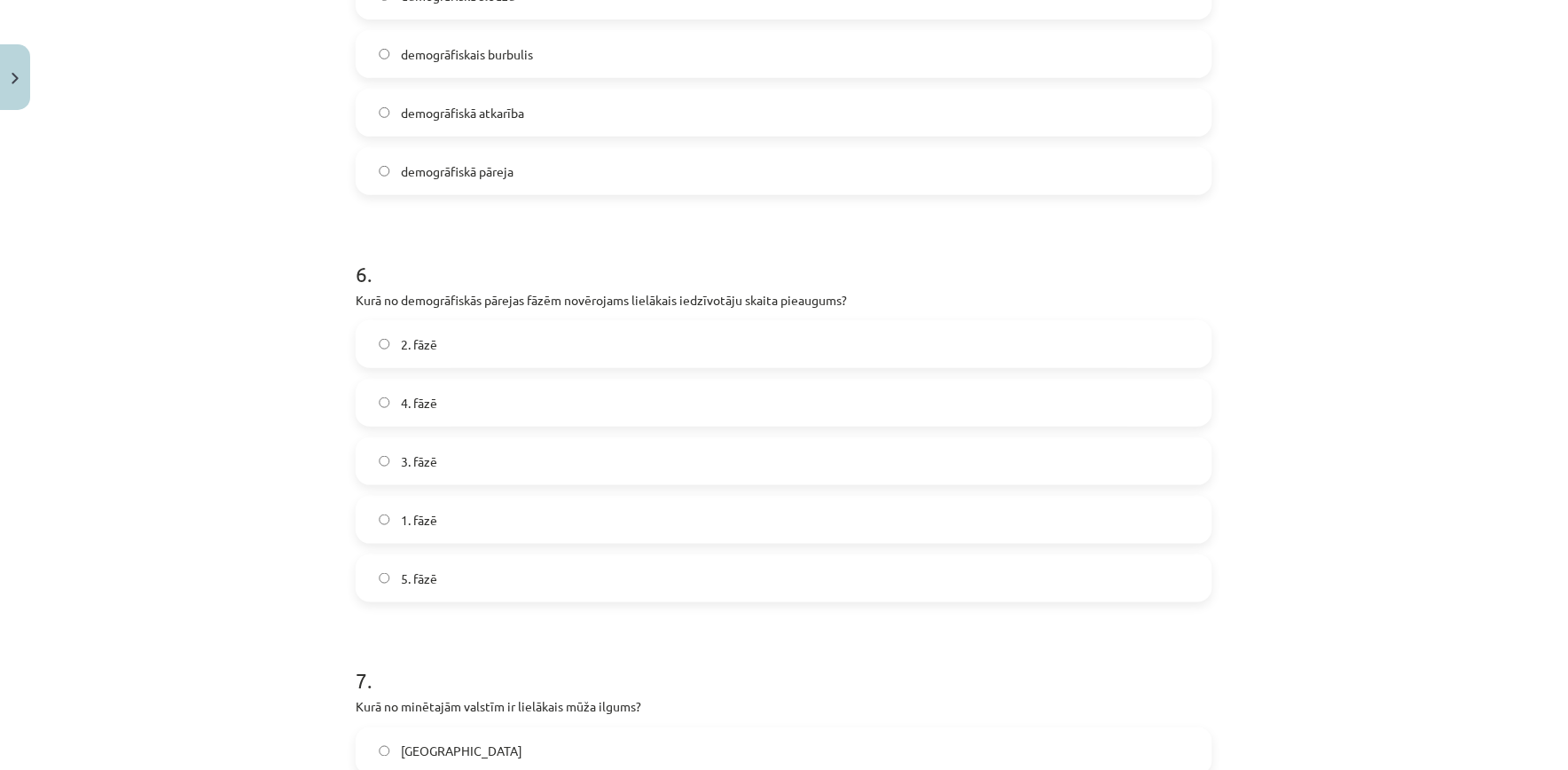
scroll to position [2012, 0]
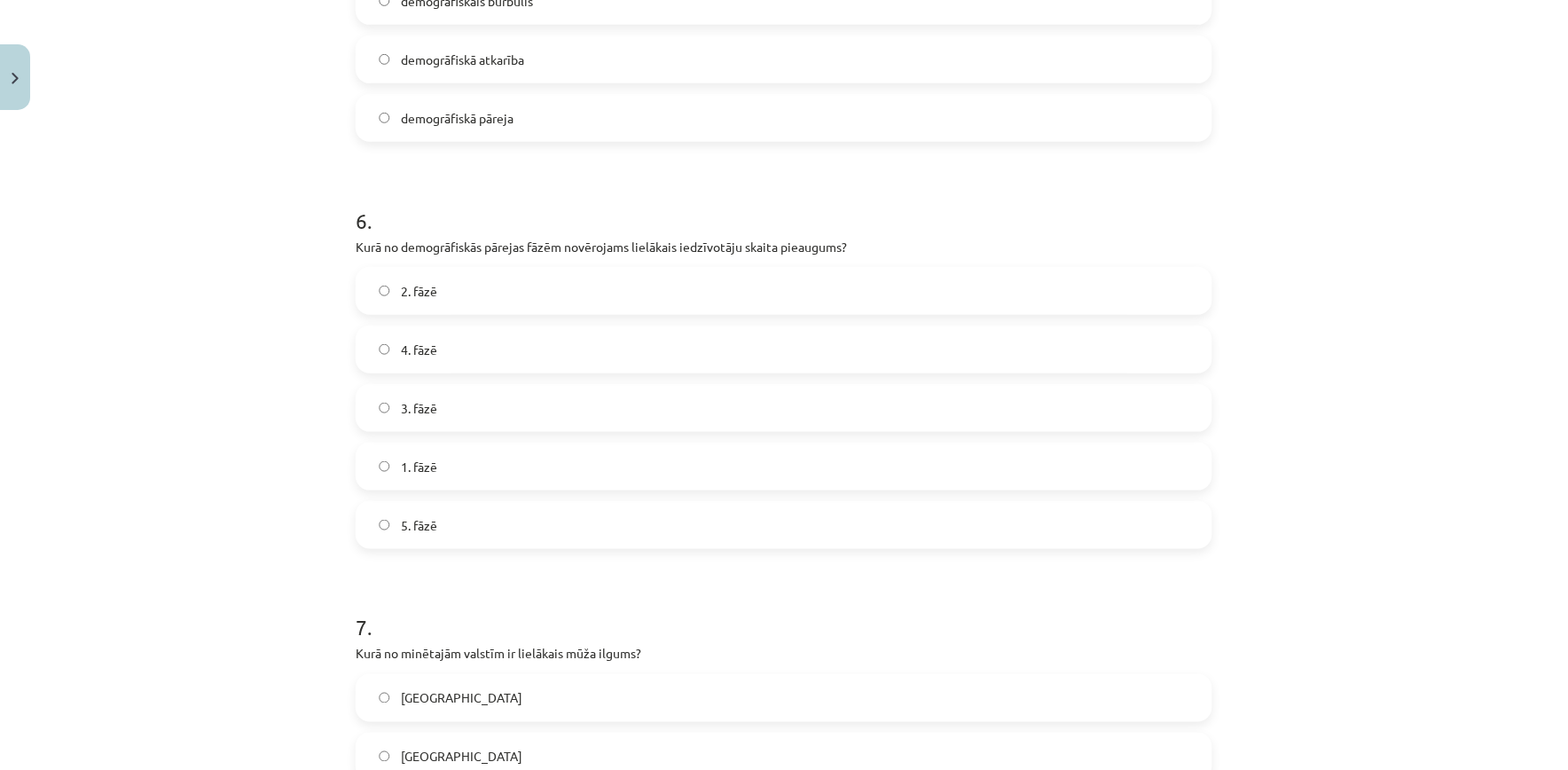
click at [1140, 286] on label "2. fāzē" at bounding box center [784, 290] width 854 height 44
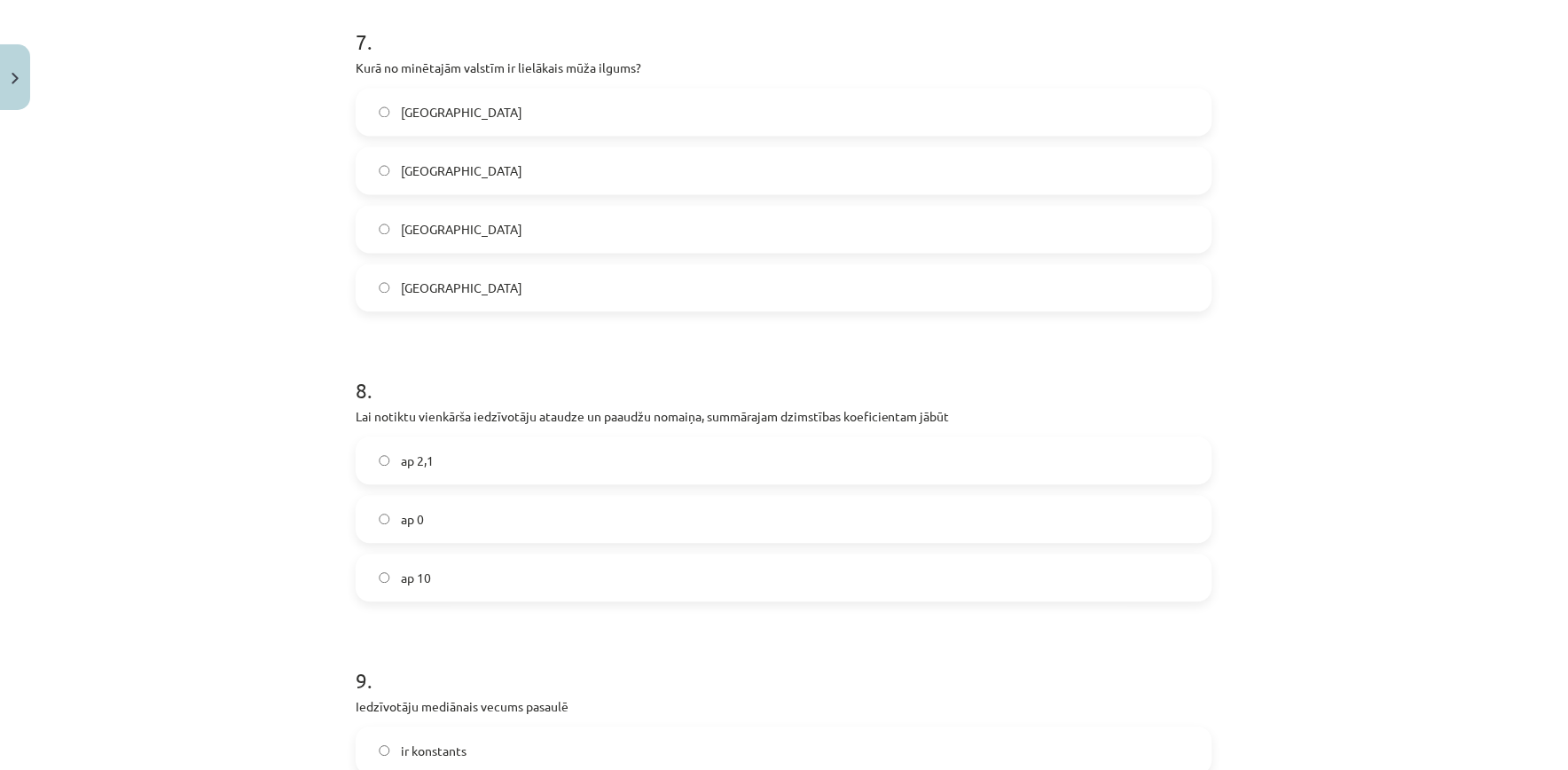
scroll to position [2613, 0]
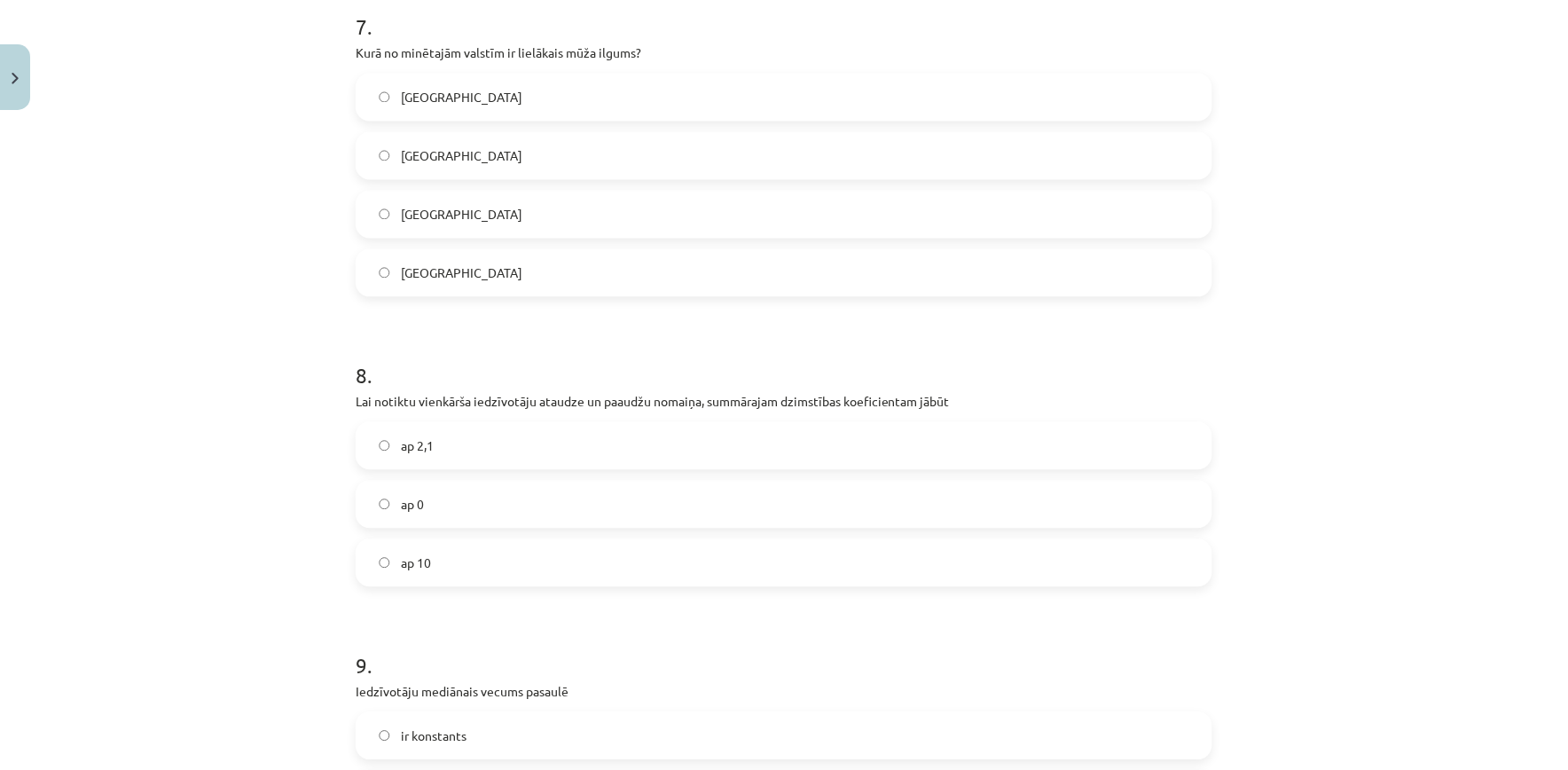
click at [1038, 94] on label "Japānā" at bounding box center [784, 97] width 854 height 44
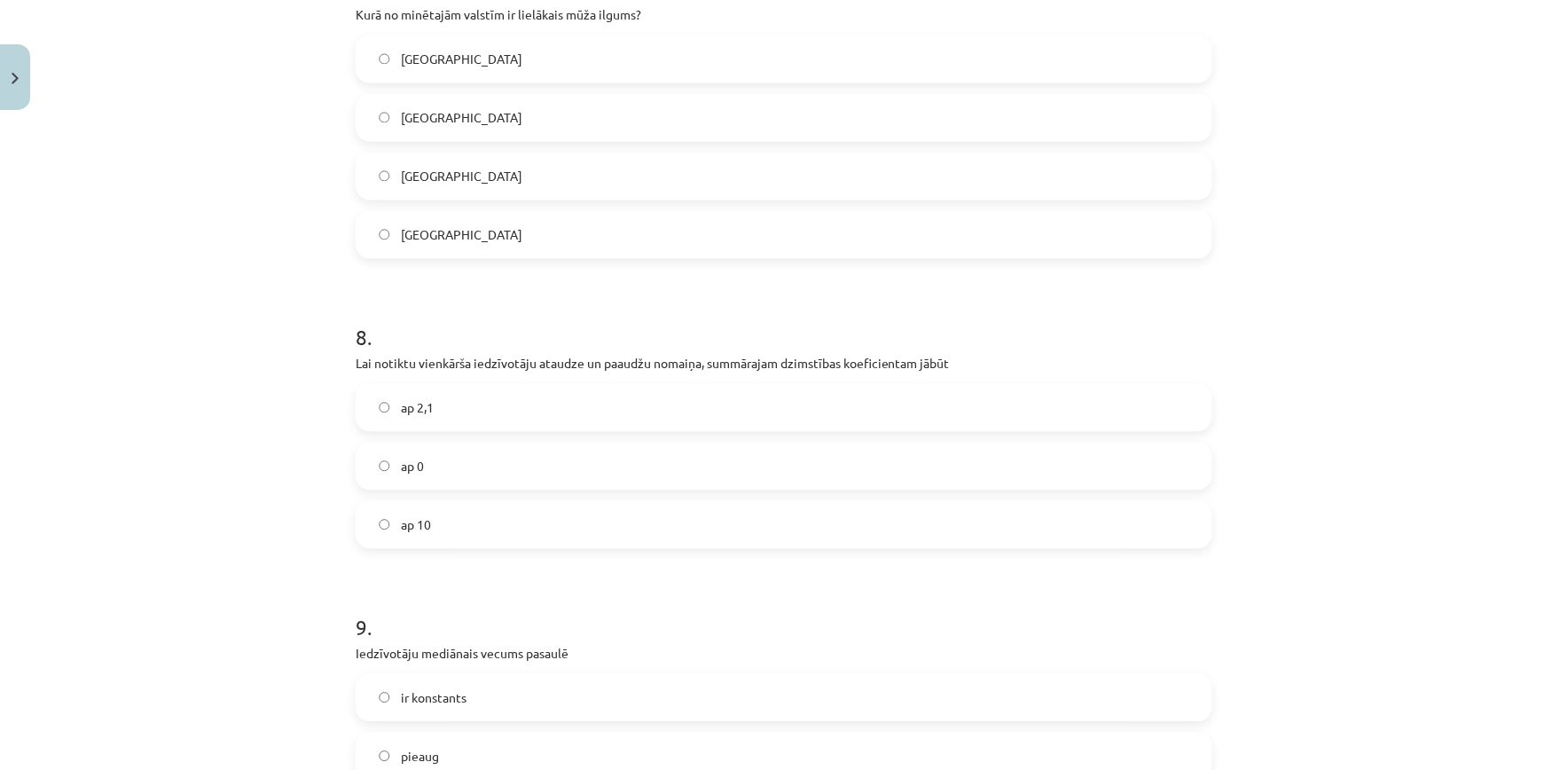
scroll to position [2667, 0]
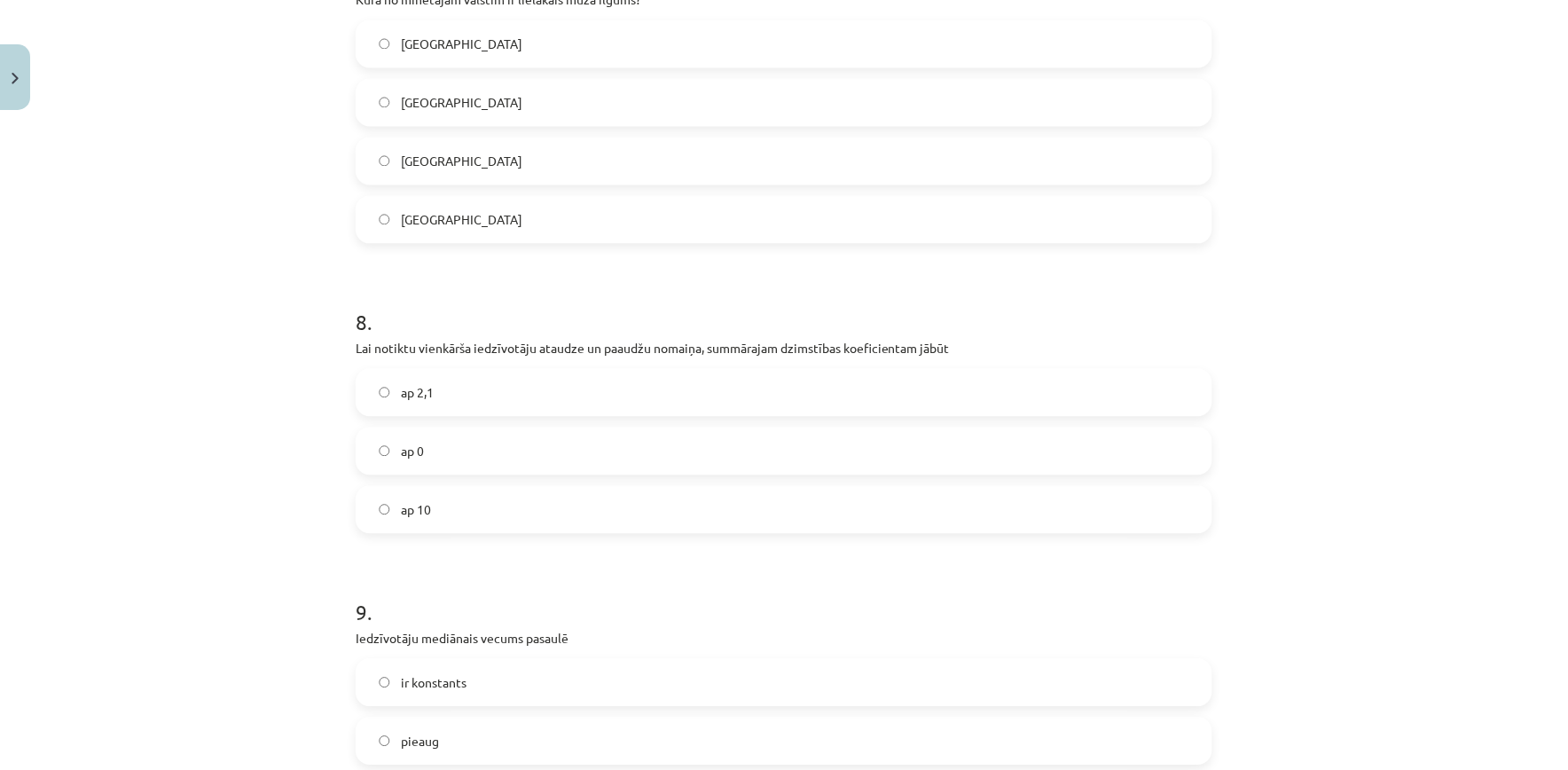
click at [1143, 378] on label "ap 2,1" at bounding box center [784, 391] width 854 height 44
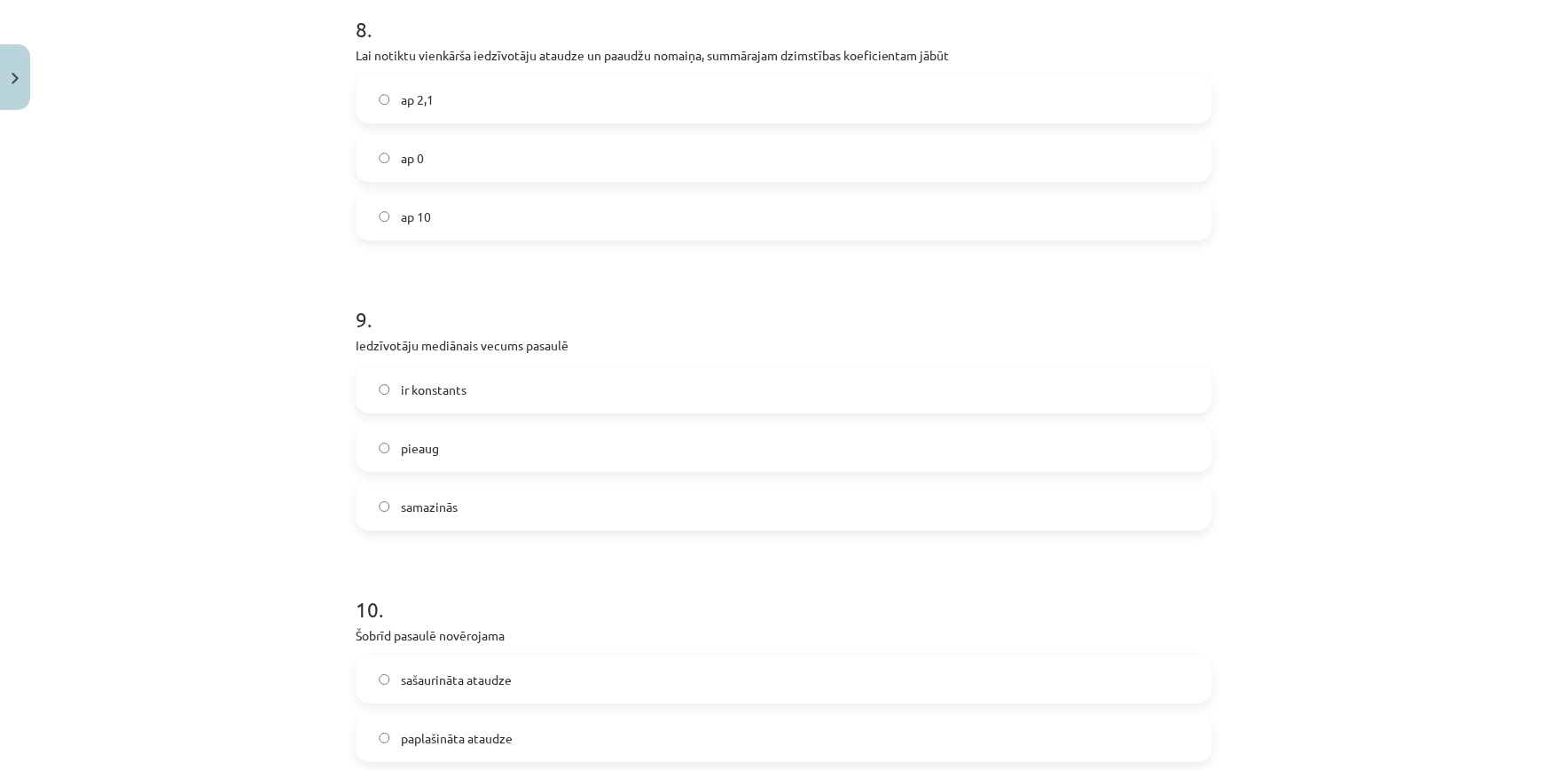
scroll to position [2975, 0]
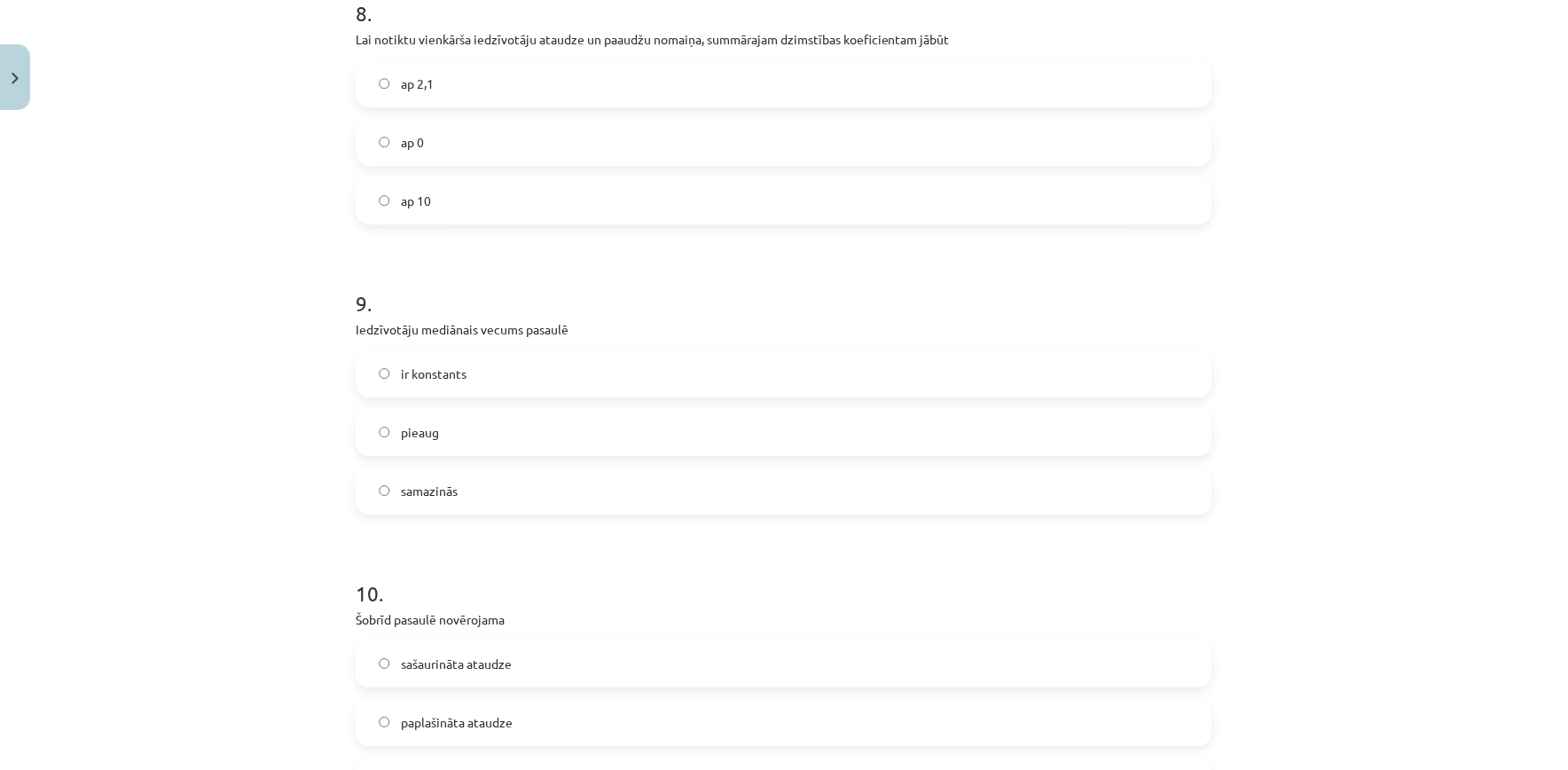
click at [547, 415] on label "pieaug" at bounding box center [784, 431] width 854 height 44
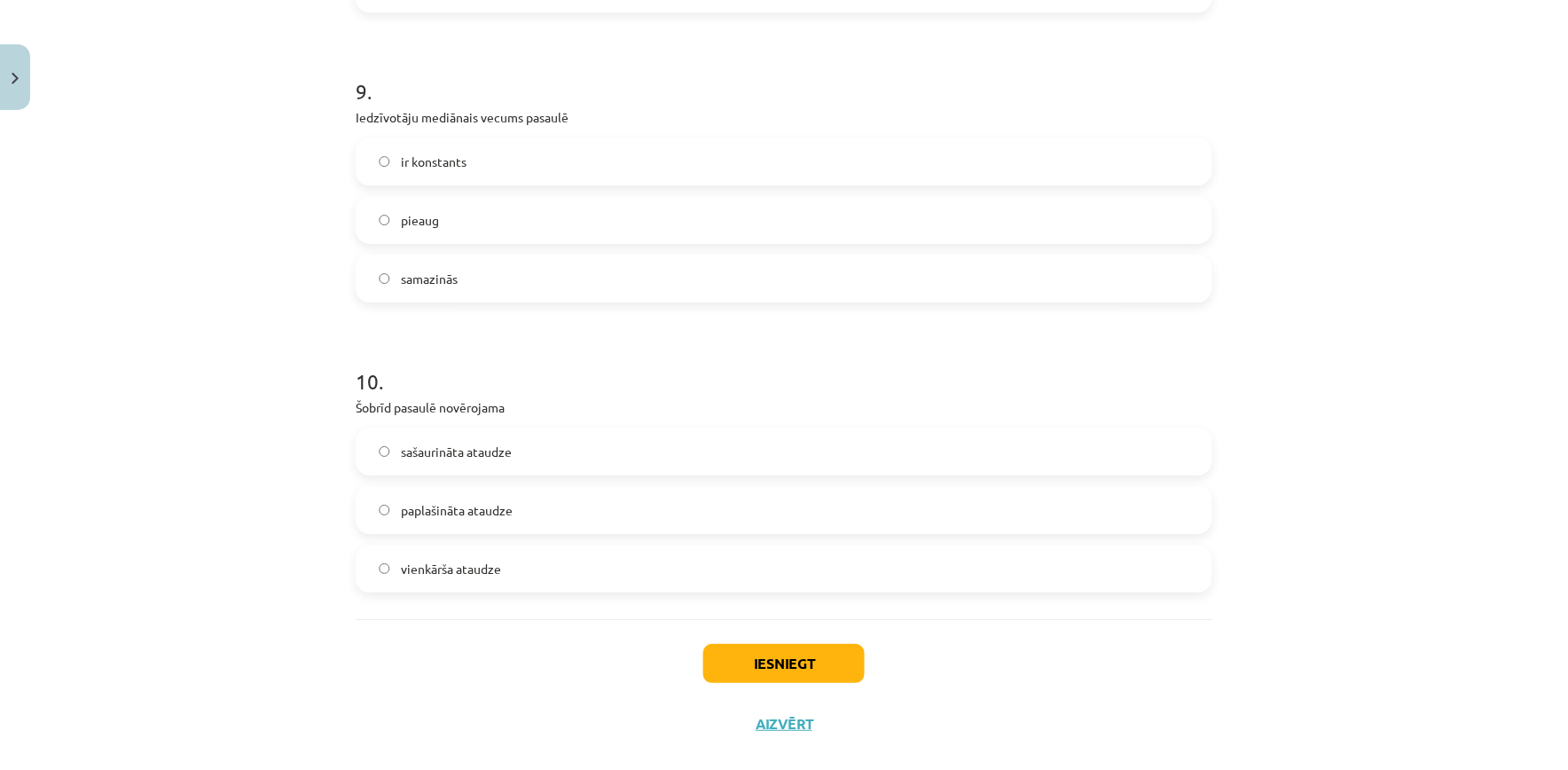
scroll to position [3214, 0]
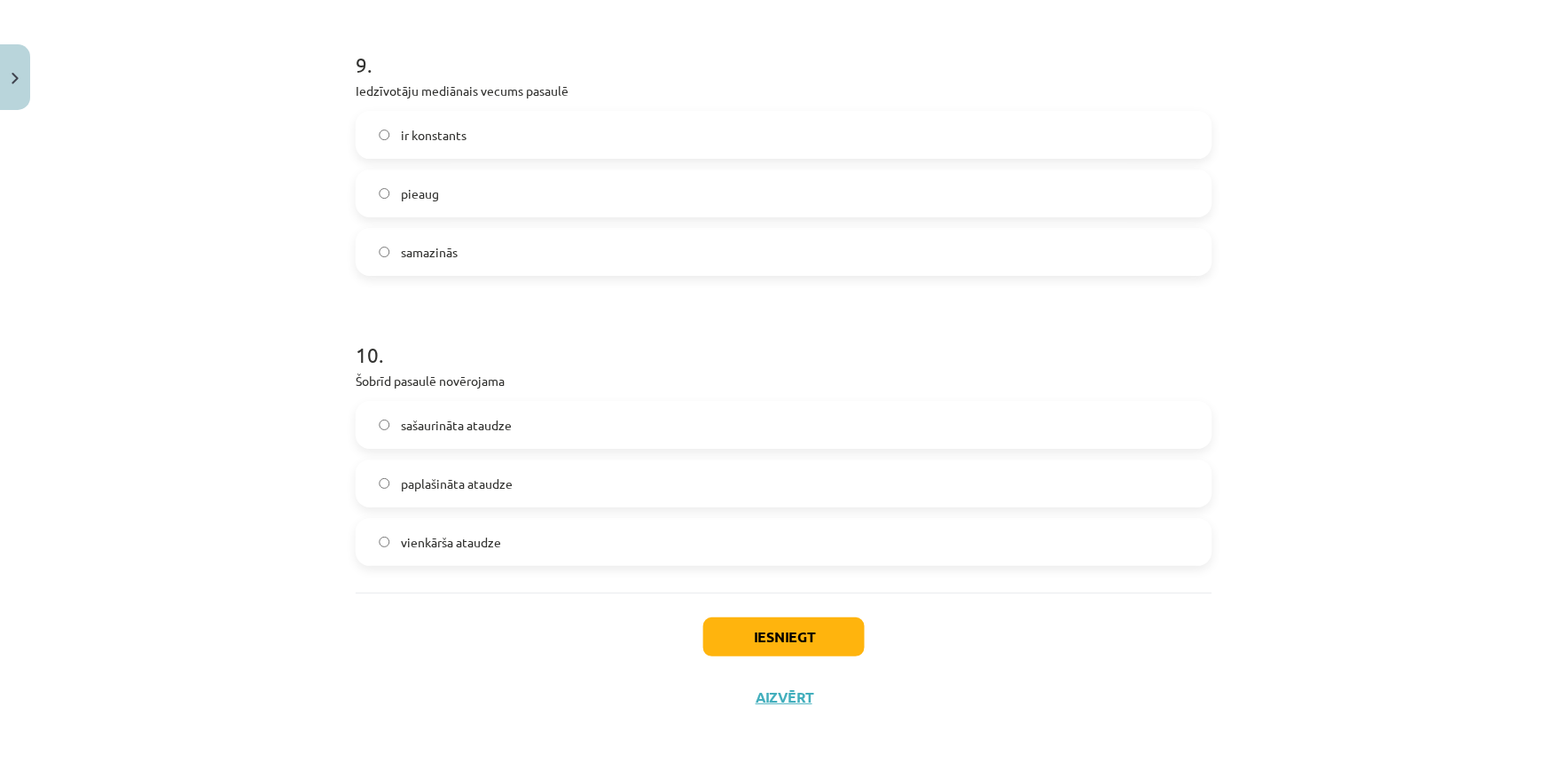
click at [920, 552] on label "vienkārša ataudze" at bounding box center [784, 541] width 854 height 44
click at [797, 633] on button "Iesniegt" at bounding box center [784, 637] width 162 height 39
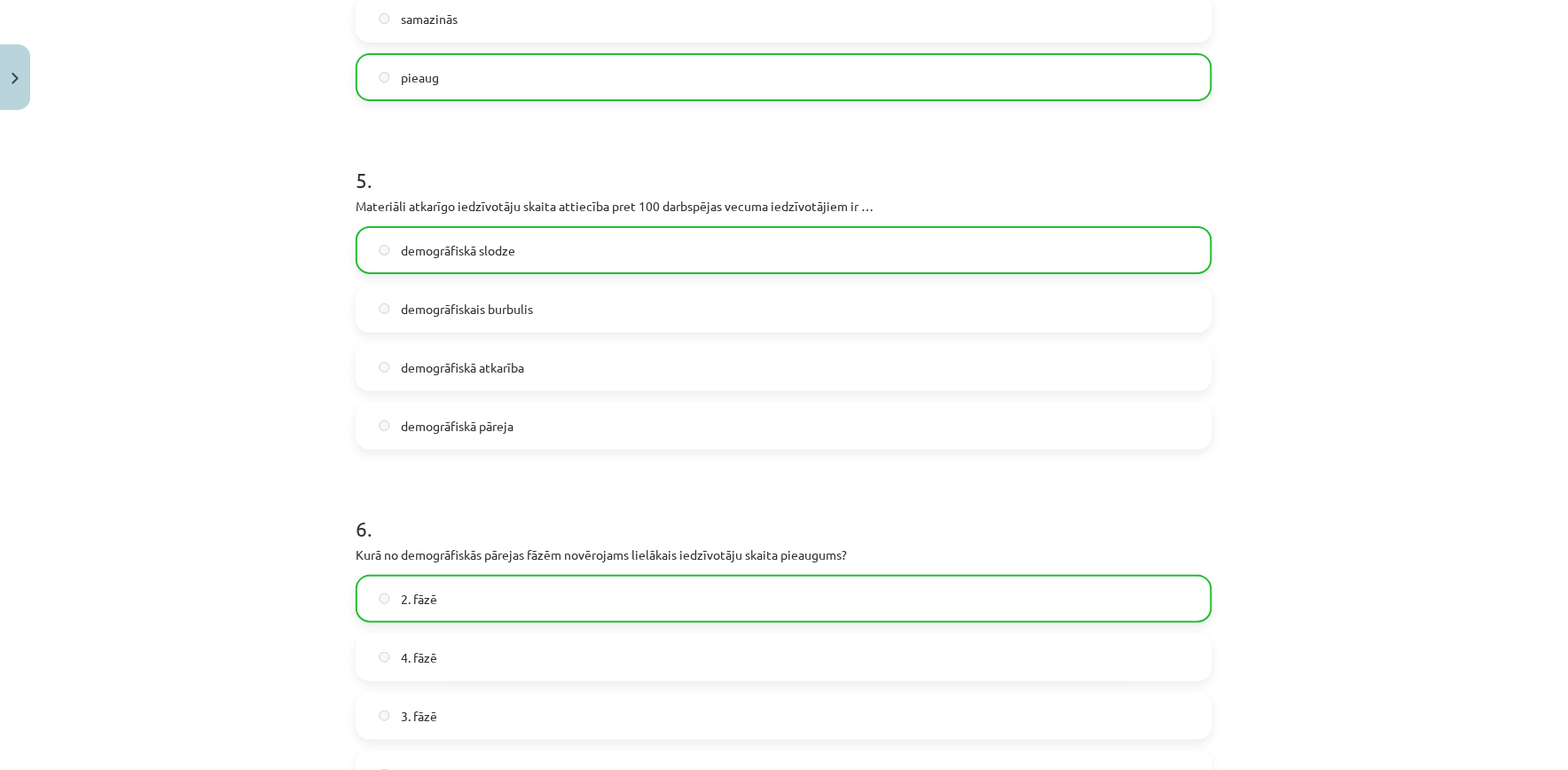
scroll to position [3270, 0]
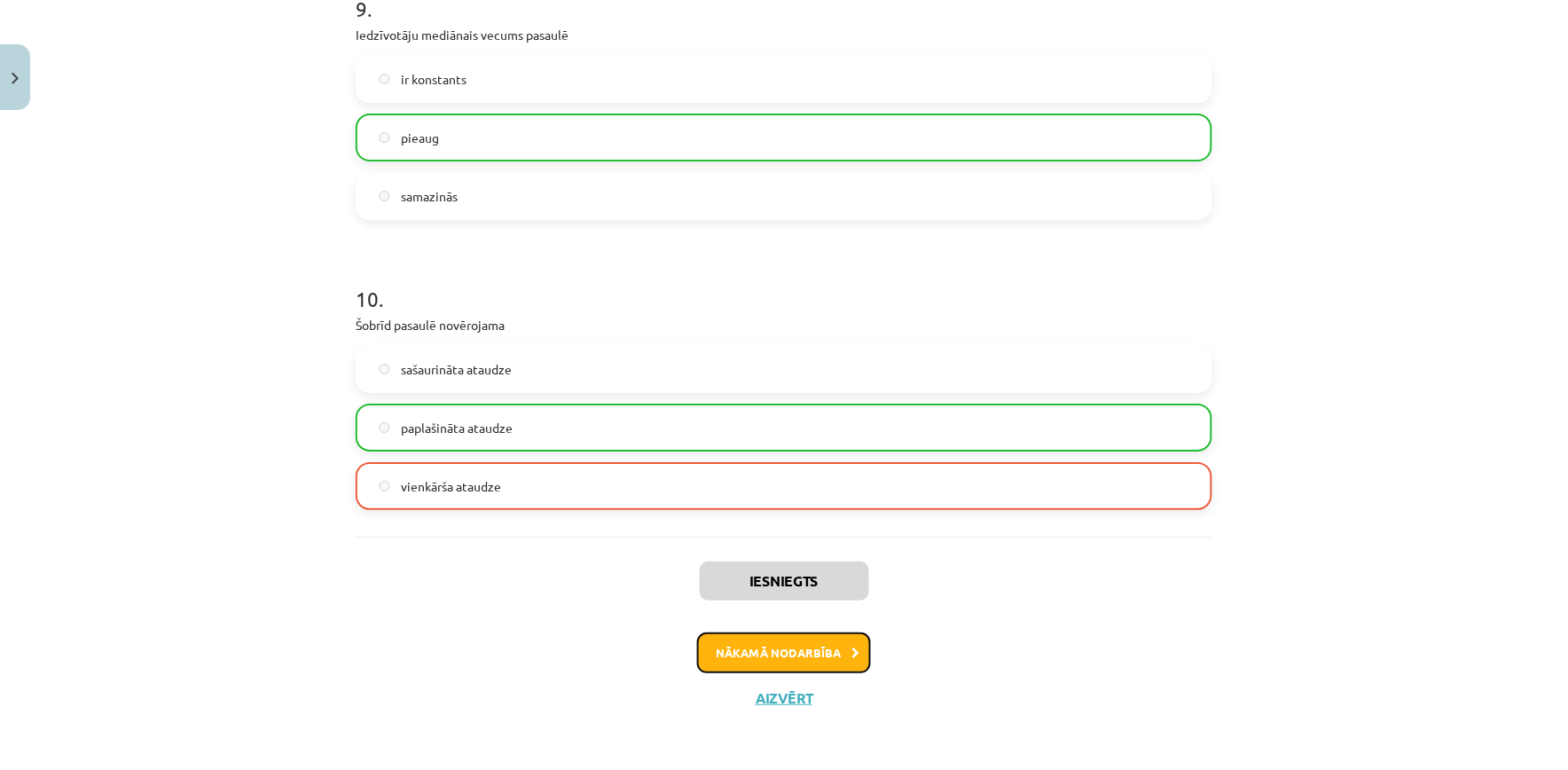
click at [808, 643] on button "Nākamā nodarbība" at bounding box center [783, 652] width 173 height 41
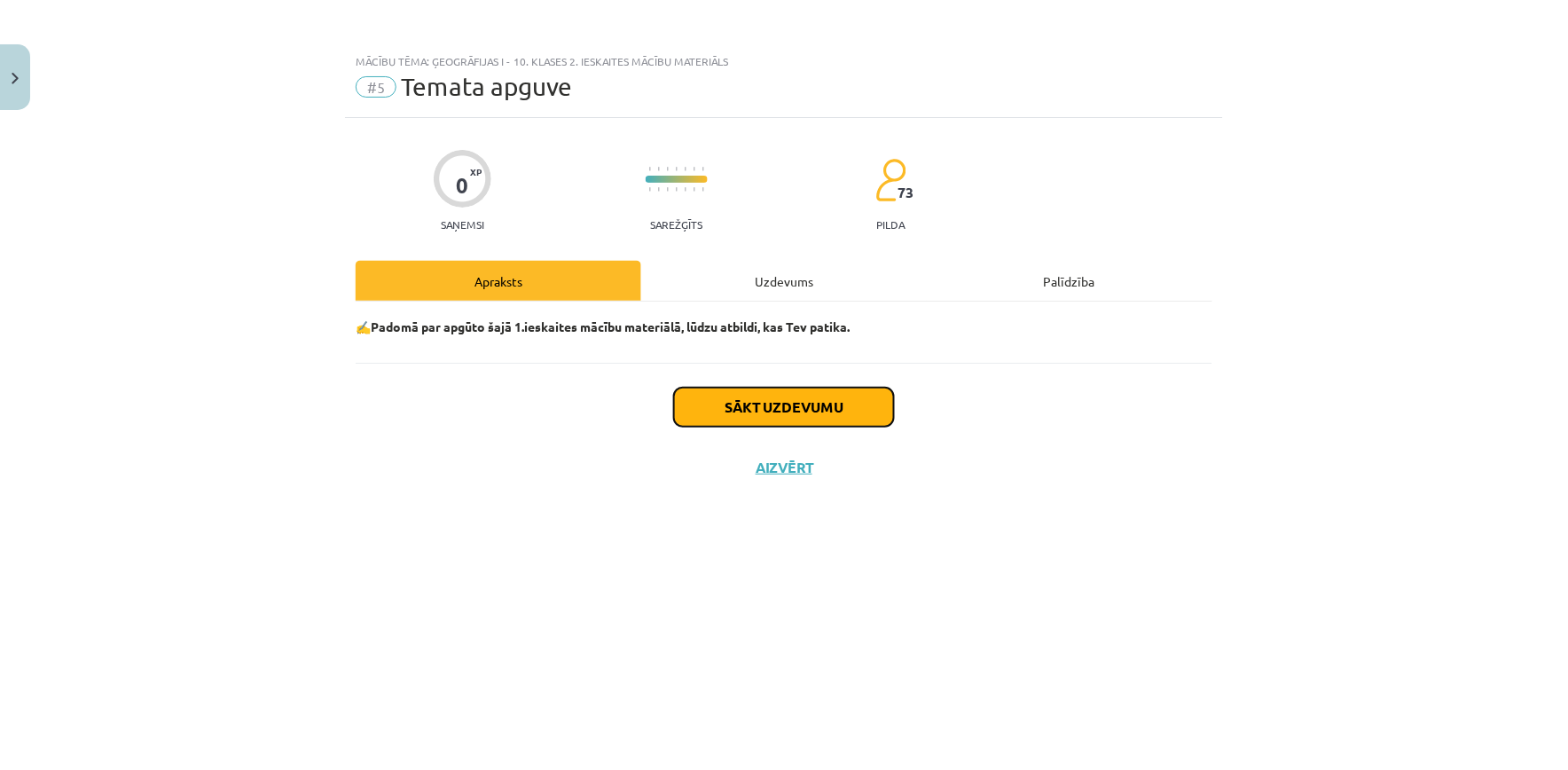
click at [858, 402] on button "Sākt uzdevumu" at bounding box center [784, 408] width 220 height 39
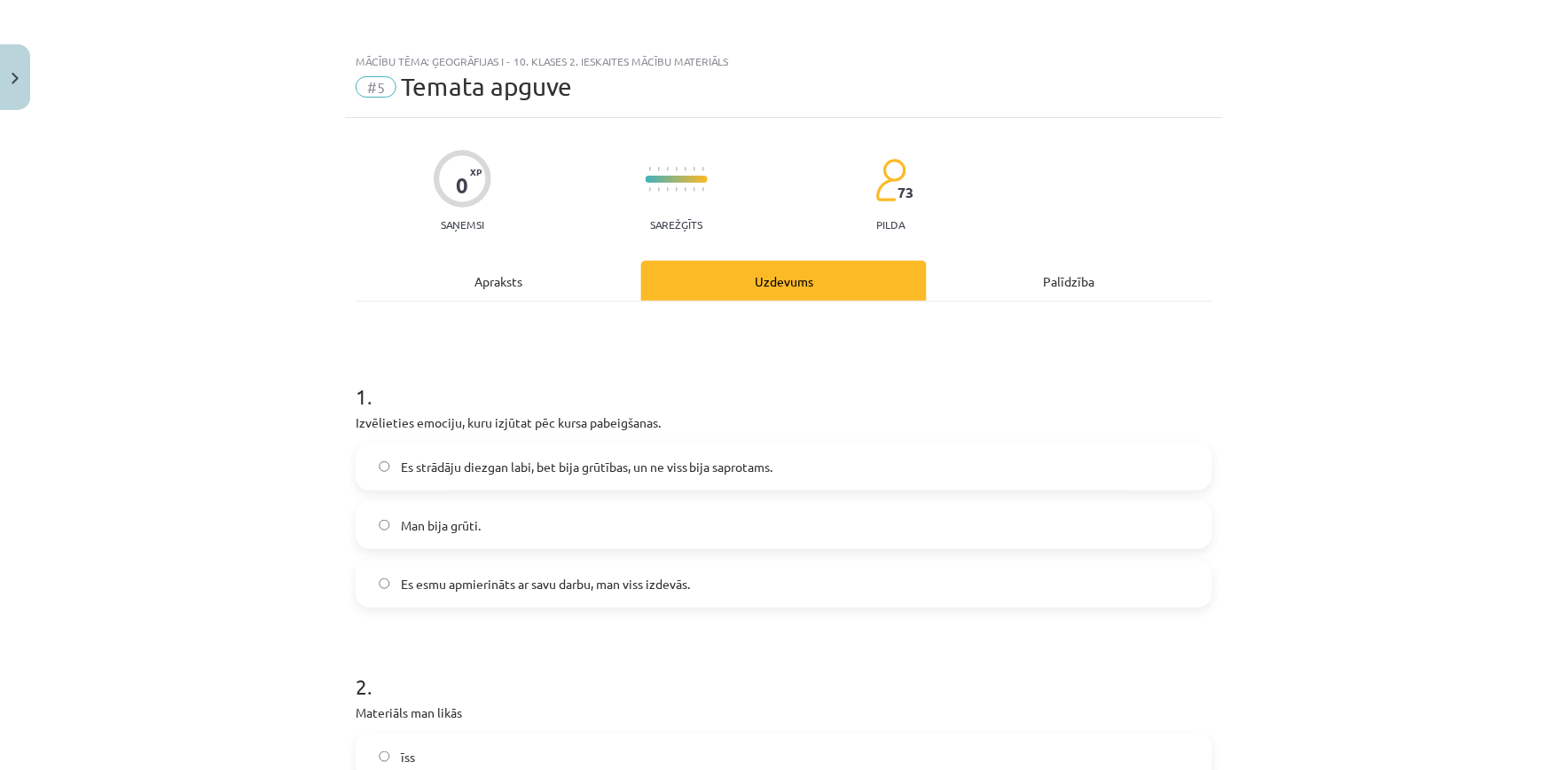
click at [808, 587] on label "Es esmu apmierināts ar savu darbu, man viss izdevās." at bounding box center [784, 583] width 854 height 44
click at [1109, 468] on label "Es strādāju diezgan labi, bet bija grūtības, un ne viss bija saprotams." at bounding box center [784, 465] width 854 height 44
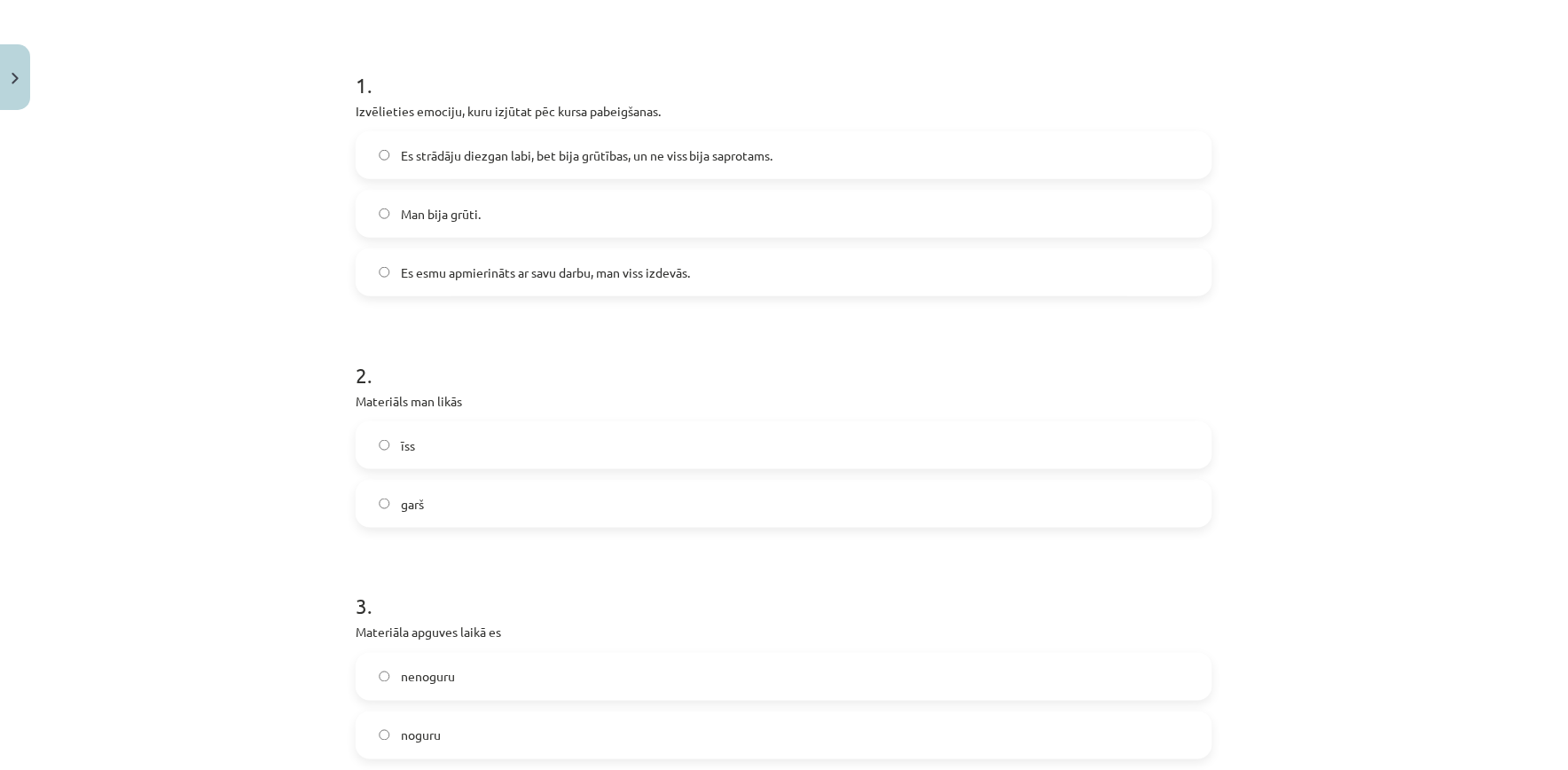
scroll to position [537, 0]
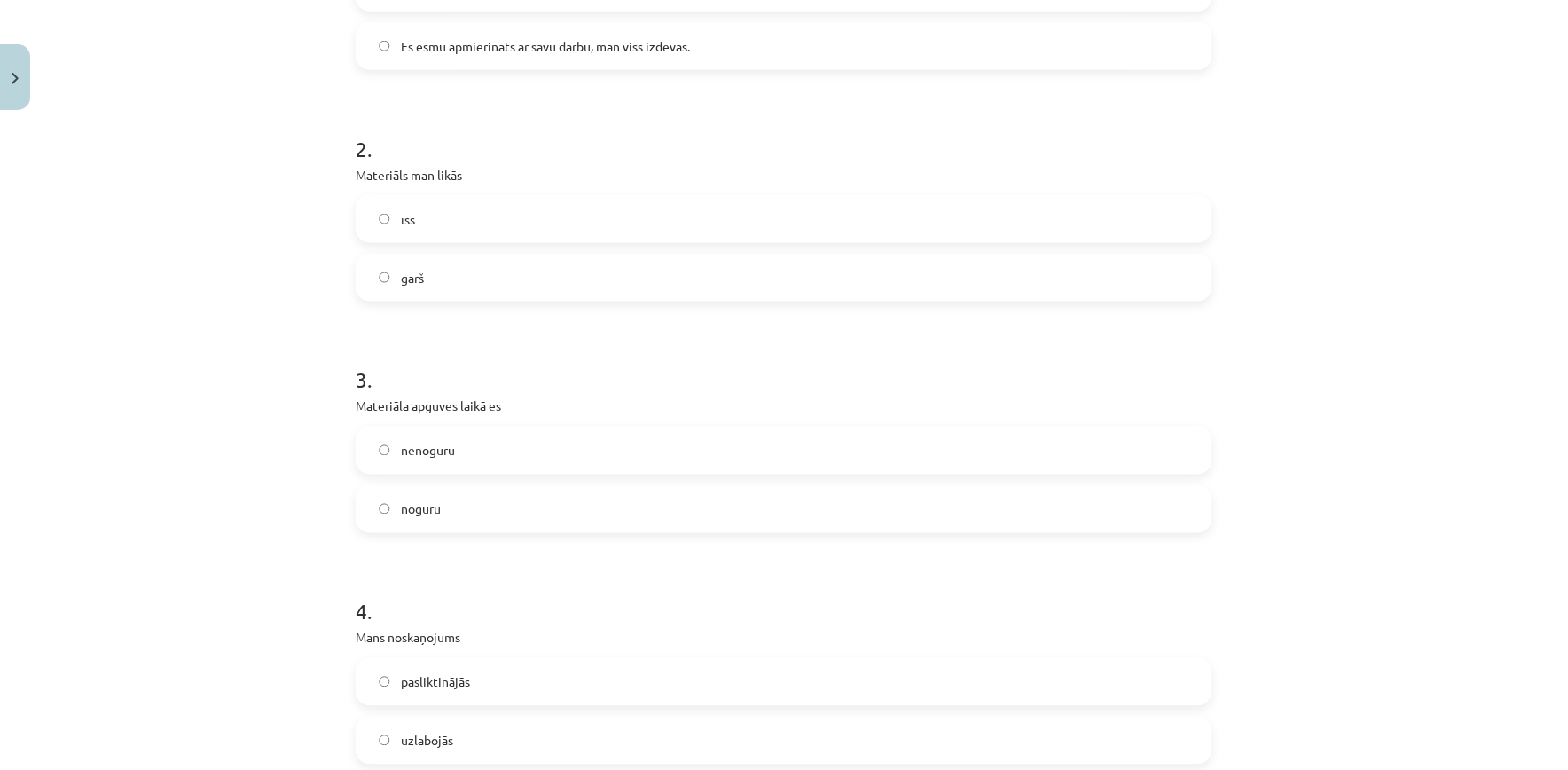
click at [1125, 223] on label "īss" at bounding box center [784, 218] width 854 height 44
click at [1100, 444] on label "nenoguru" at bounding box center [784, 450] width 854 height 44
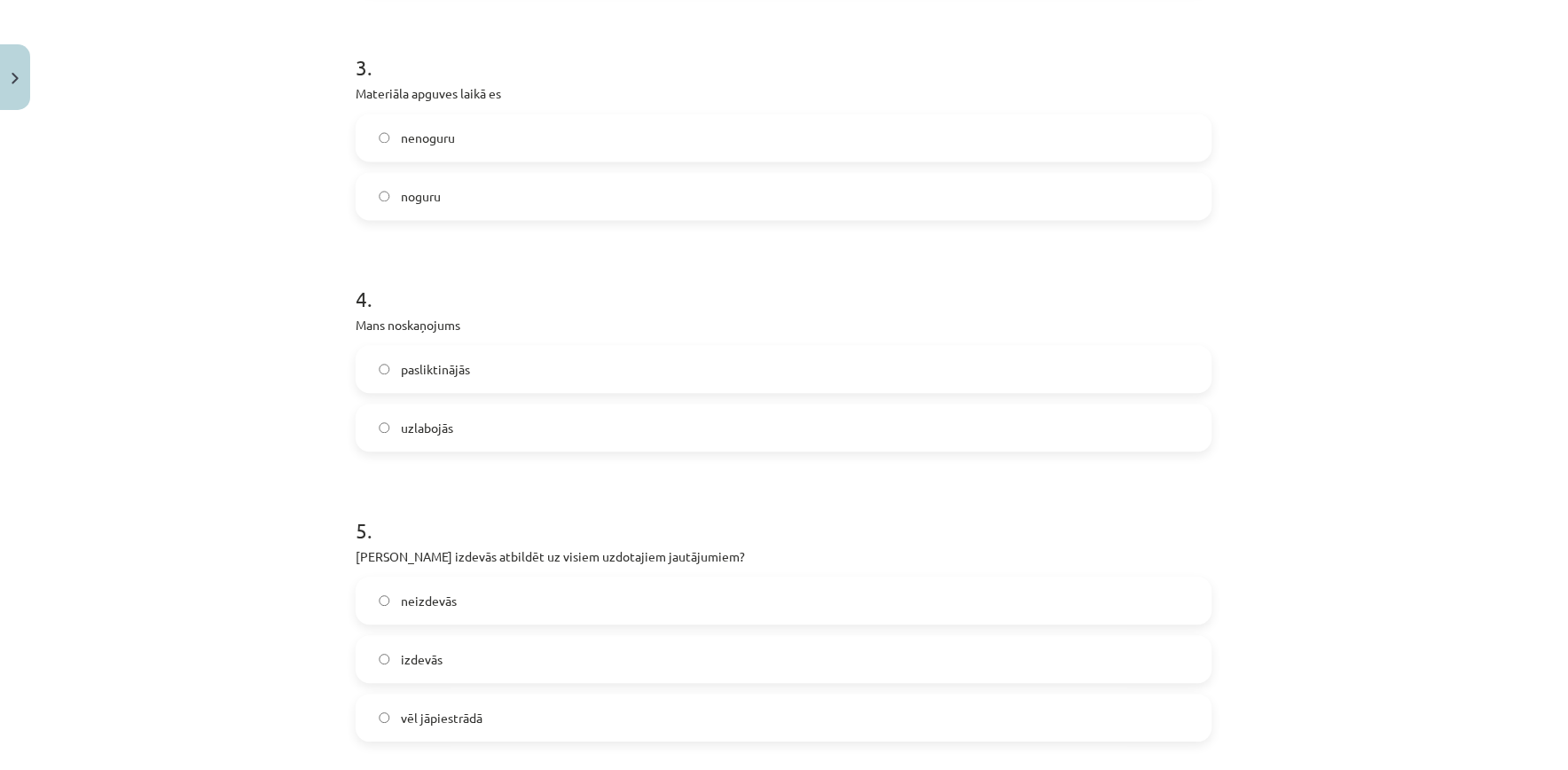
scroll to position [865, 0]
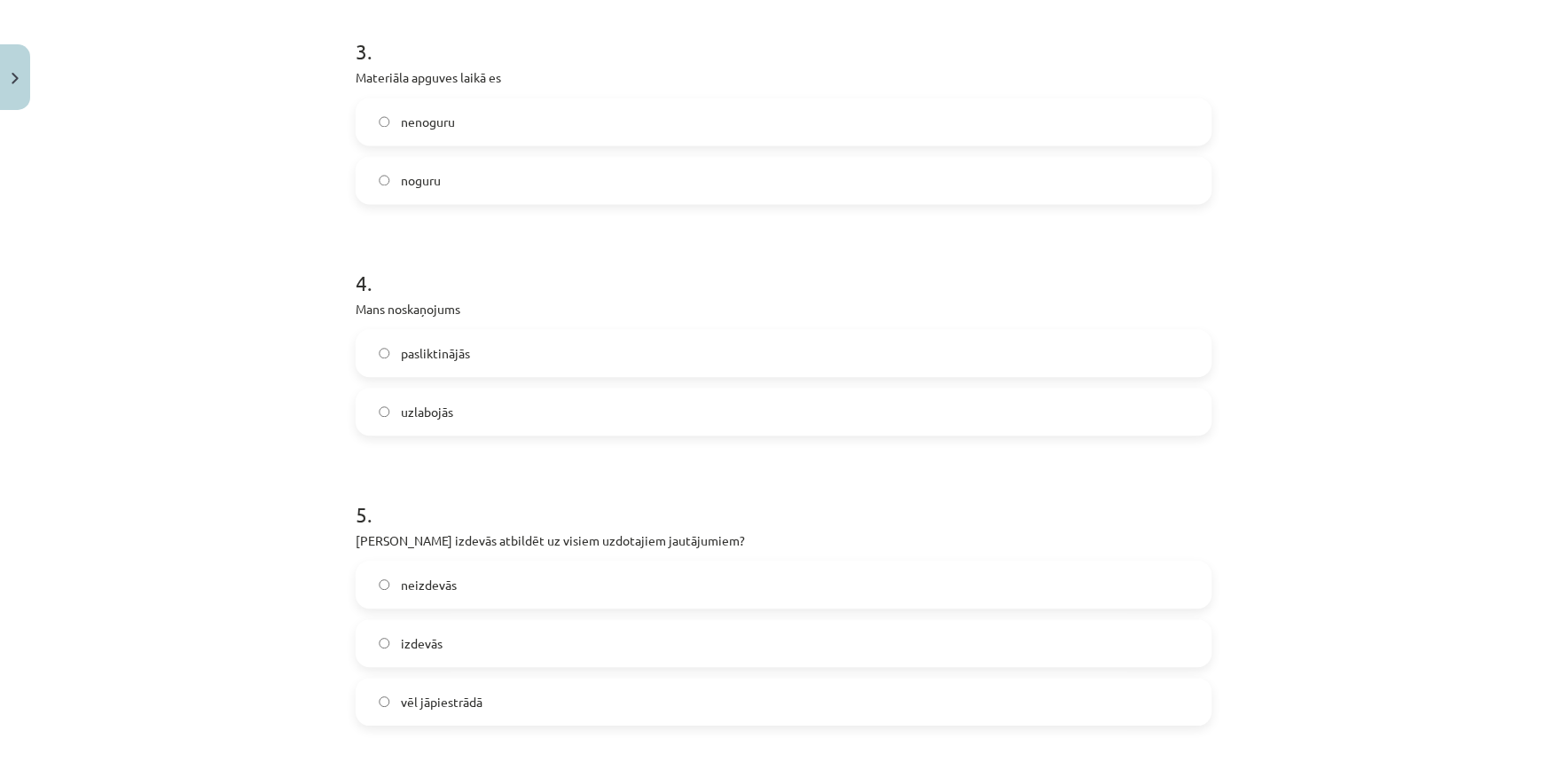
click at [1021, 397] on label "uzlabojās" at bounding box center [784, 411] width 854 height 44
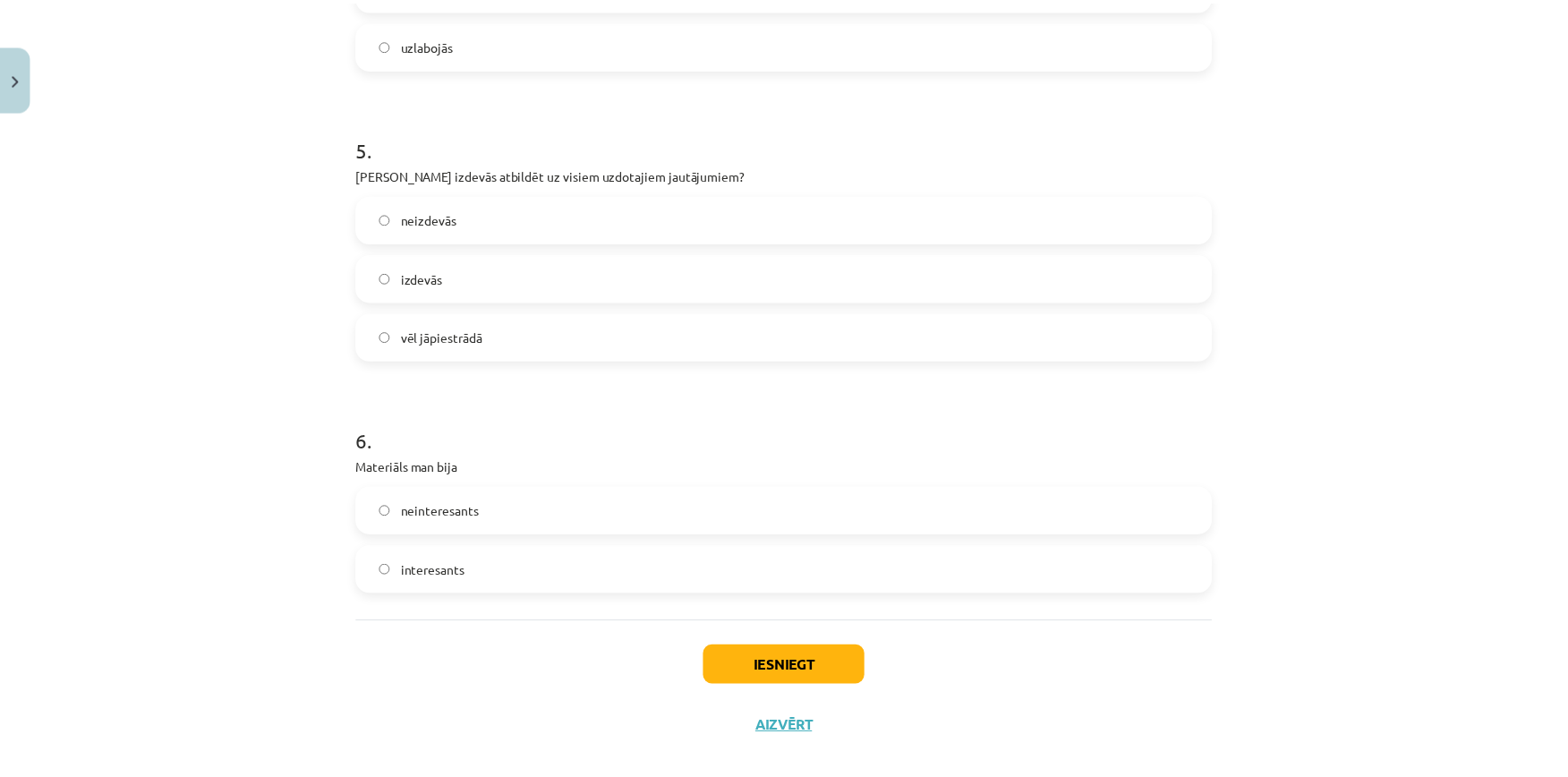
scroll to position [1248, 0]
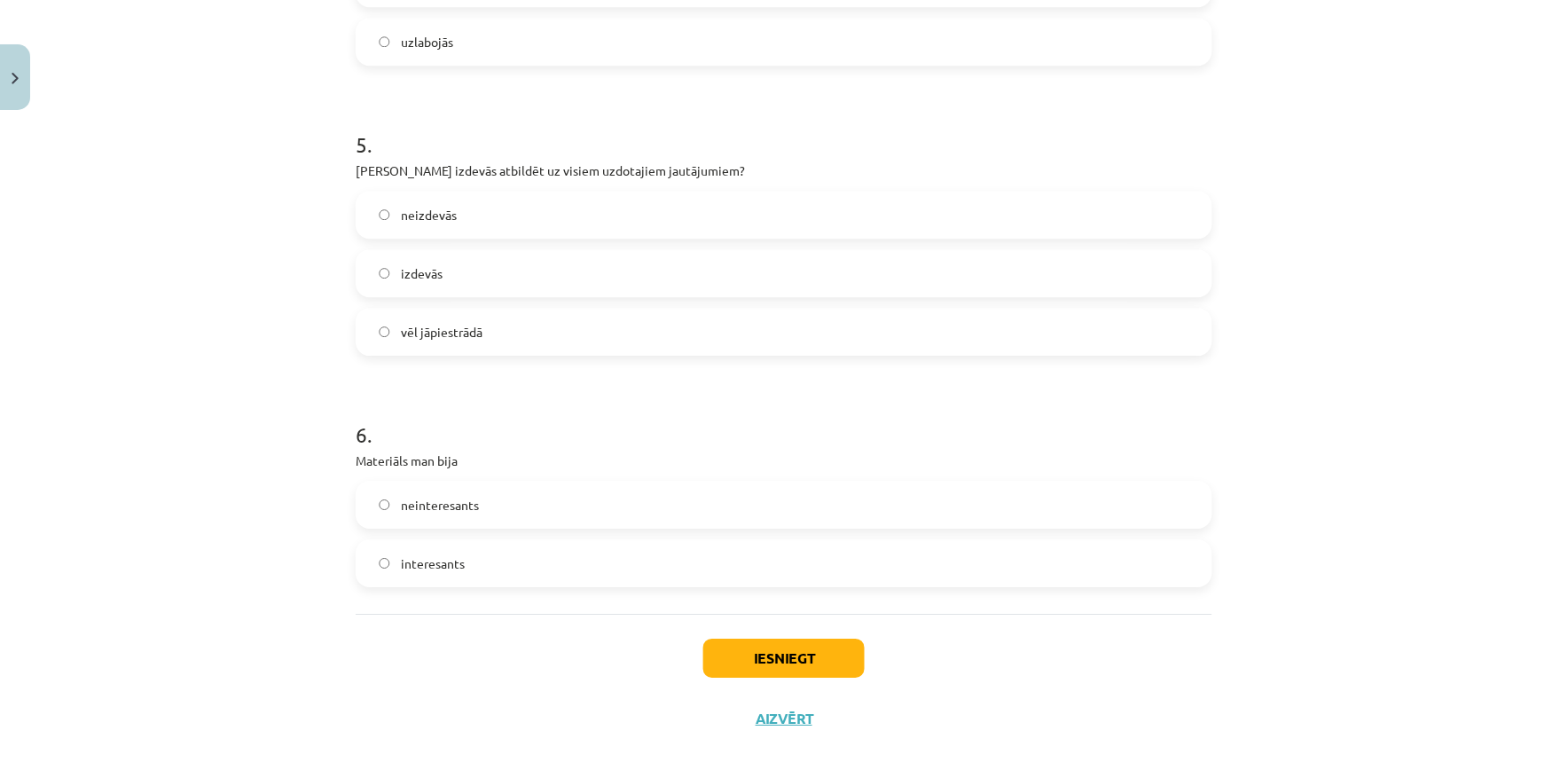
click at [703, 321] on label "vēl jāpiestrādā" at bounding box center [784, 331] width 854 height 44
click at [615, 578] on label "interesants" at bounding box center [784, 562] width 854 height 44
click at [763, 661] on button "Iesniegt" at bounding box center [784, 658] width 162 height 39
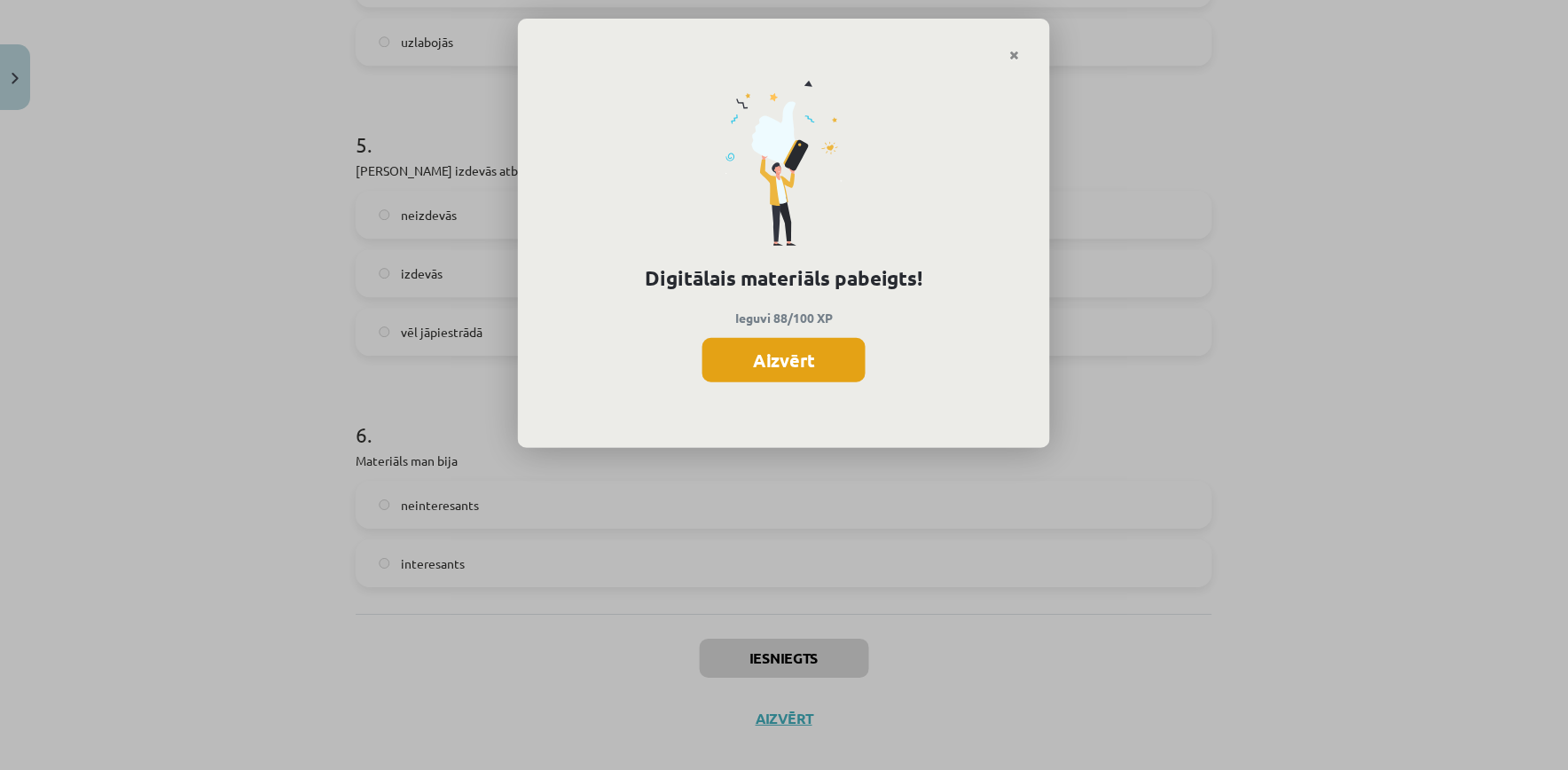
click at [791, 351] on button "Aizvērt" at bounding box center [784, 360] width 164 height 44
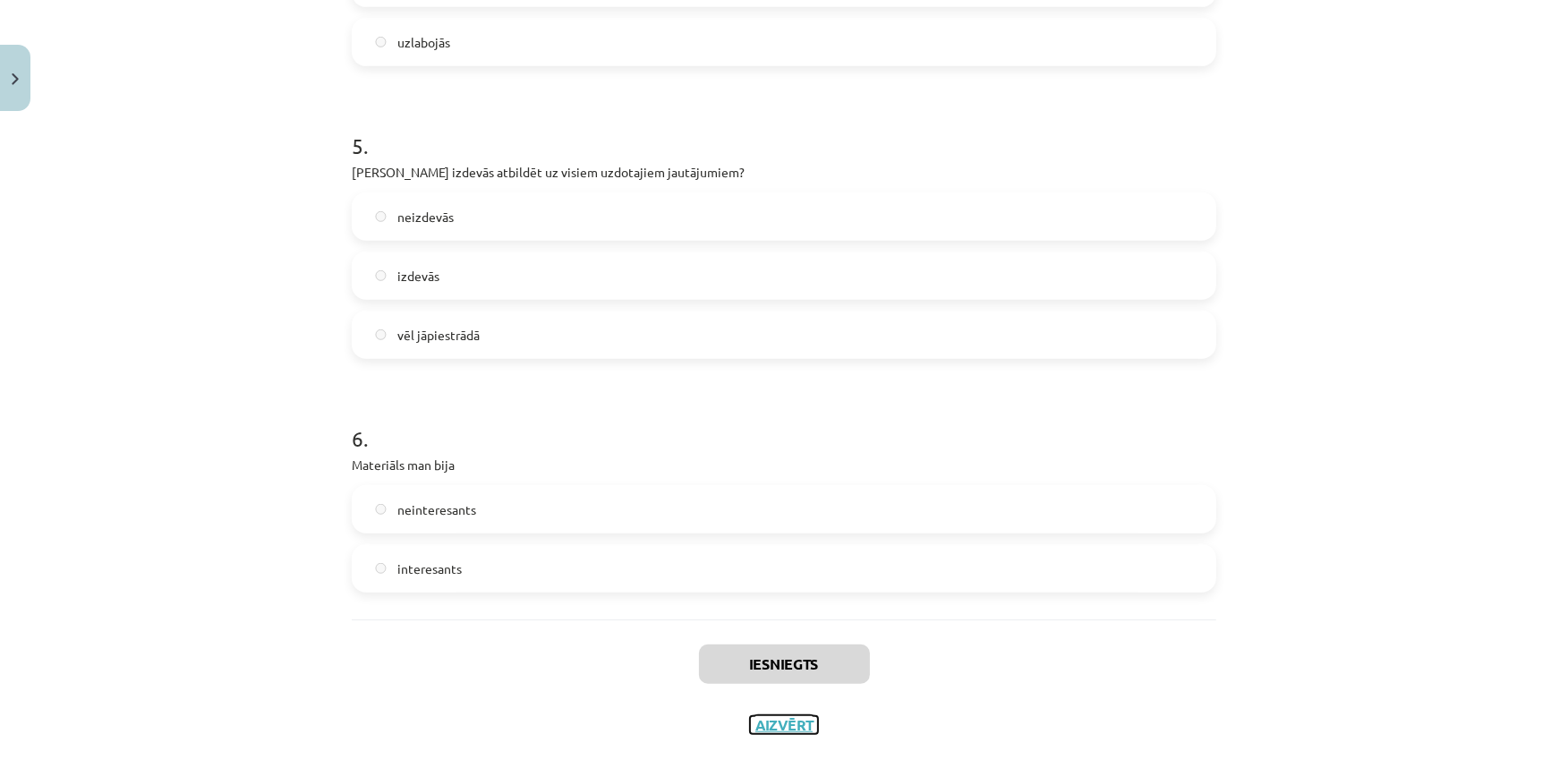
click at [791, 722] on button "Aizvērt" at bounding box center [783, 725] width 68 height 18
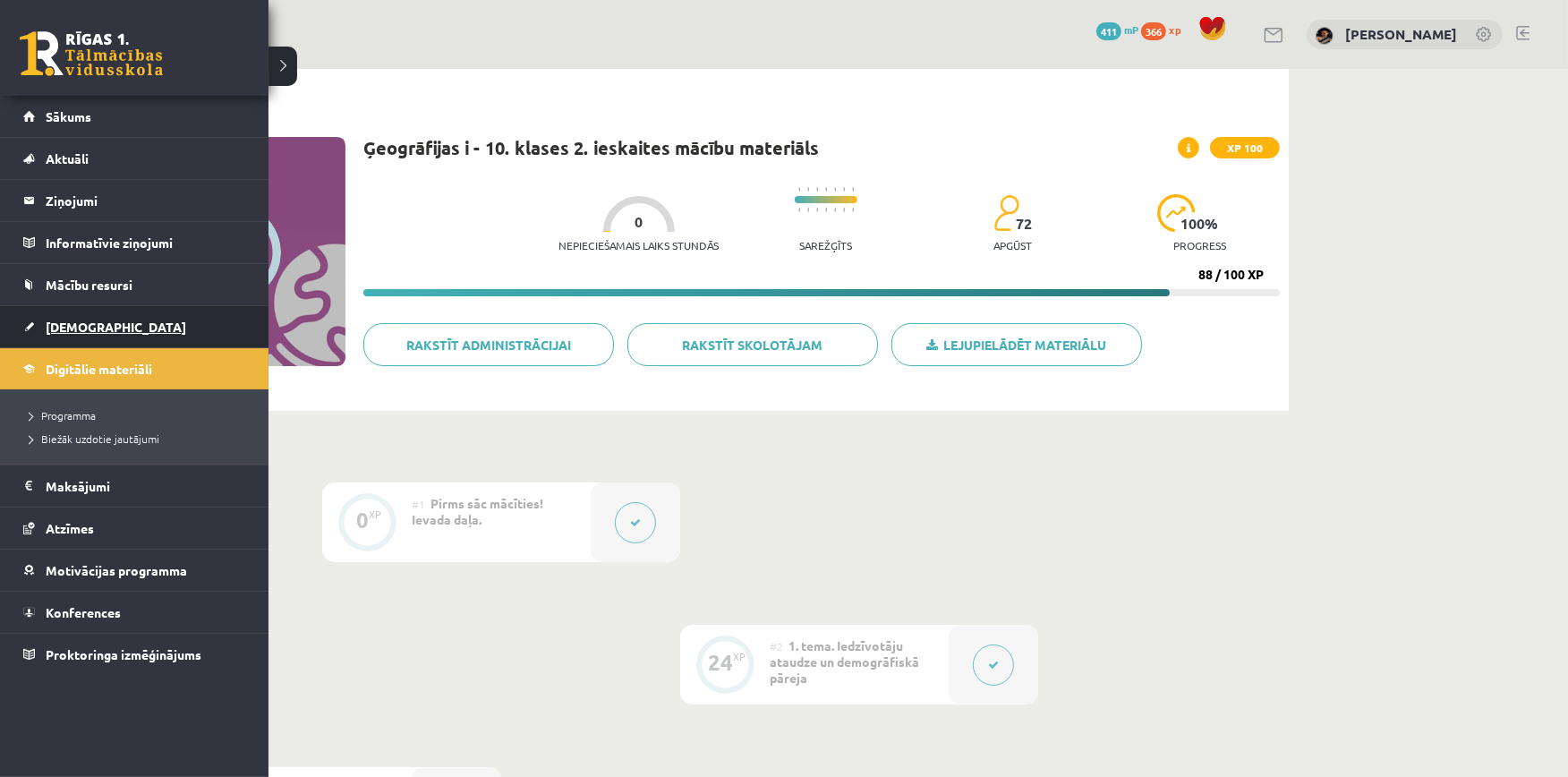
click at [84, 320] on span "[DEMOGRAPHIC_DATA]" at bounding box center [116, 326] width 140 height 16
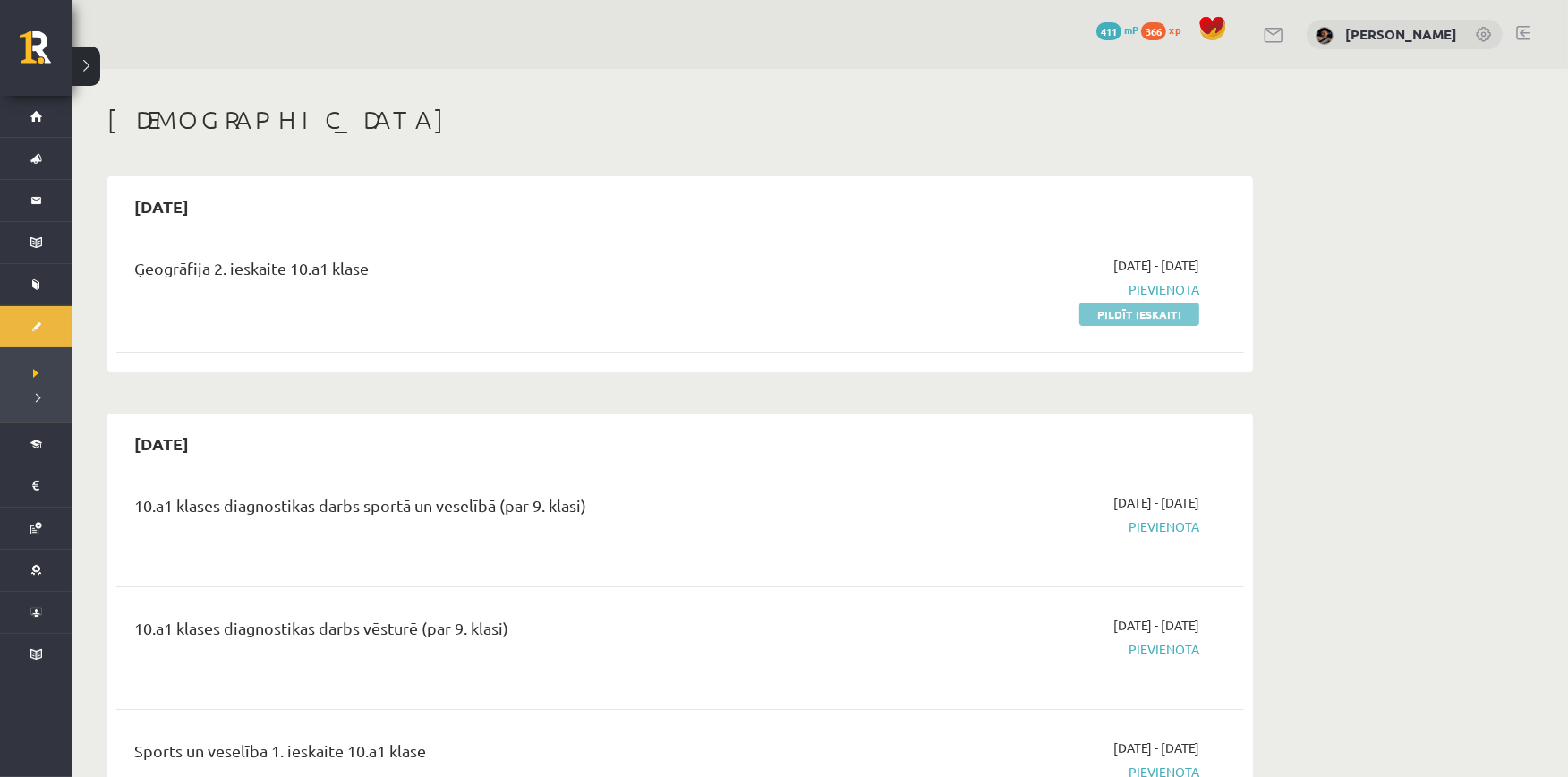
click at [1161, 316] on link "Pildīt ieskaiti" at bounding box center [1138, 314] width 120 height 24
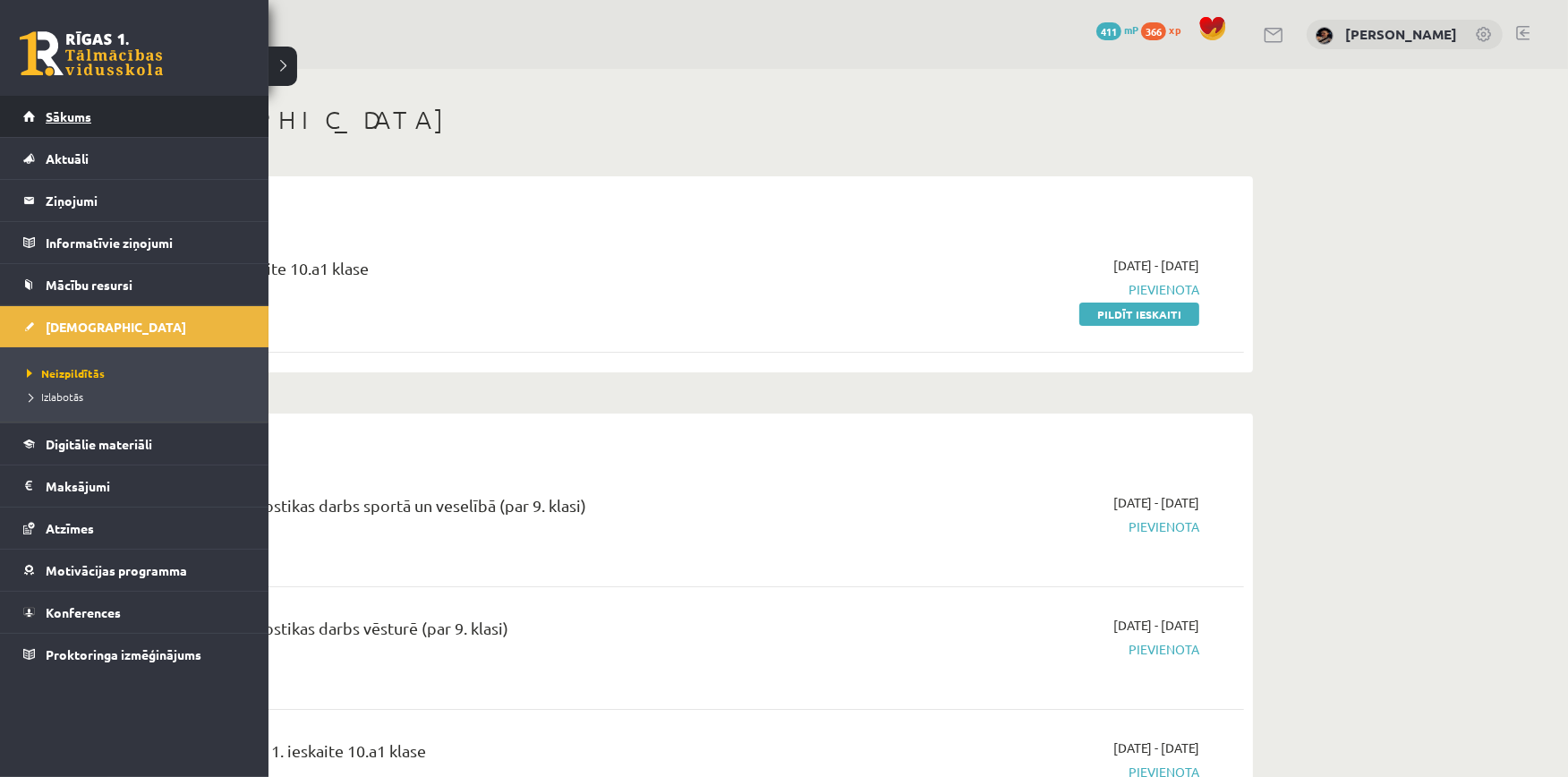
click at [37, 113] on link "Sākums" at bounding box center [134, 117] width 222 height 42
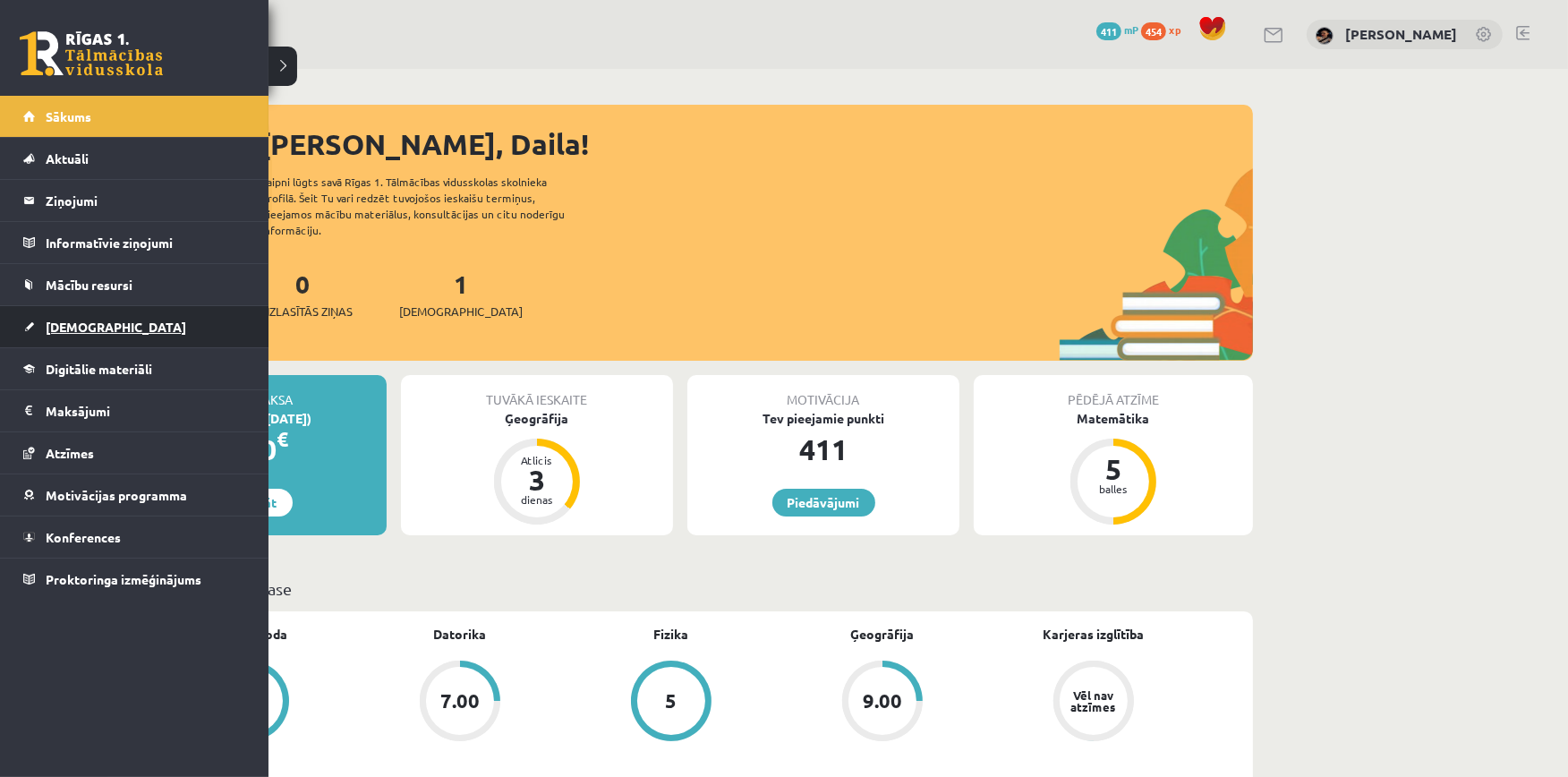
click at [71, 324] on span "[DEMOGRAPHIC_DATA]" at bounding box center [116, 326] width 140 height 16
